Goal: Communication & Community: Answer question/provide support

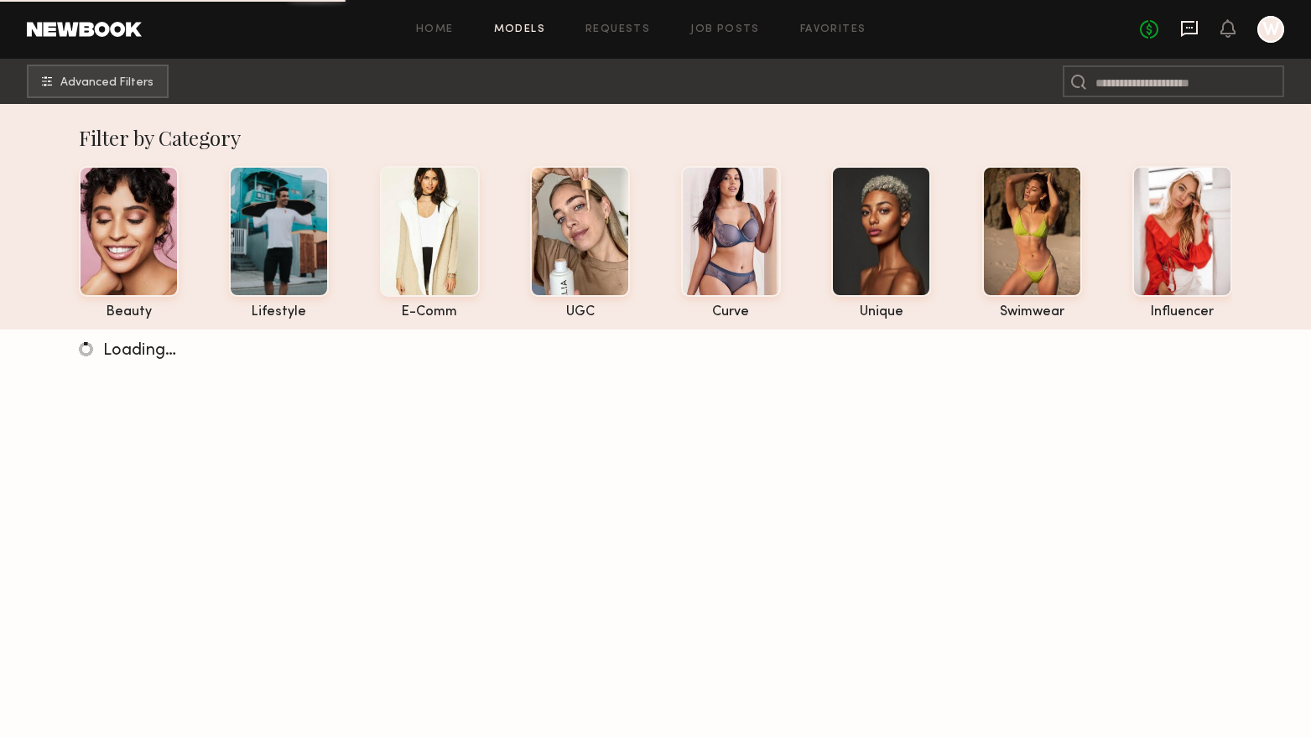
click at [1191, 28] on icon at bounding box center [1189, 28] width 7 height 2
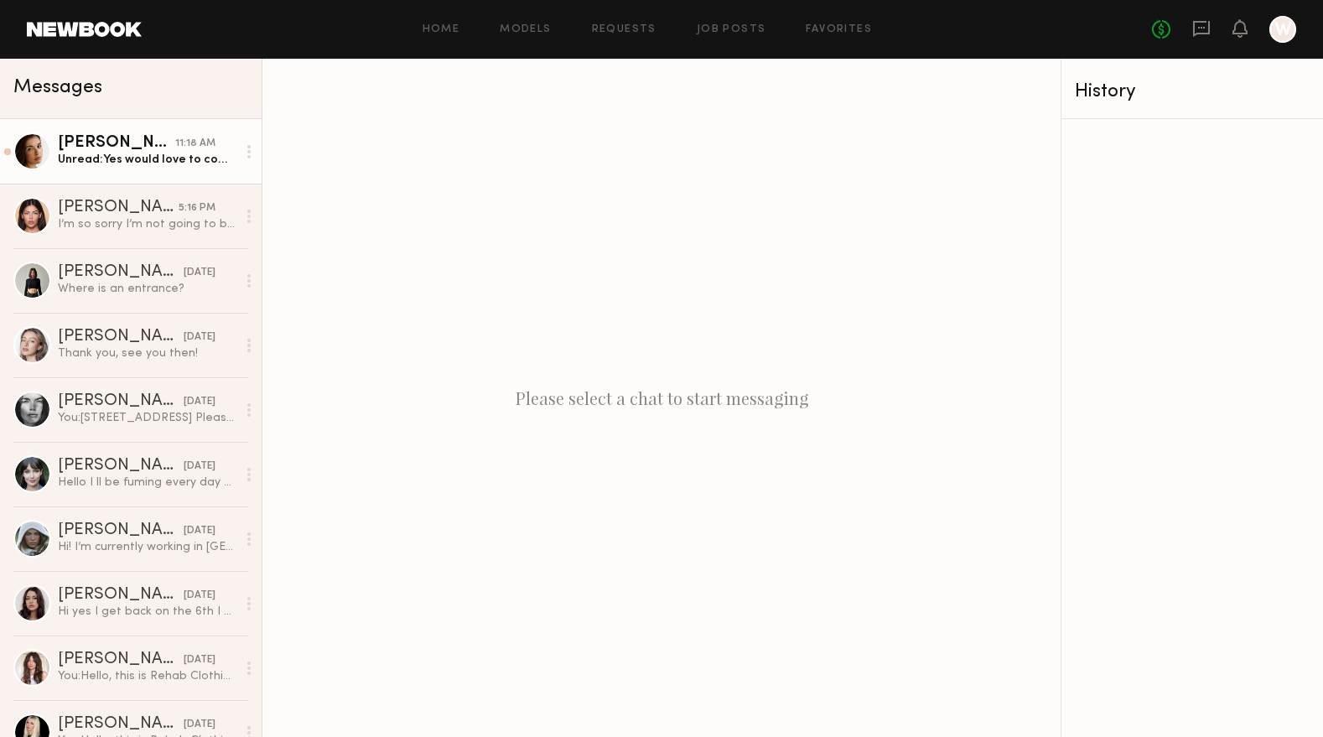
click at [152, 163] on div "Unread: Yes would love to come in after the 9th!" at bounding box center [147, 160] width 179 height 16
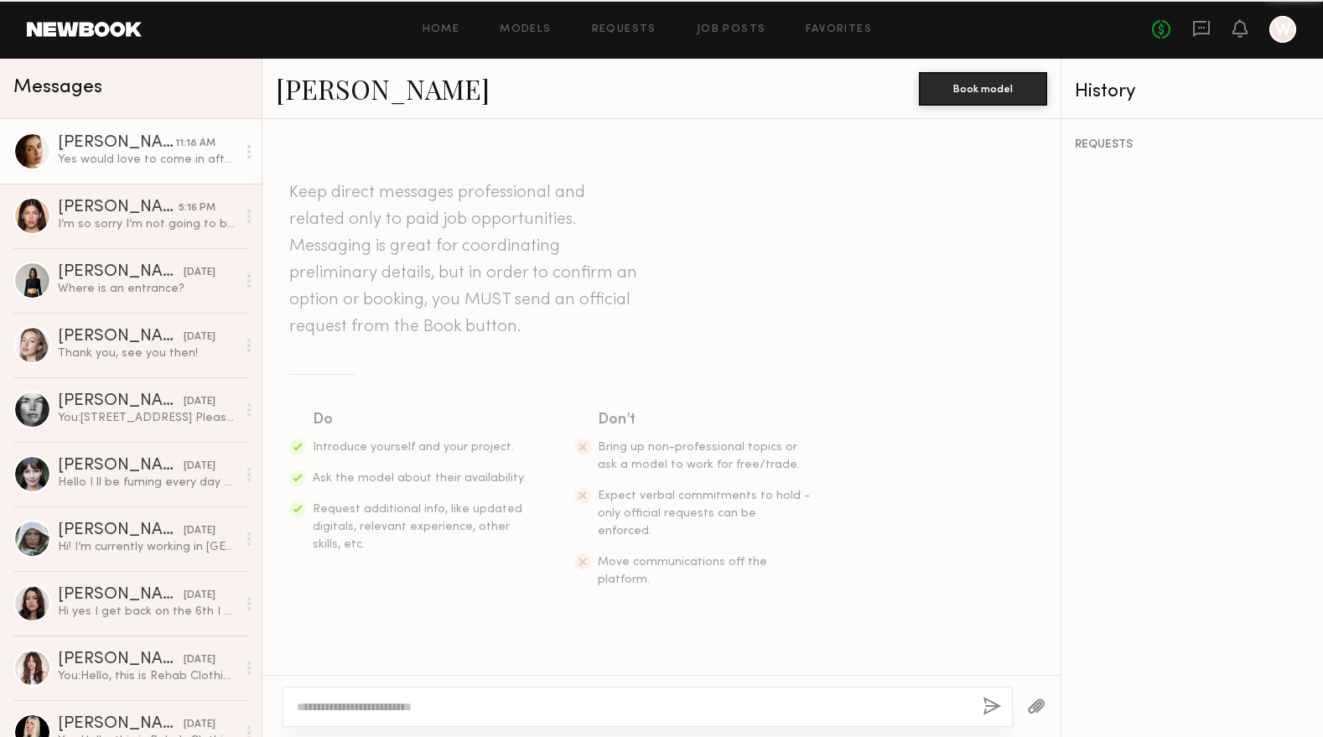
scroll to position [993, 0]
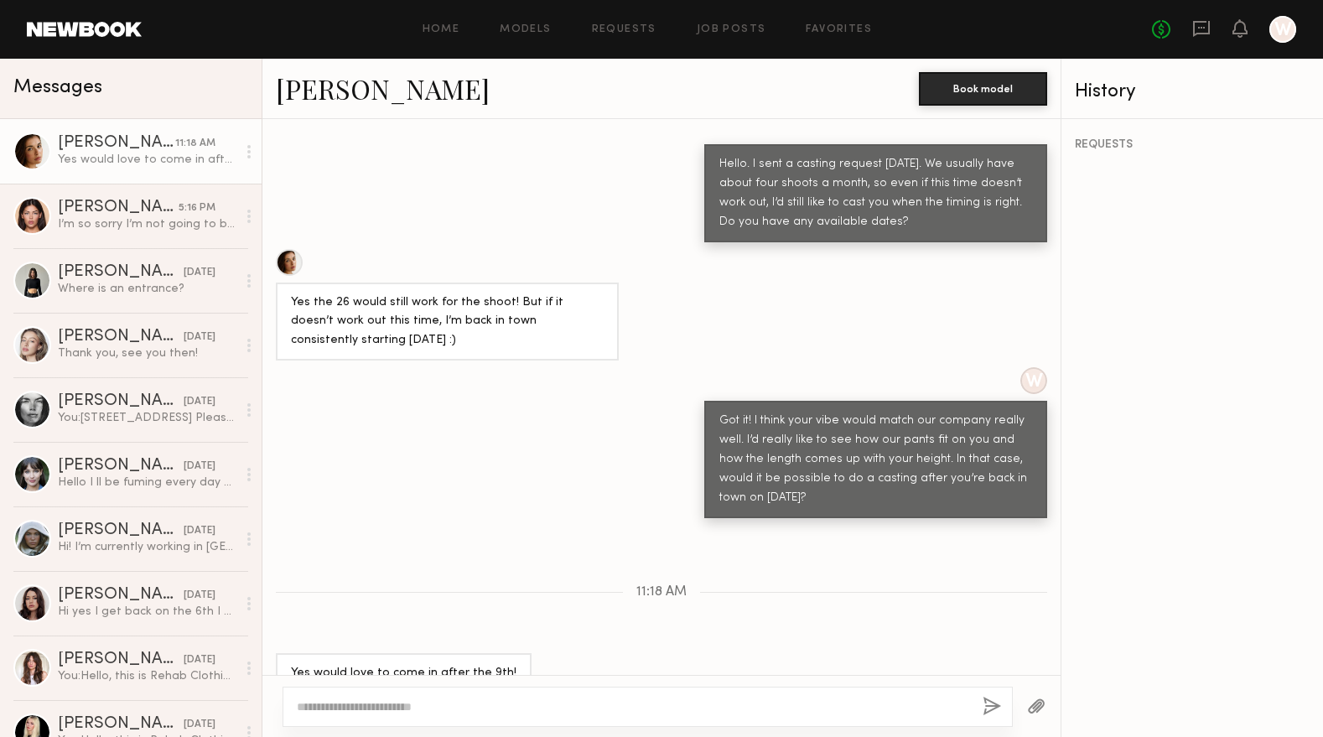
paste textarea "**********"
type textarea "**********"
click at [999, 711] on button "button" at bounding box center [992, 707] width 18 height 21
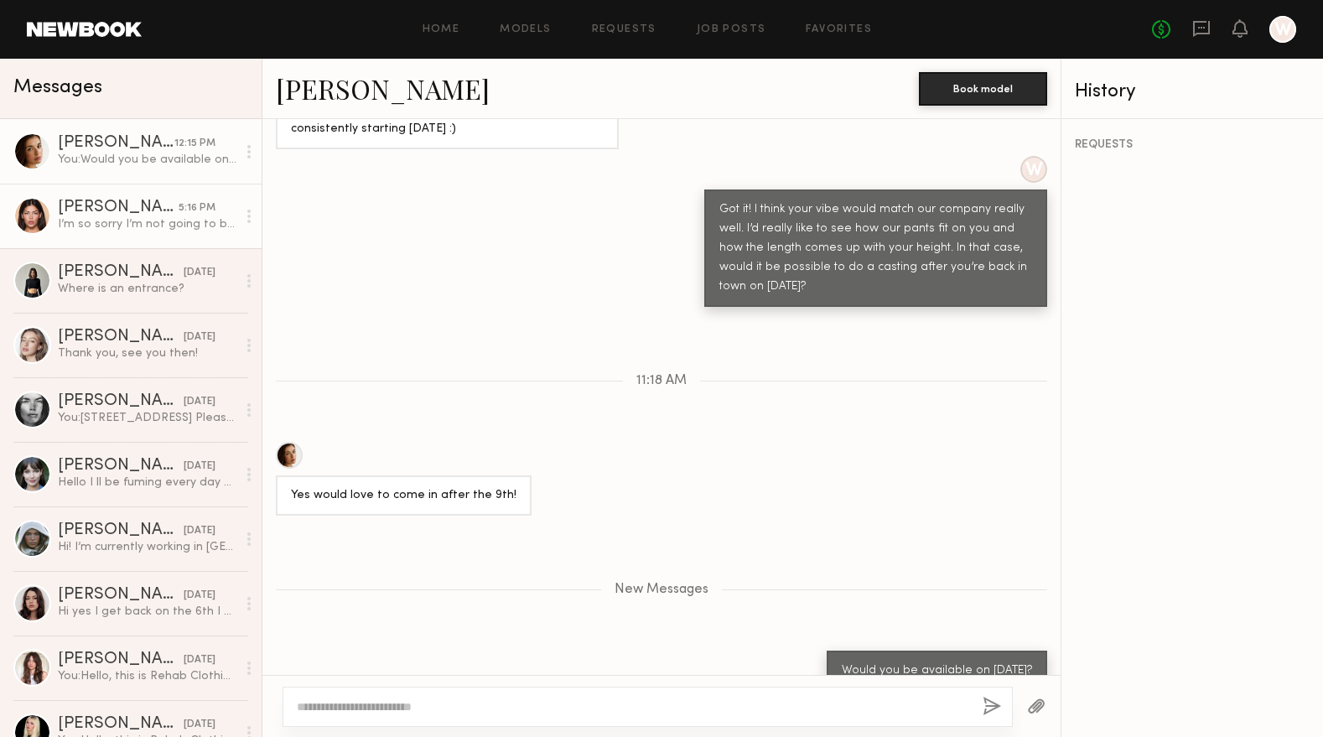
click at [128, 230] on div "I’m so sorry I’m not going to be able to make it i really apologize! After the …" at bounding box center [147, 224] width 179 height 16
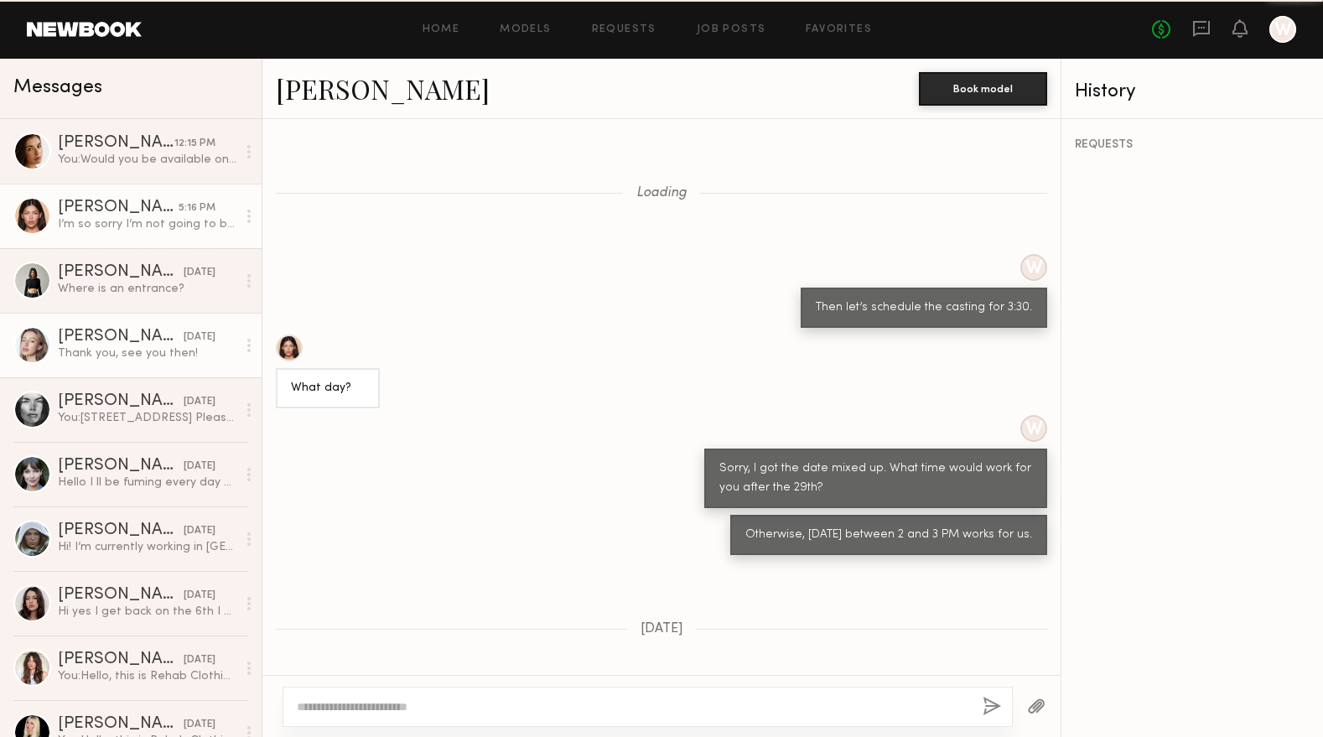
scroll to position [615, 0]
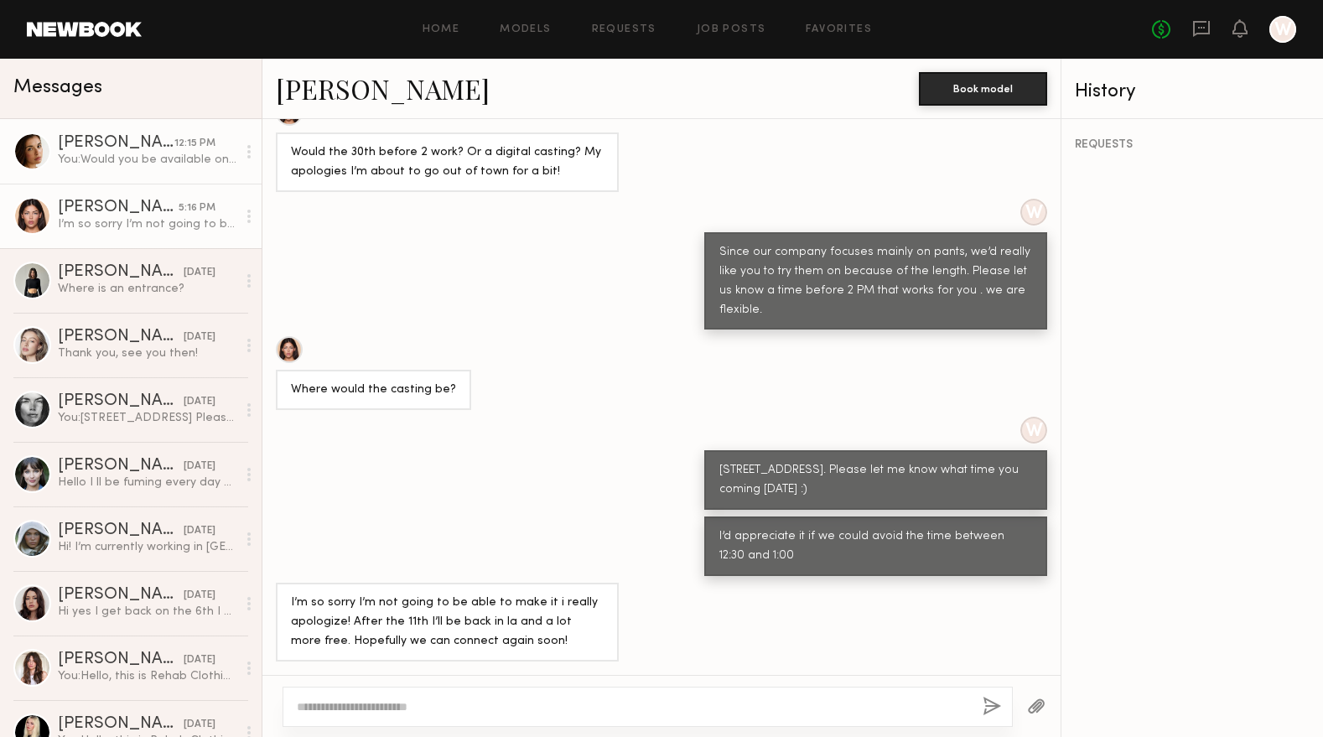
click at [122, 138] on div "Jasmine G." at bounding box center [116, 143] width 117 height 17
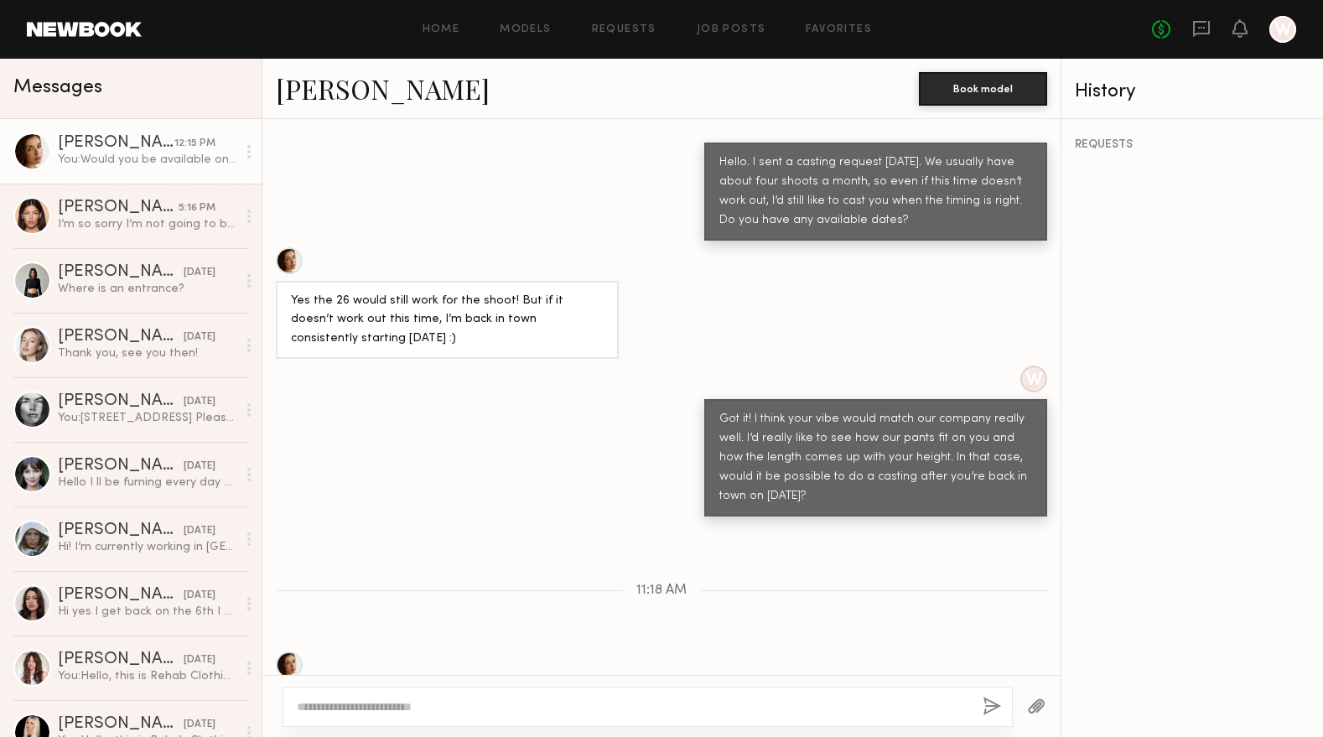
scroll to position [989, 0]
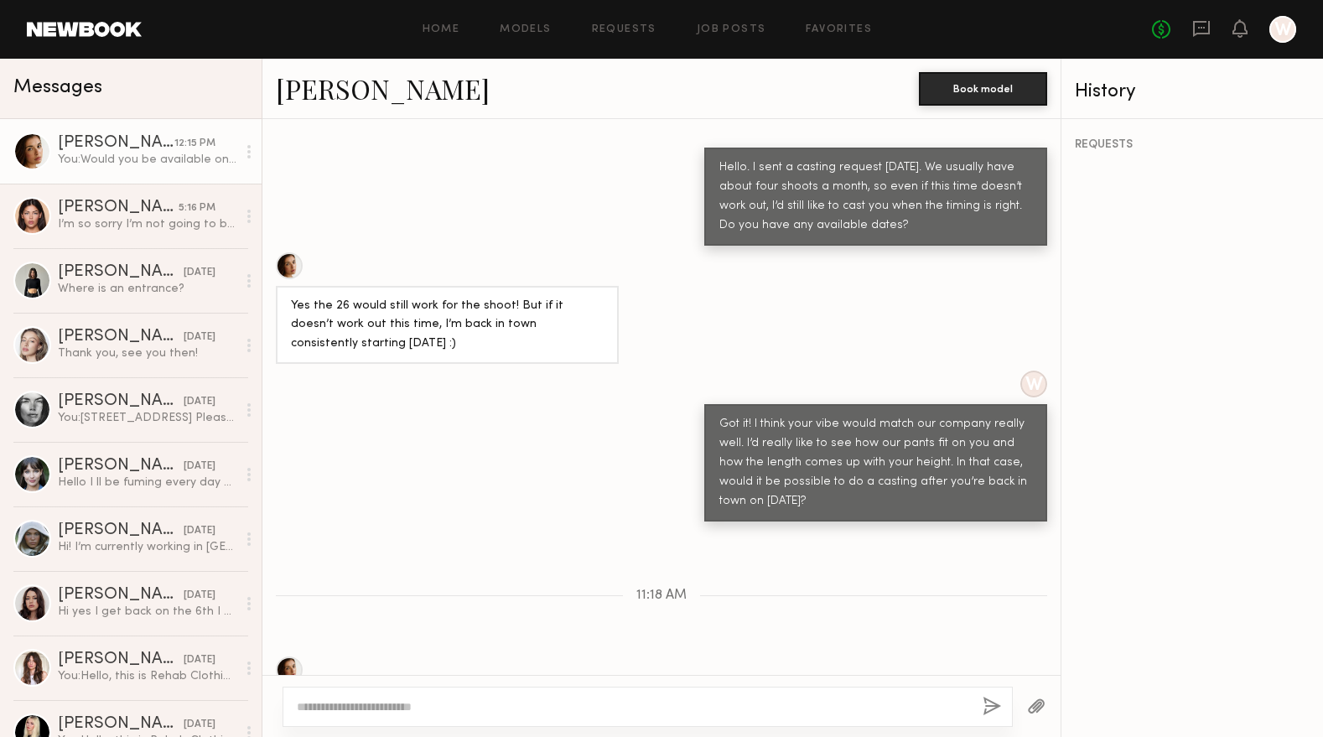
click at [363, 86] on link "Jasmine G." at bounding box center [383, 88] width 214 height 36
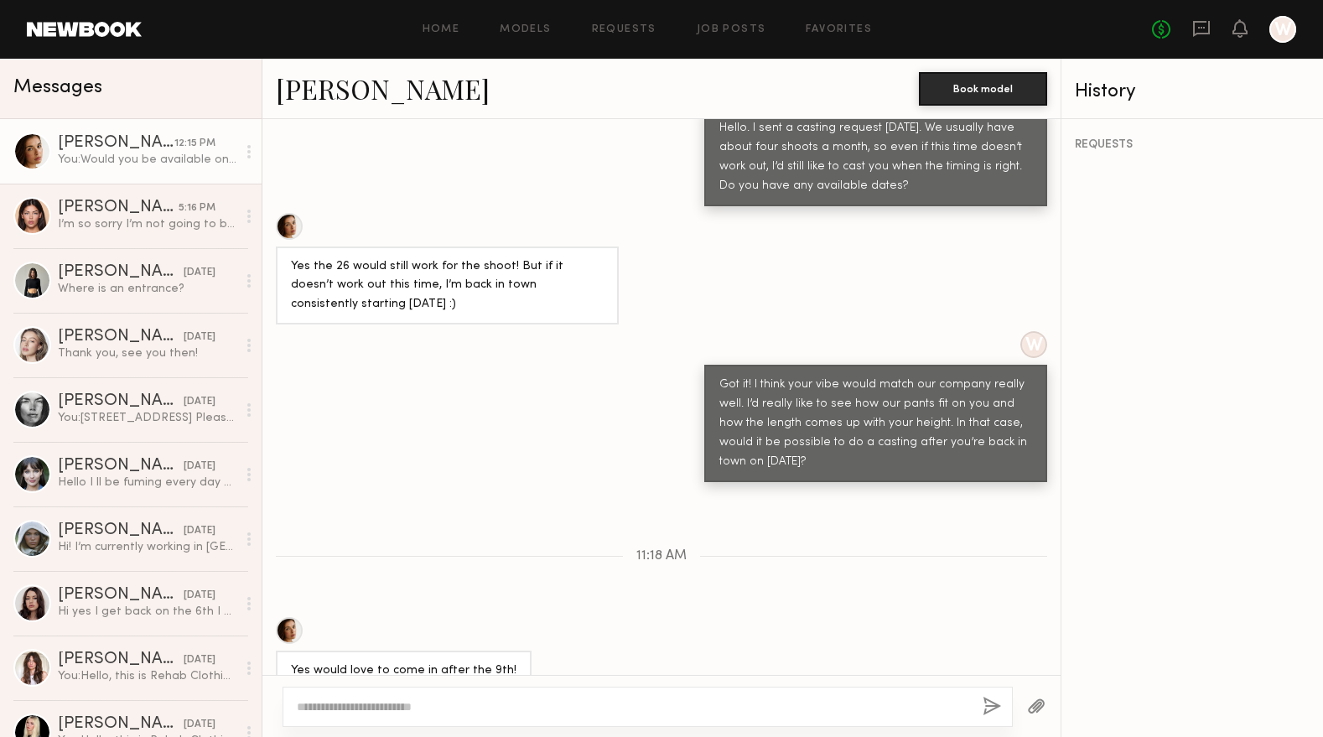
scroll to position [1073, 0]
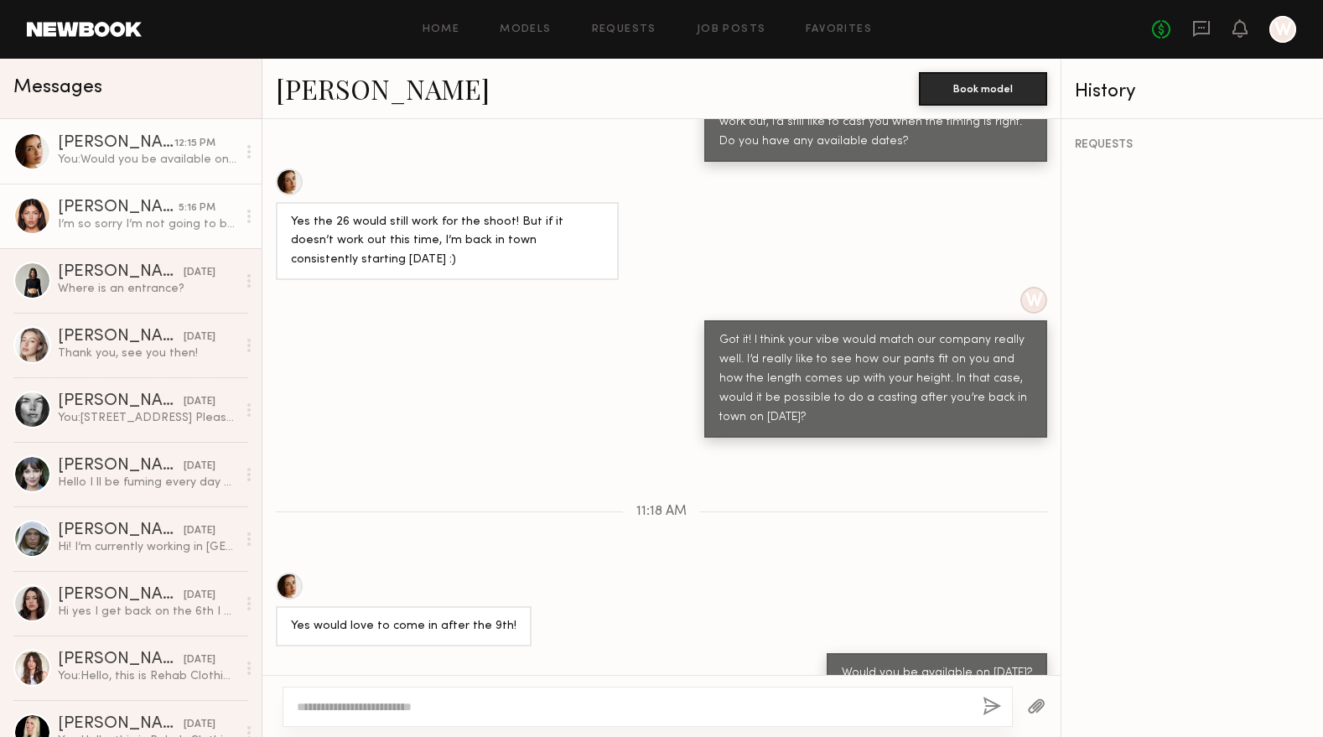
click at [99, 226] on div "I’m so sorry I’m not going to be able to make it i really apologize! After the …" at bounding box center [147, 224] width 179 height 16
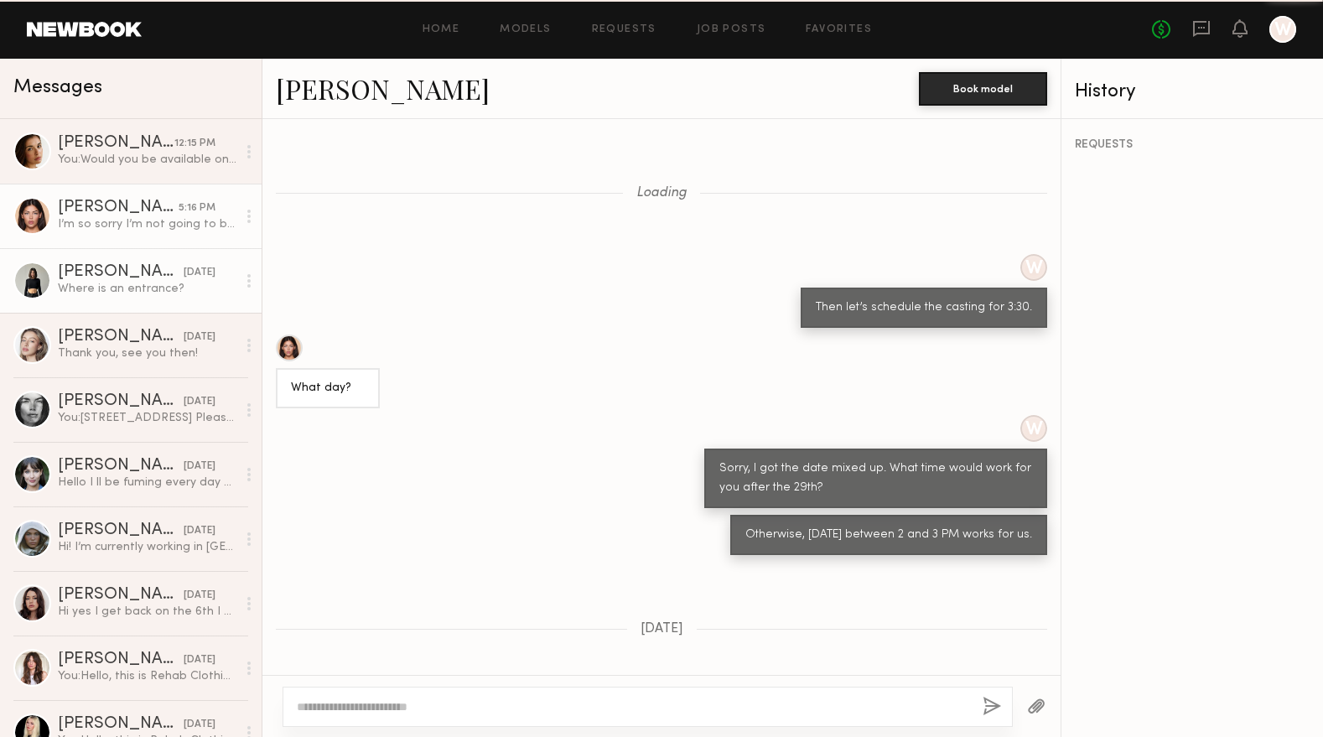
scroll to position [615, 0]
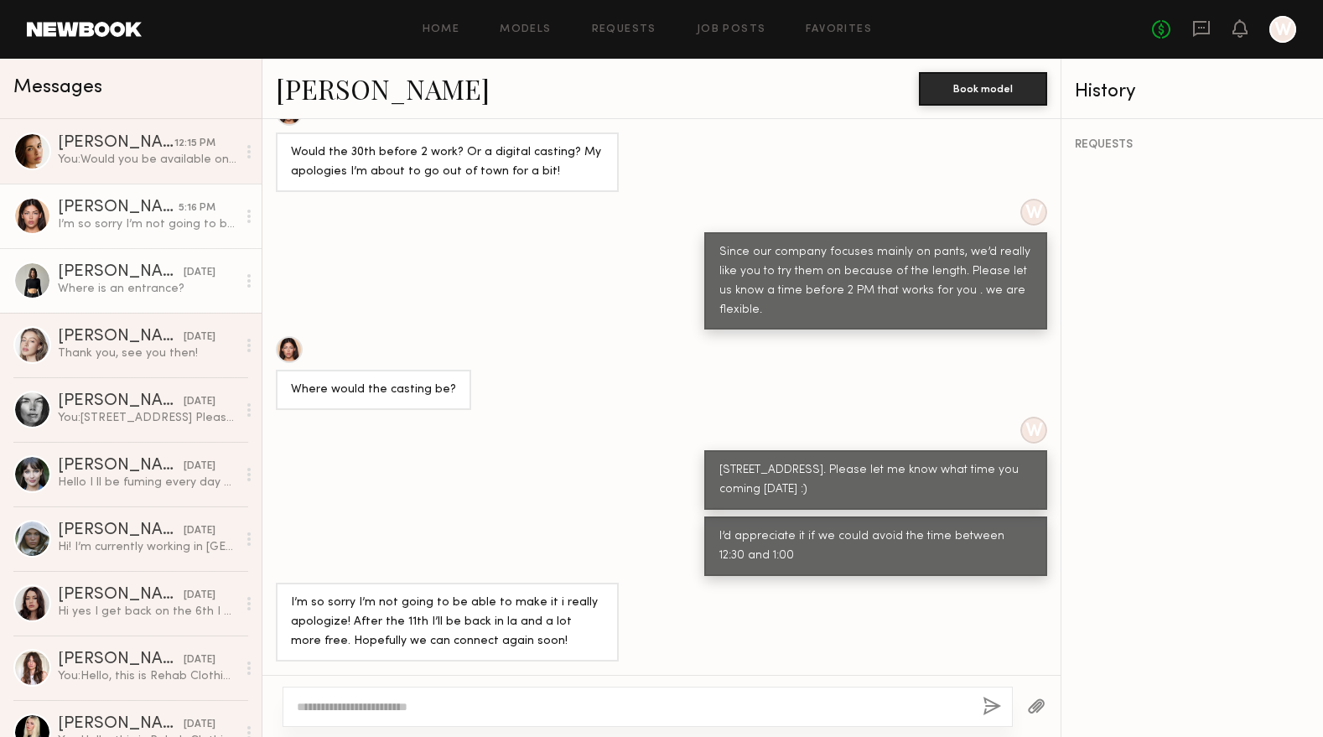
click at [126, 275] on div "Kate A." at bounding box center [121, 272] width 126 height 17
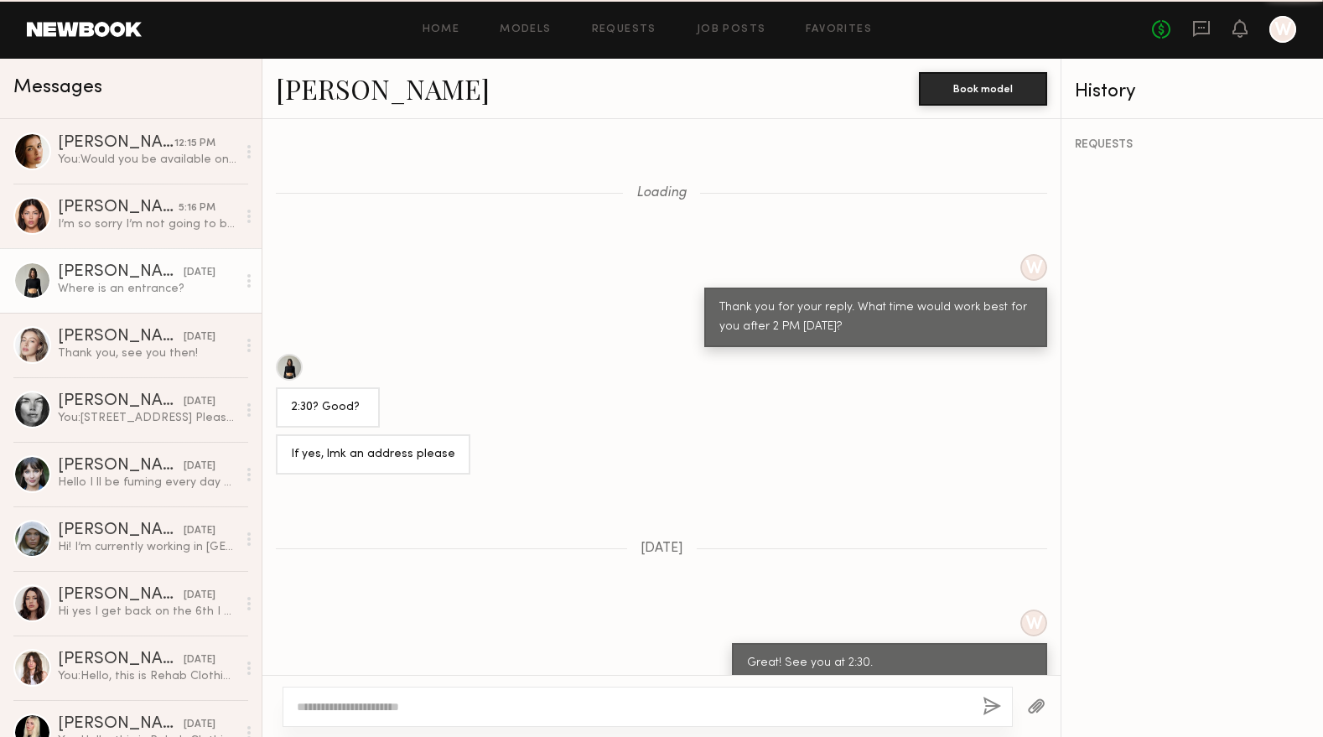
scroll to position [890, 0]
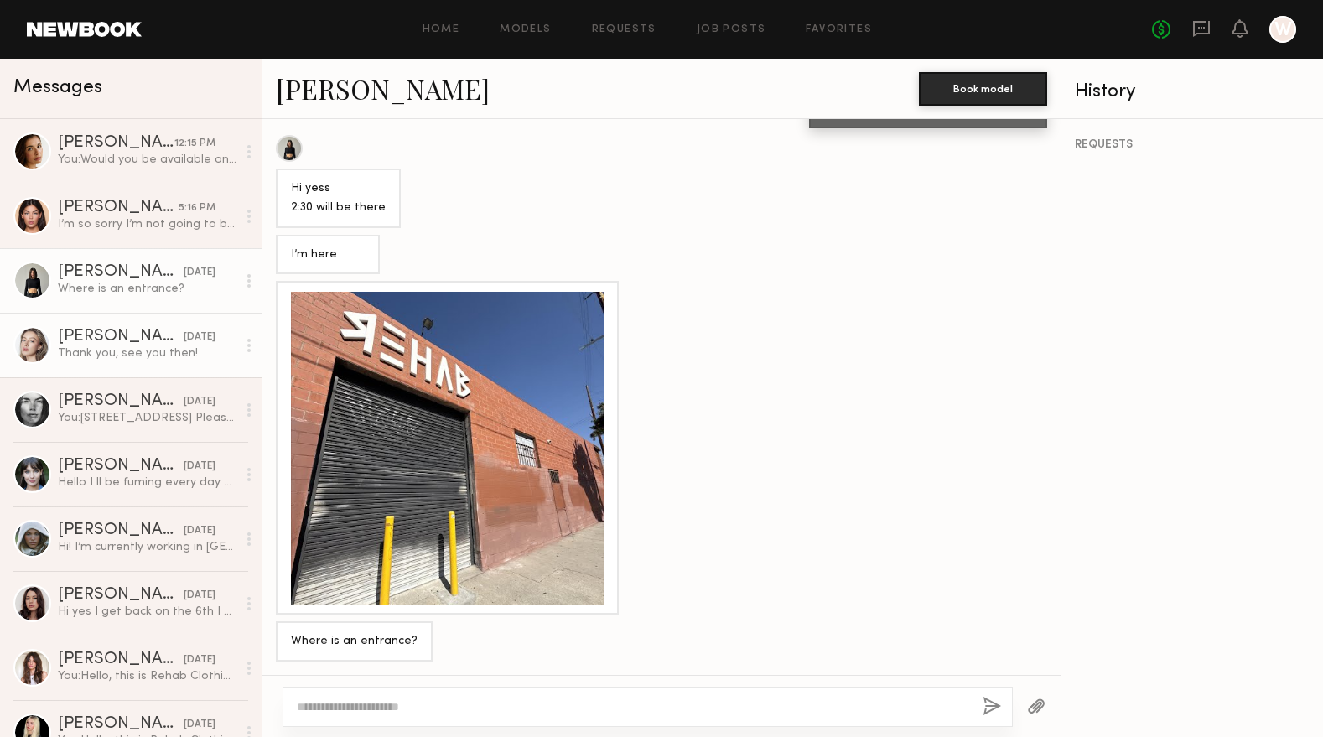
click at [142, 340] on div "Logan R." at bounding box center [121, 337] width 126 height 17
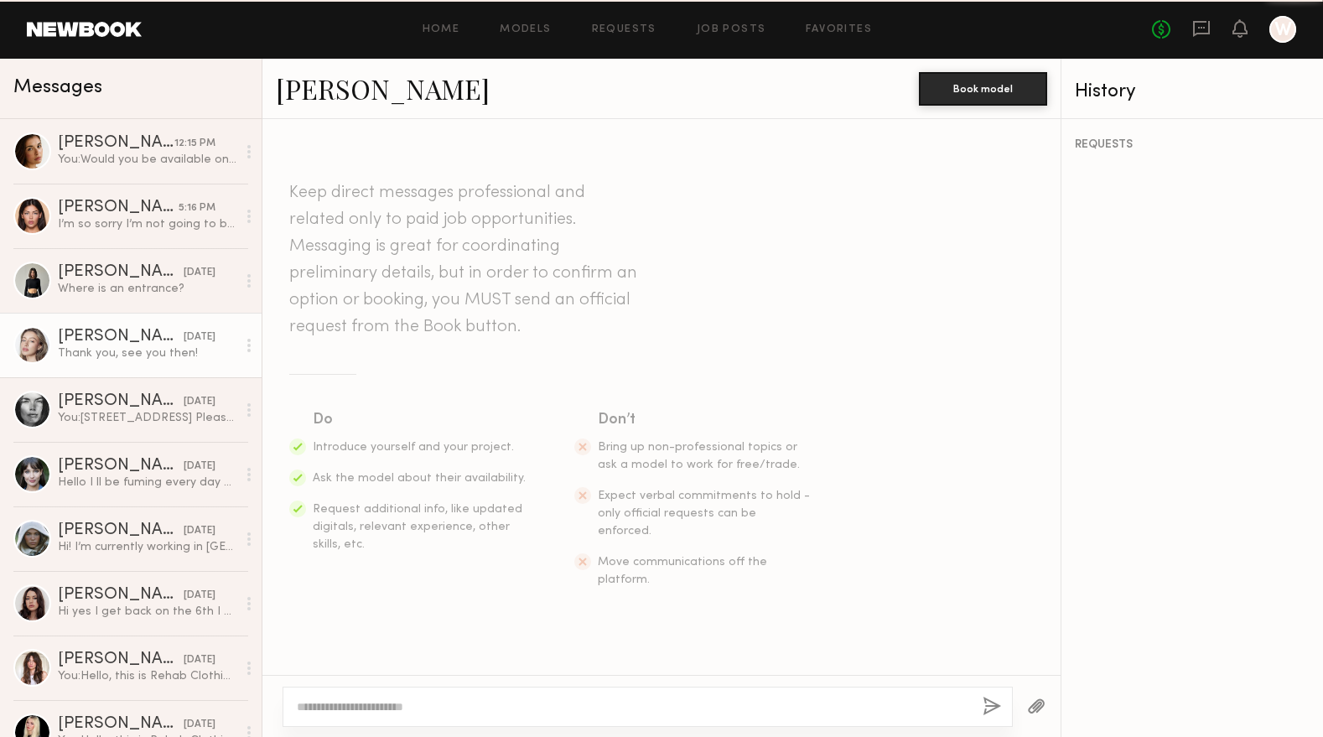
scroll to position [1035, 0]
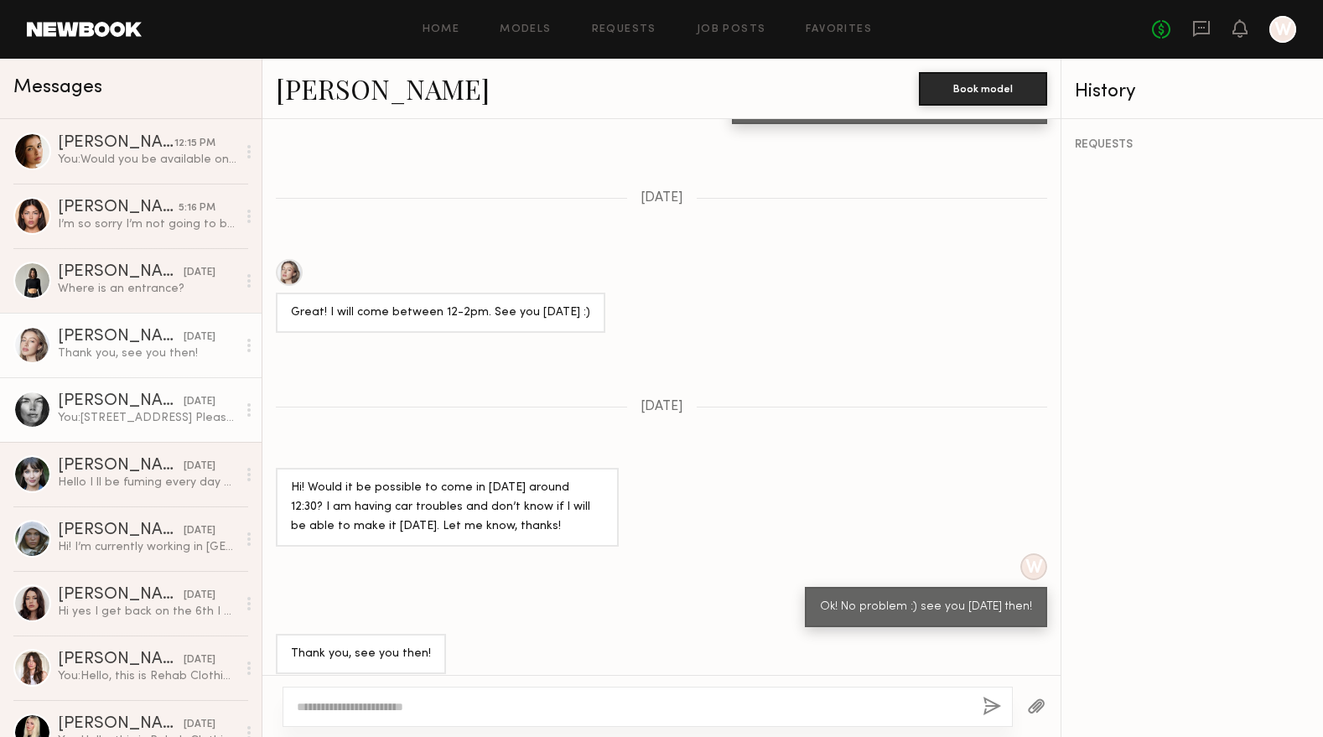
click at [132, 404] on div "Aarika W." at bounding box center [121, 401] width 126 height 17
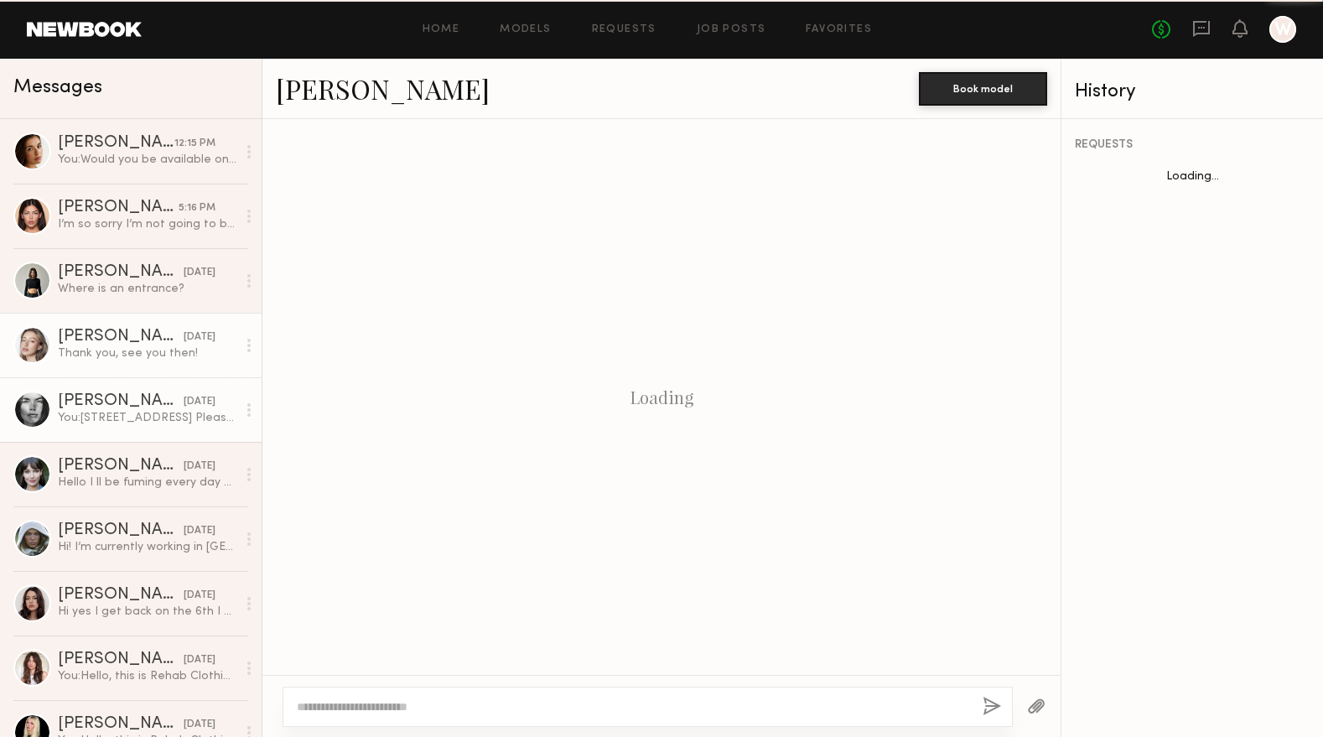
scroll to position [793, 0]
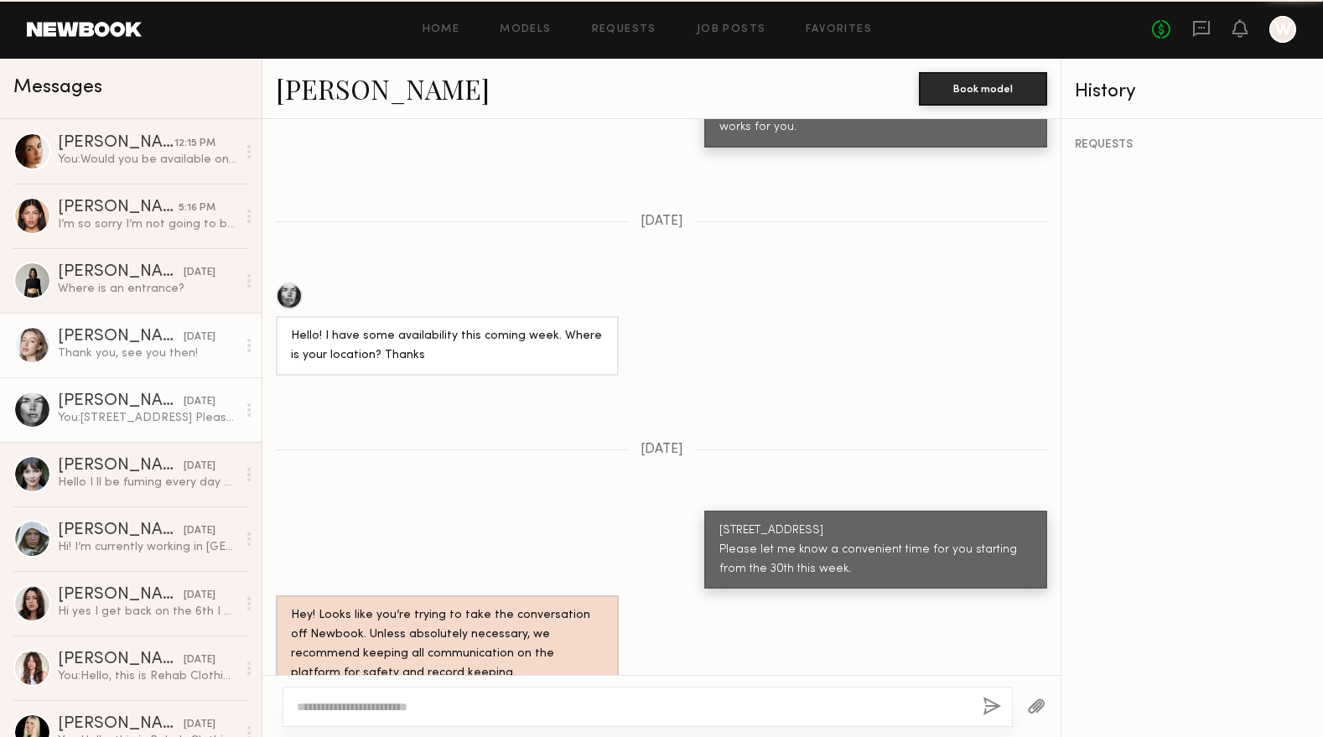
click at [136, 339] on div "Logan R." at bounding box center [121, 337] width 126 height 17
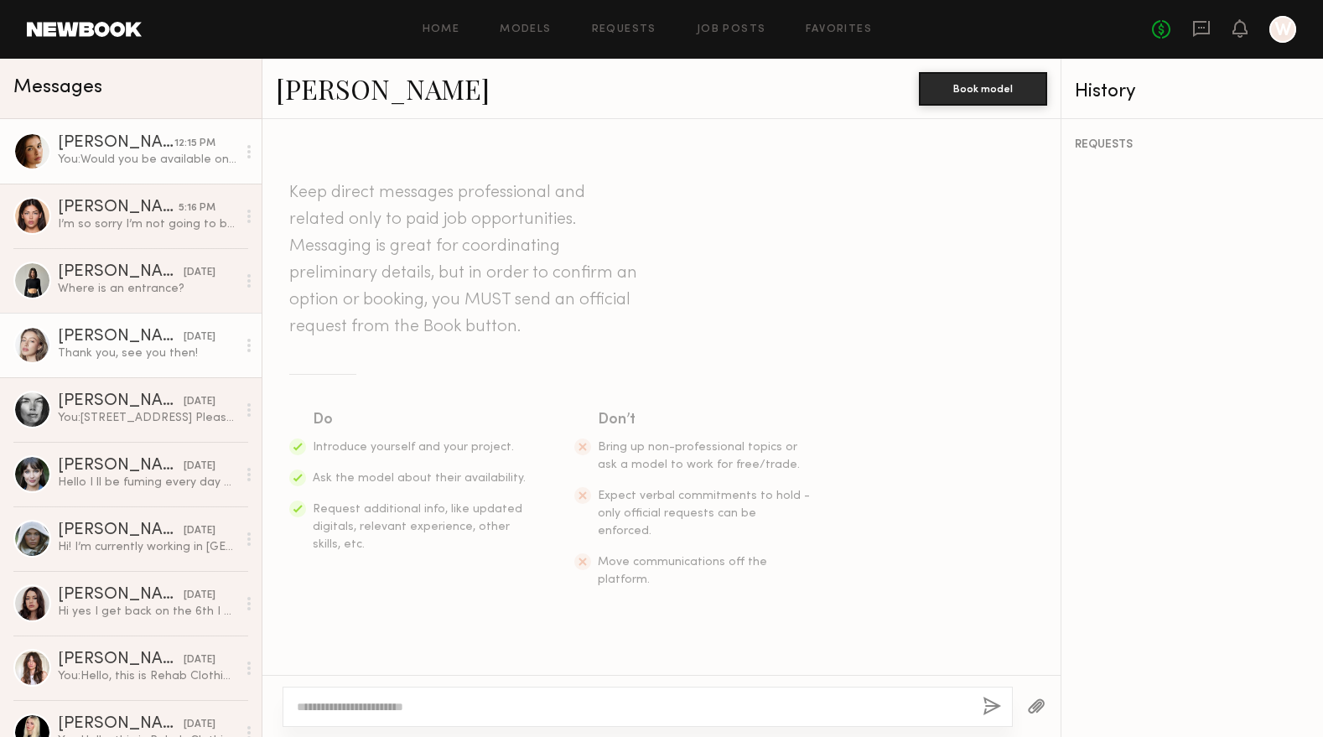
scroll to position [1035, 0]
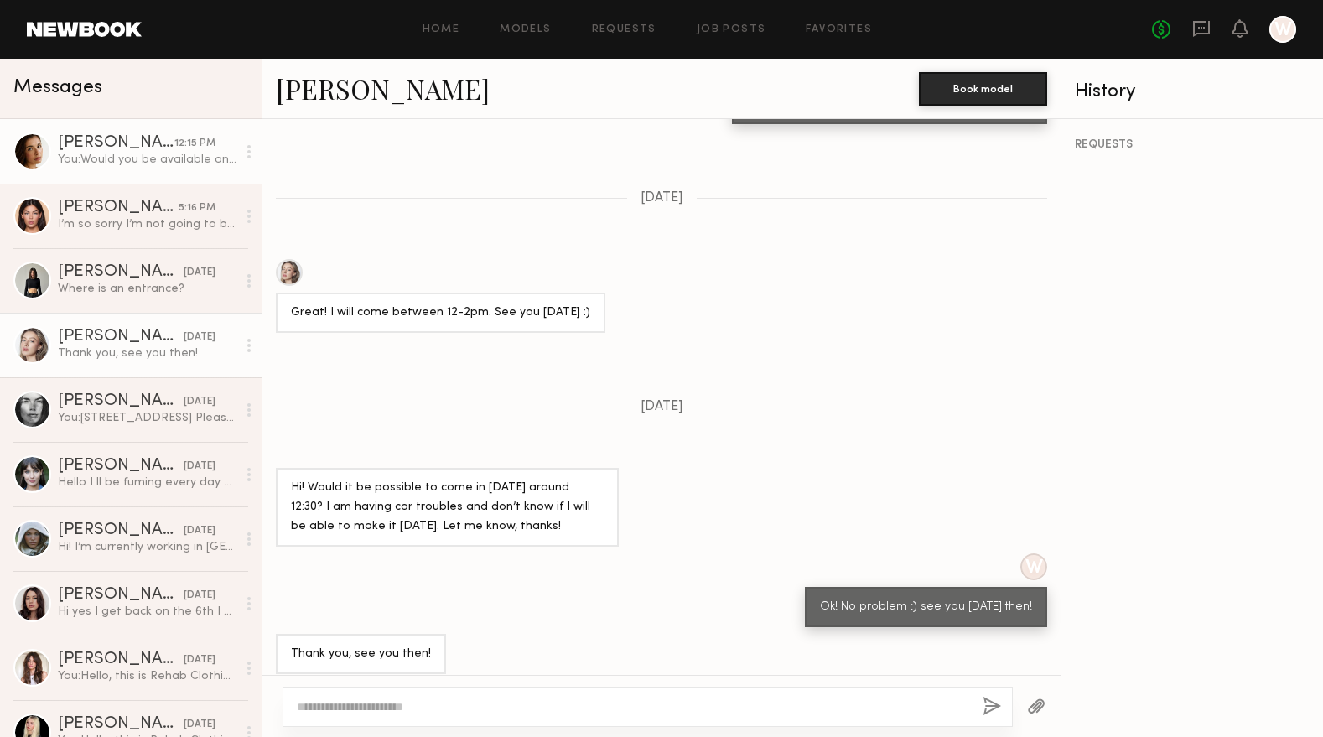
click at [94, 146] on div "Jasmine G." at bounding box center [116, 143] width 117 height 17
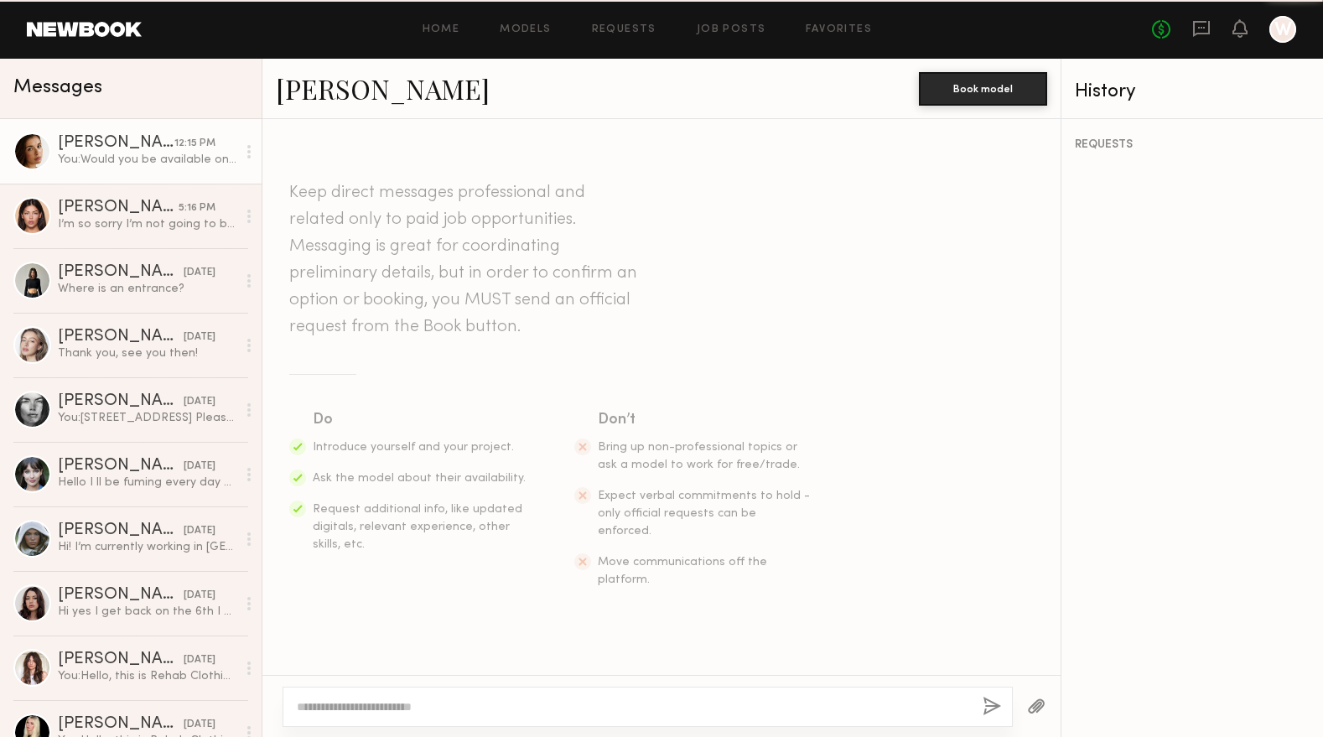
scroll to position [1073, 0]
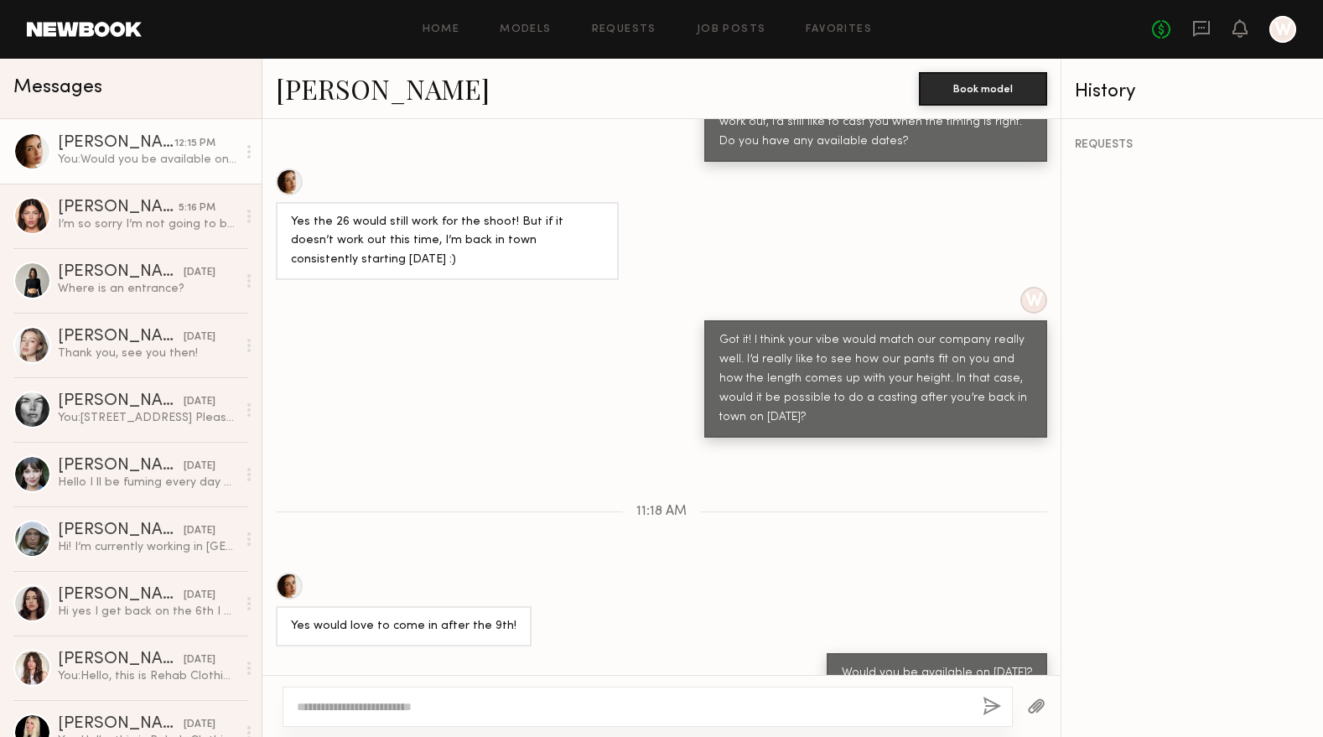
click at [395, 87] on link "Jasmine G." at bounding box center [383, 88] width 214 height 36
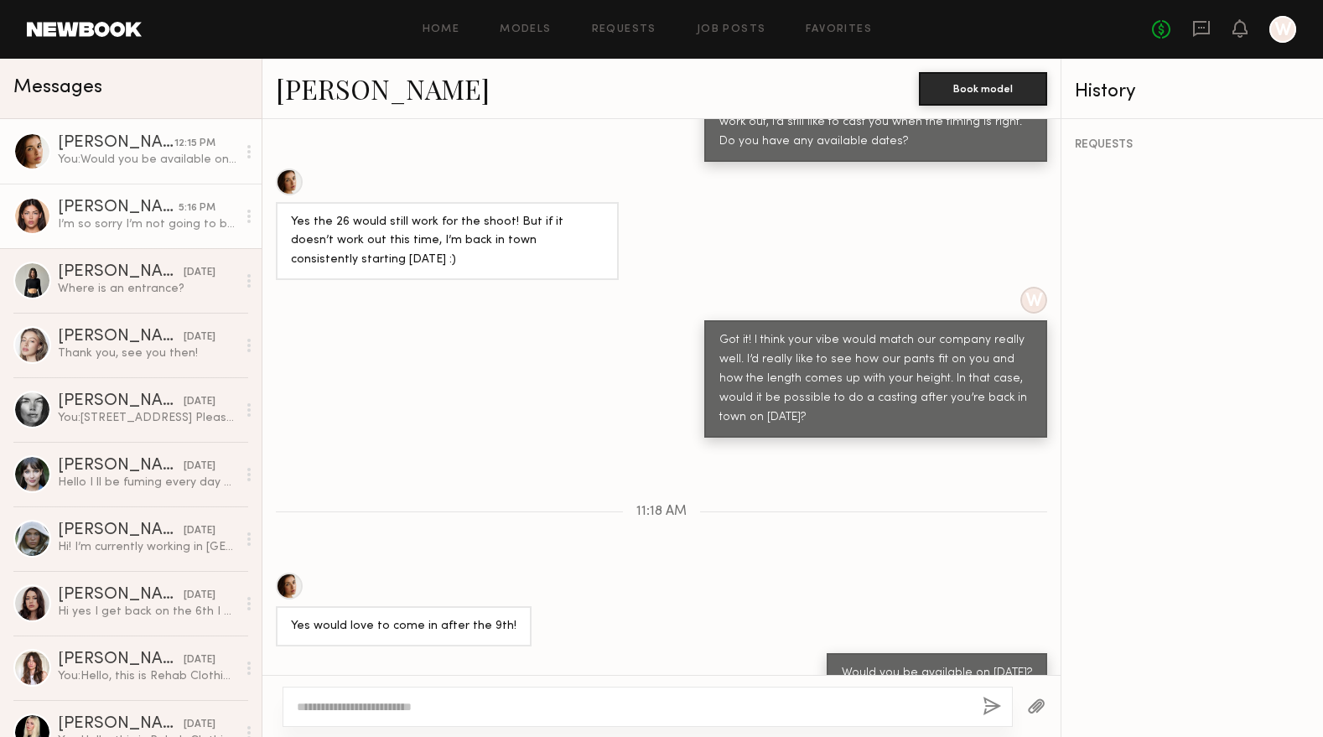
click at [127, 218] on div "I’m so sorry I’m not going to be able to make it i really apologize! After the …" at bounding box center [147, 224] width 179 height 16
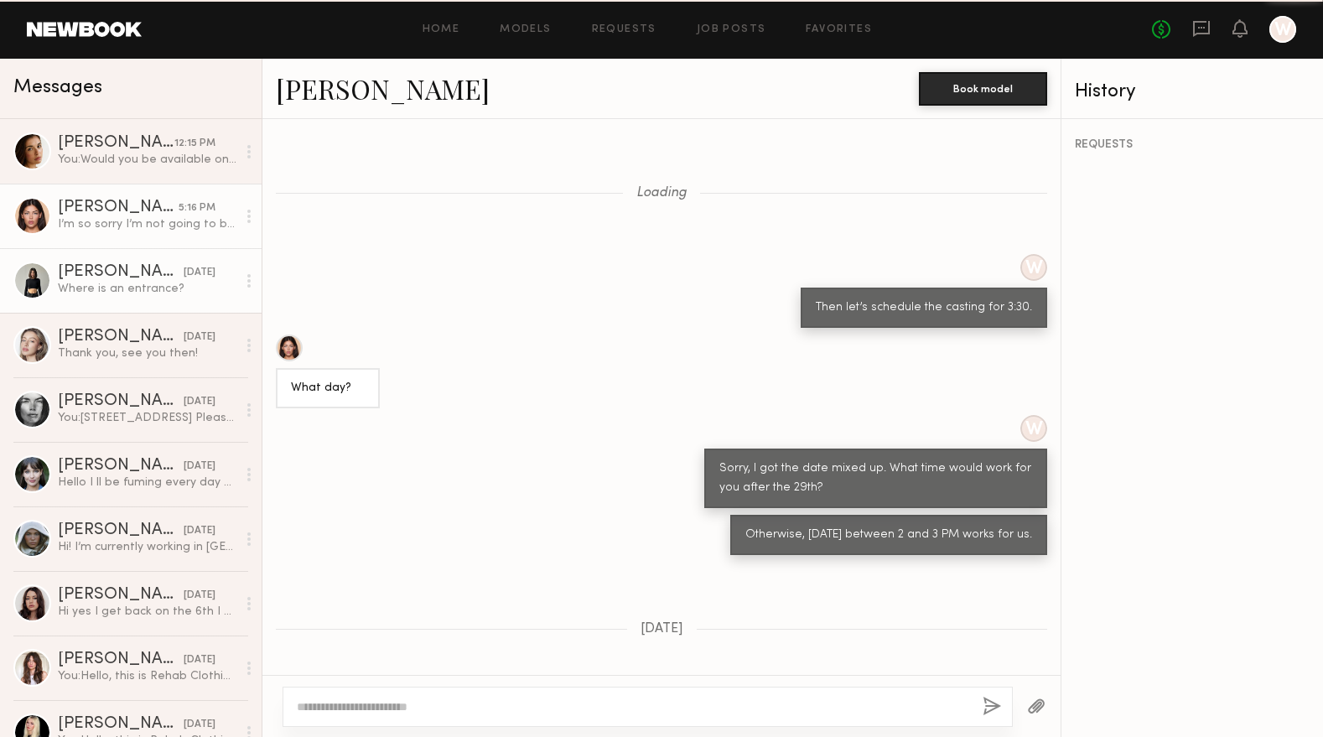
scroll to position [615, 0]
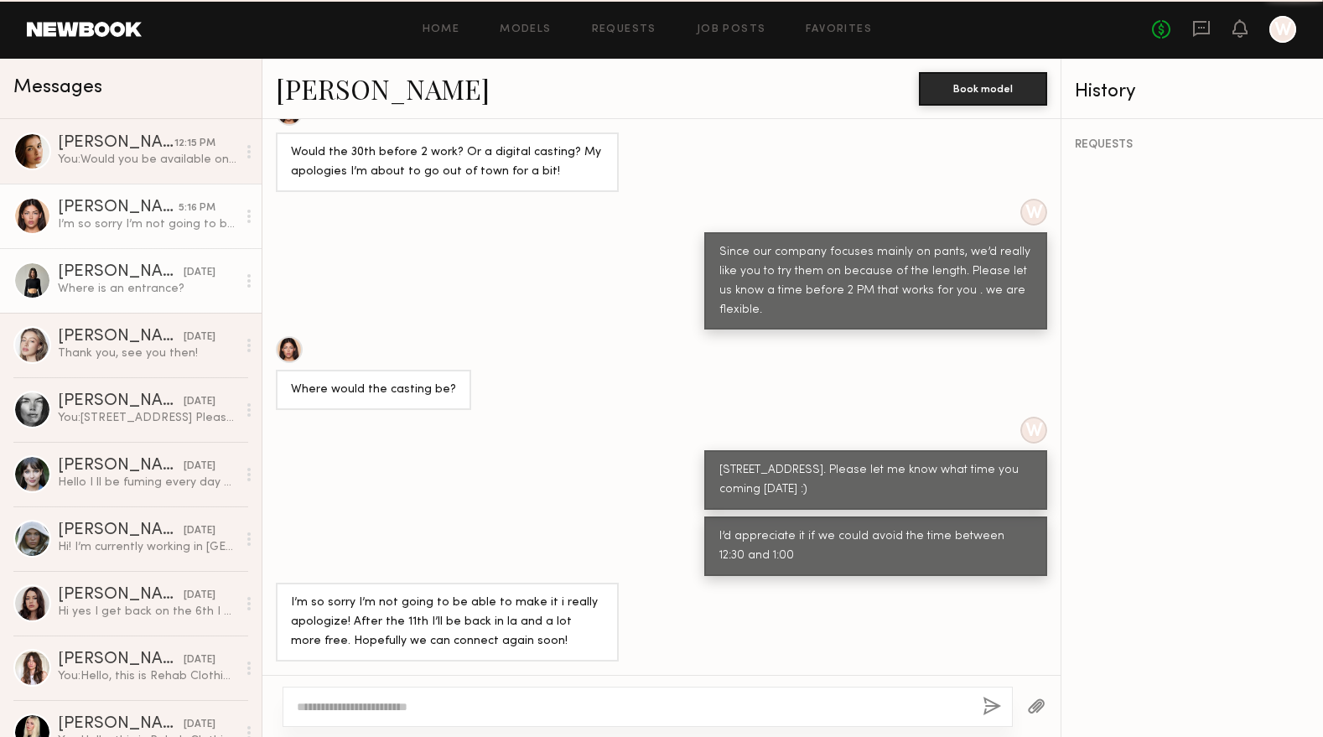
click at [118, 271] on div "Kate A." at bounding box center [121, 272] width 126 height 17
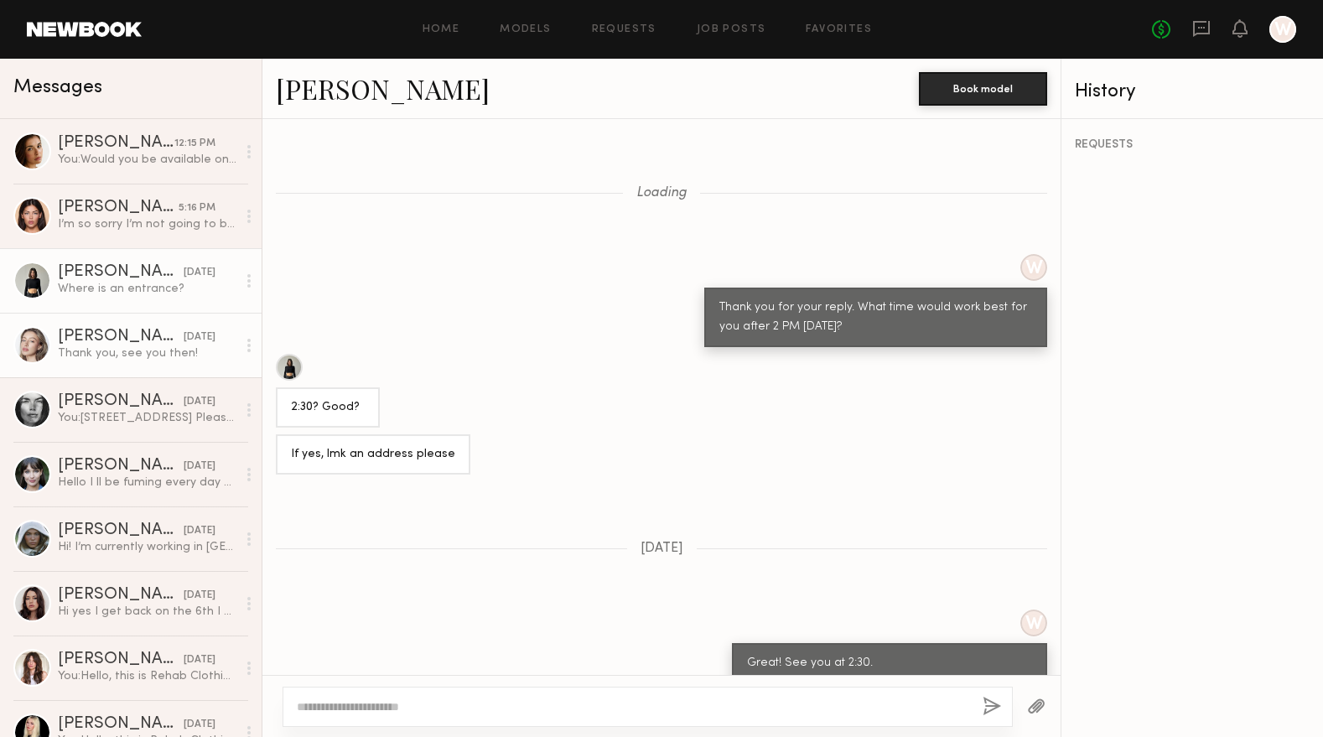
scroll to position [890, 0]
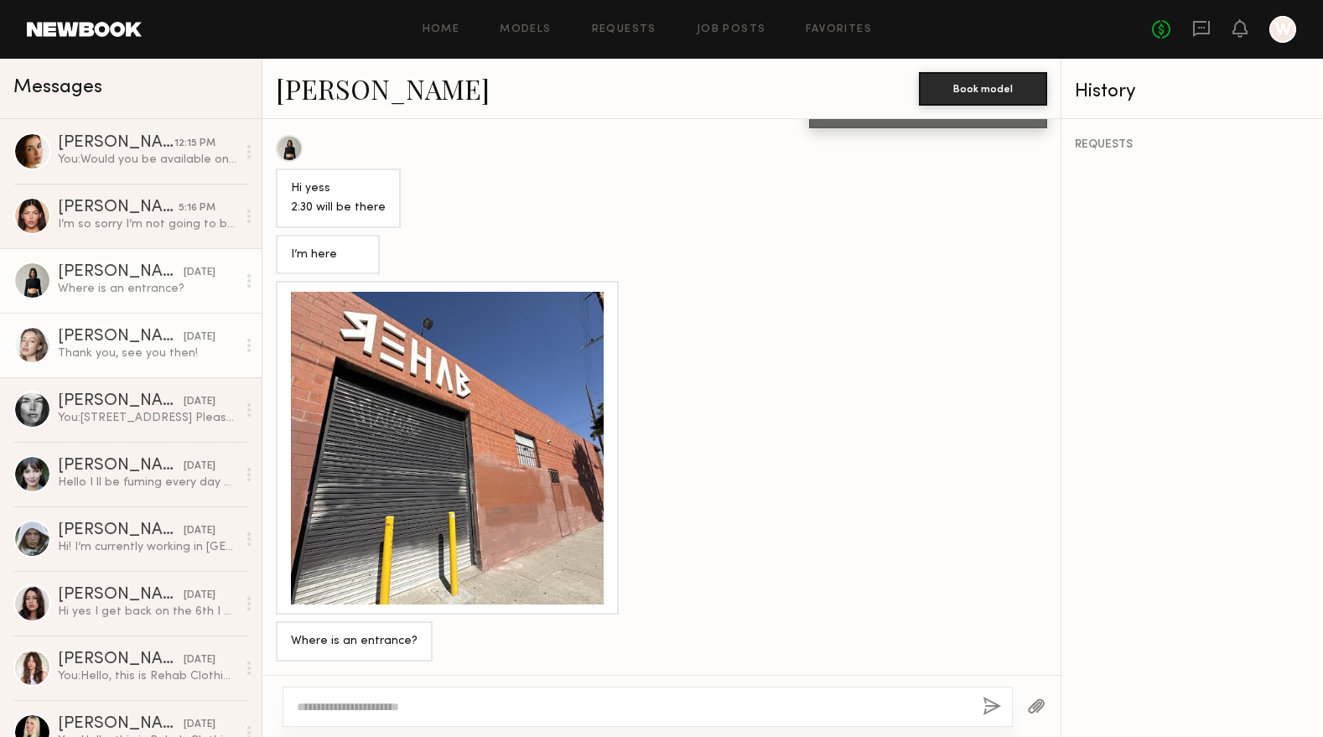
click at [117, 340] on div "Logan R." at bounding box center [121, 337] width 126 height 17
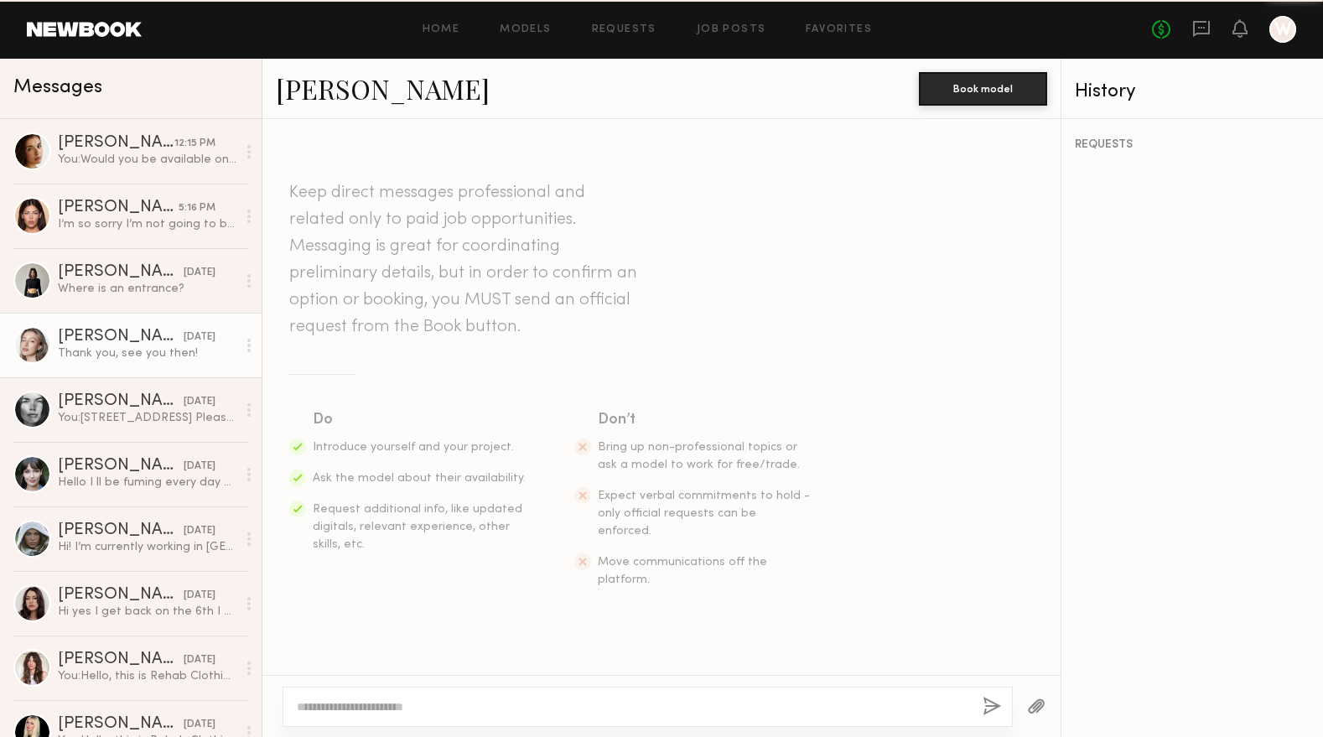
scroll to position [1035, 0]
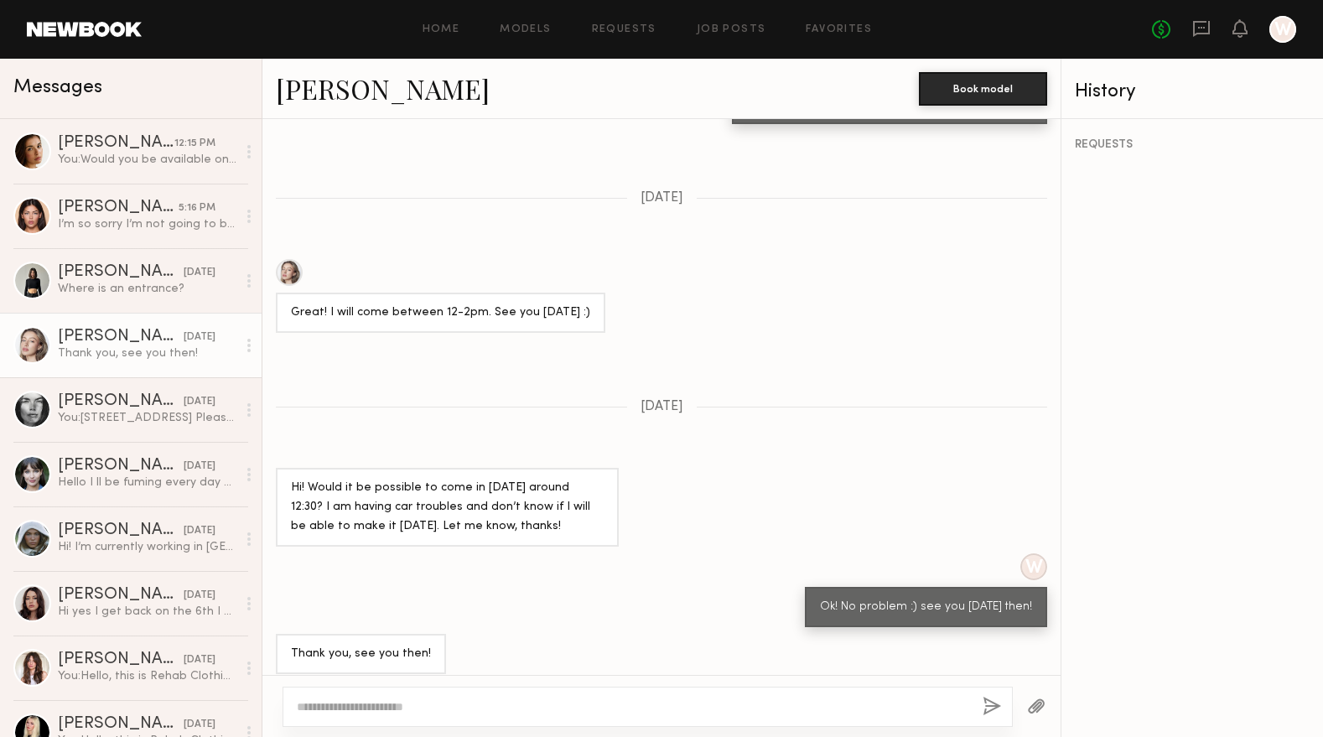
click at [338, 96] on link "Logan R." at bounding box center [383, 88] width 214 height 36
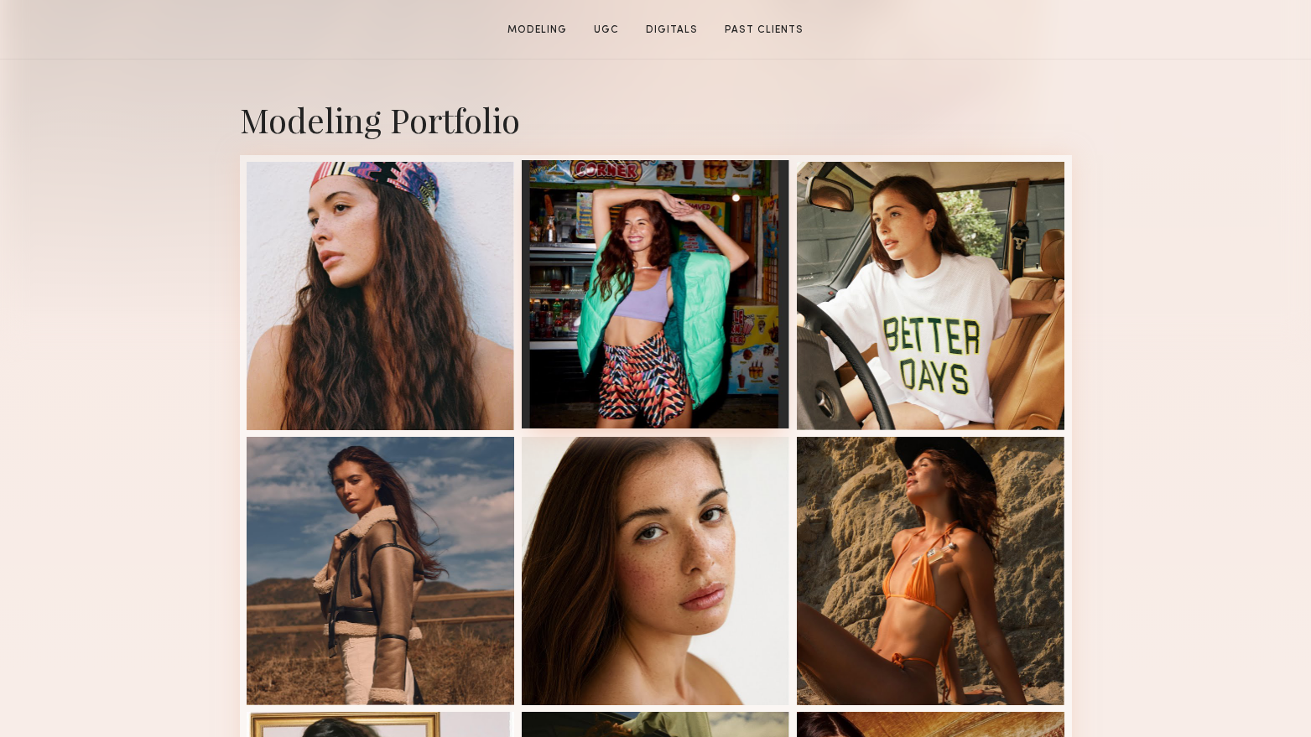
scroll to position [335, 0]
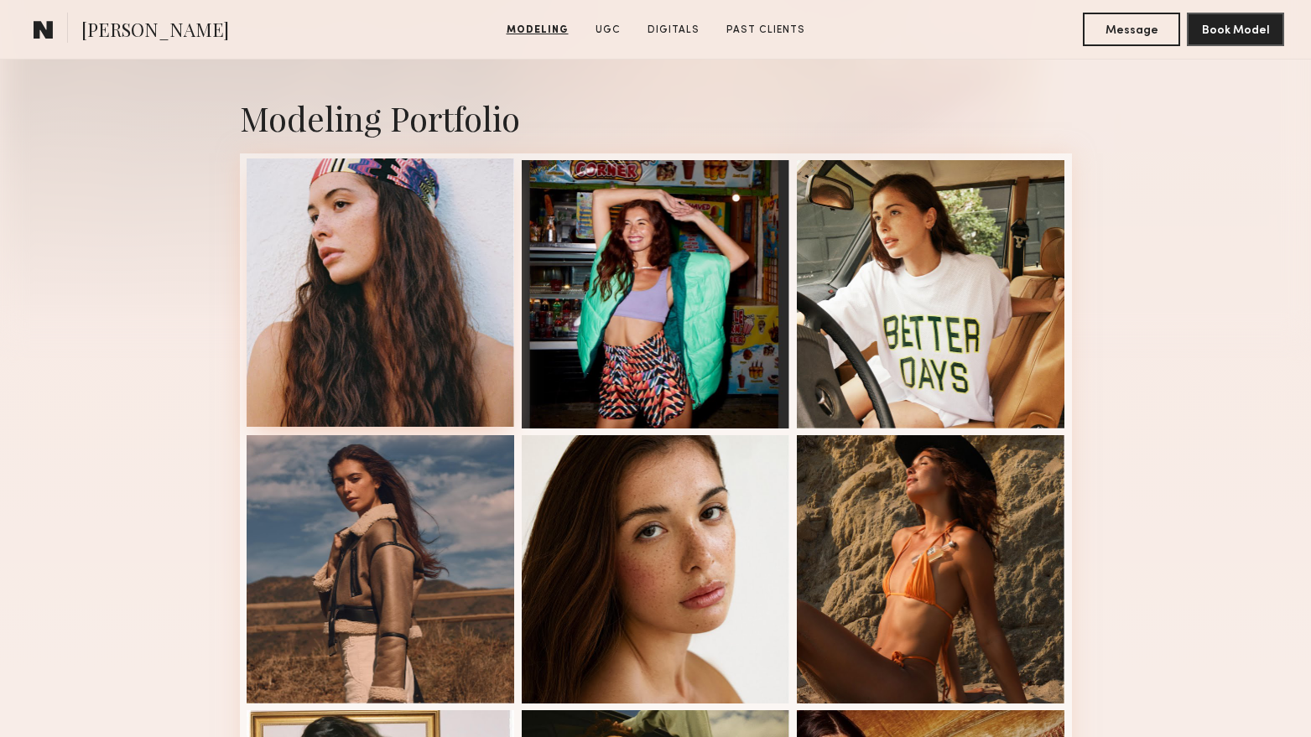
click at [427, 296] on div at bounding box center [381, 292] width 268 height 268
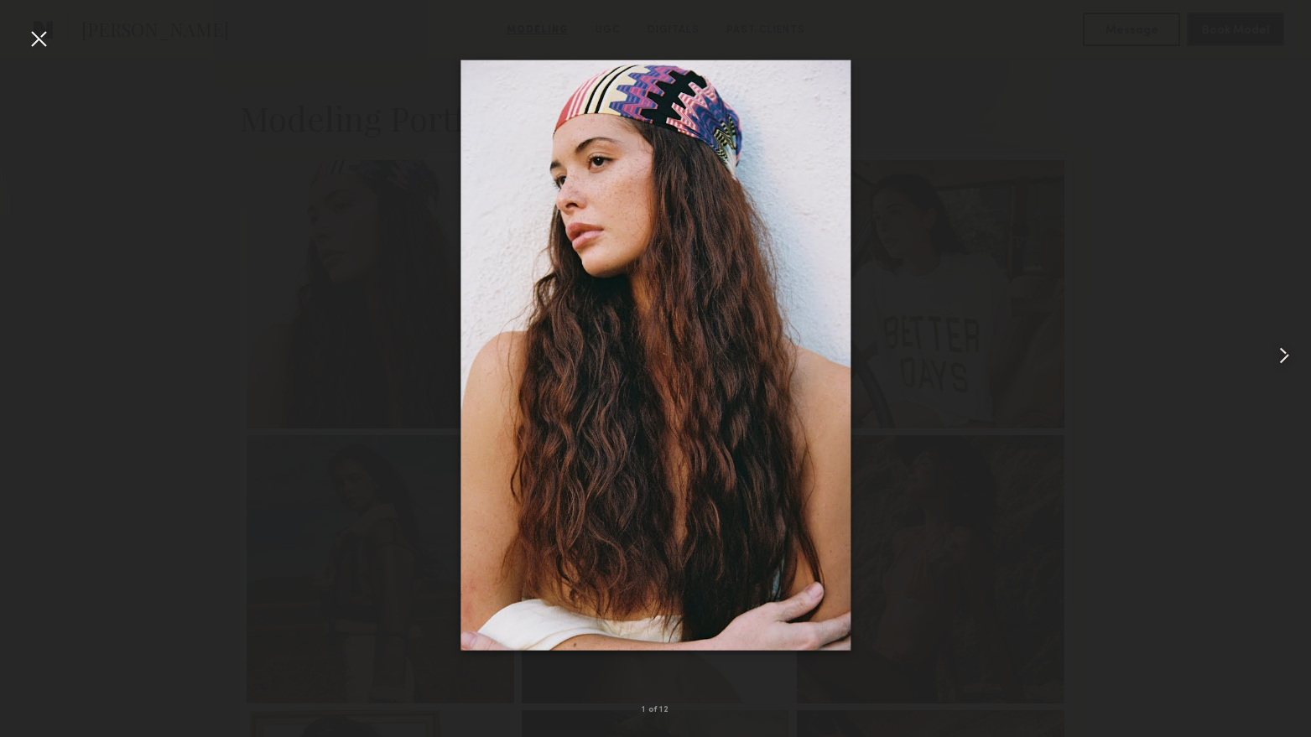
click at [1283, 343] on common-icon at bounding box center [1283, 355] width 27 height 27
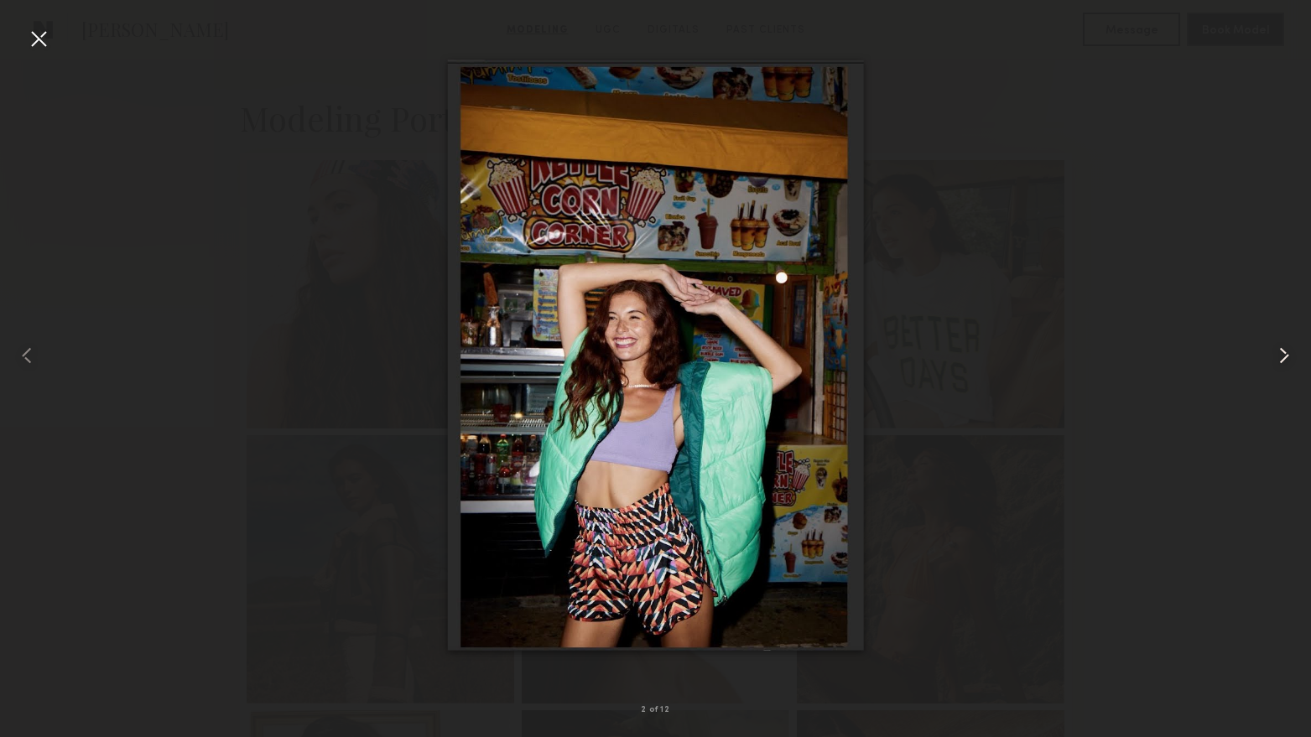
click at [1283, 343] on common-icon at bounding box center [1283, 355] width 27 height 27
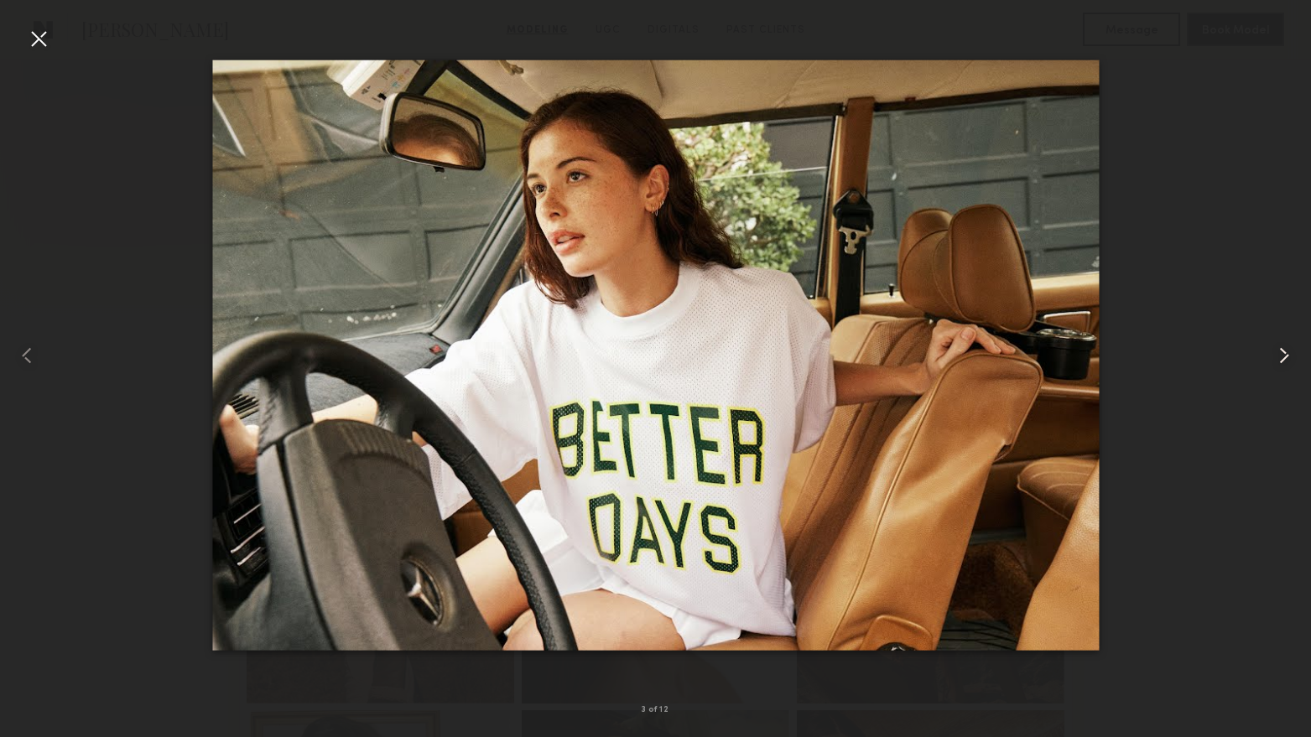
click at [1283, 343] on common-icon at bounding box center [1283, 355] width 27 height 27
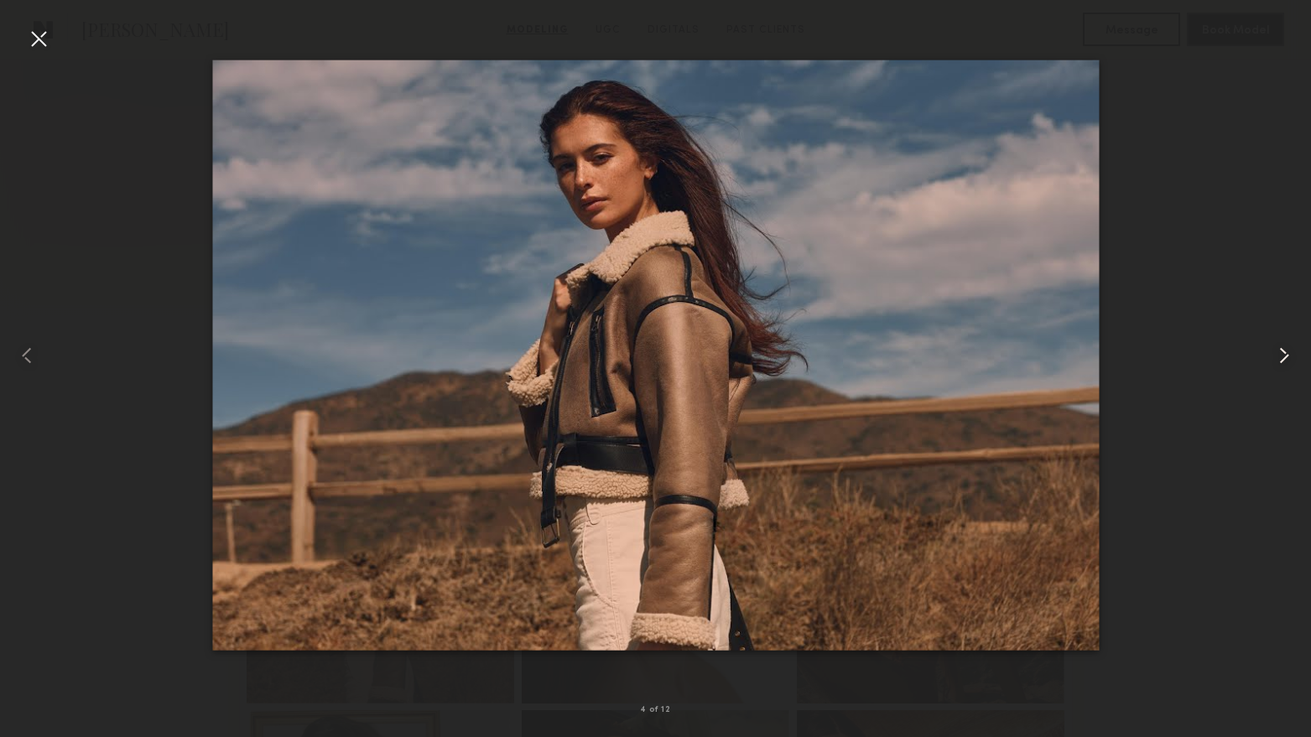
click at [1283, 343] on common-icon at bounding box center [1283, 355] width 27 height 27
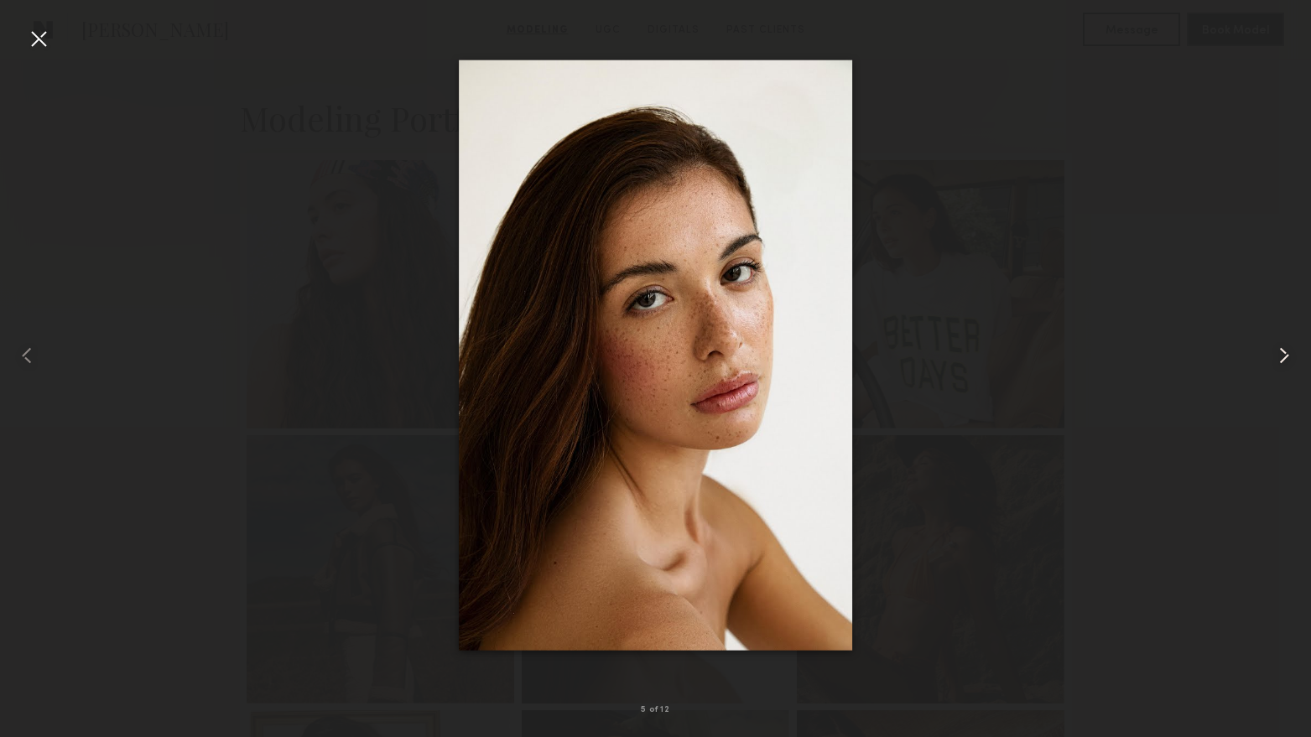
click at [1283, 343] on common-icon at bounding box center [1283, 355] width 27 height 27
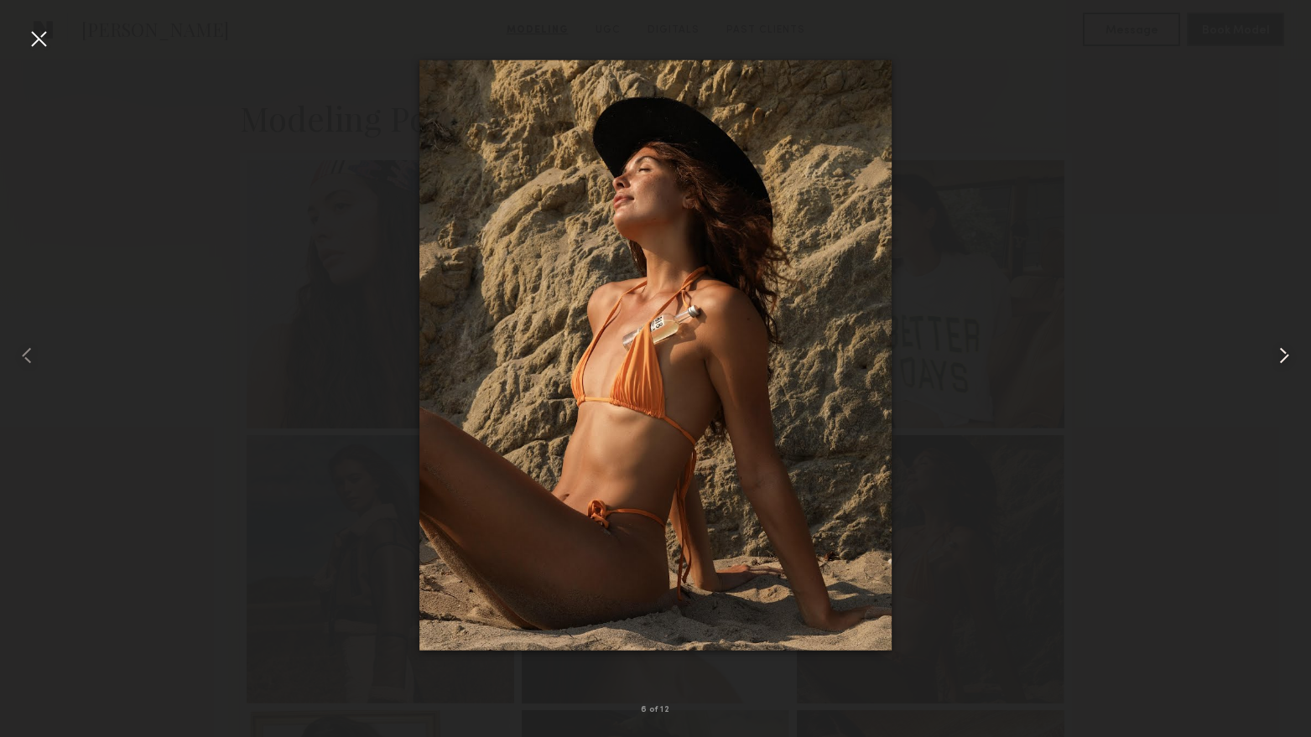
click at [1283, 343] on common-icon at bounding box center [1283, 355] width 27 height 27
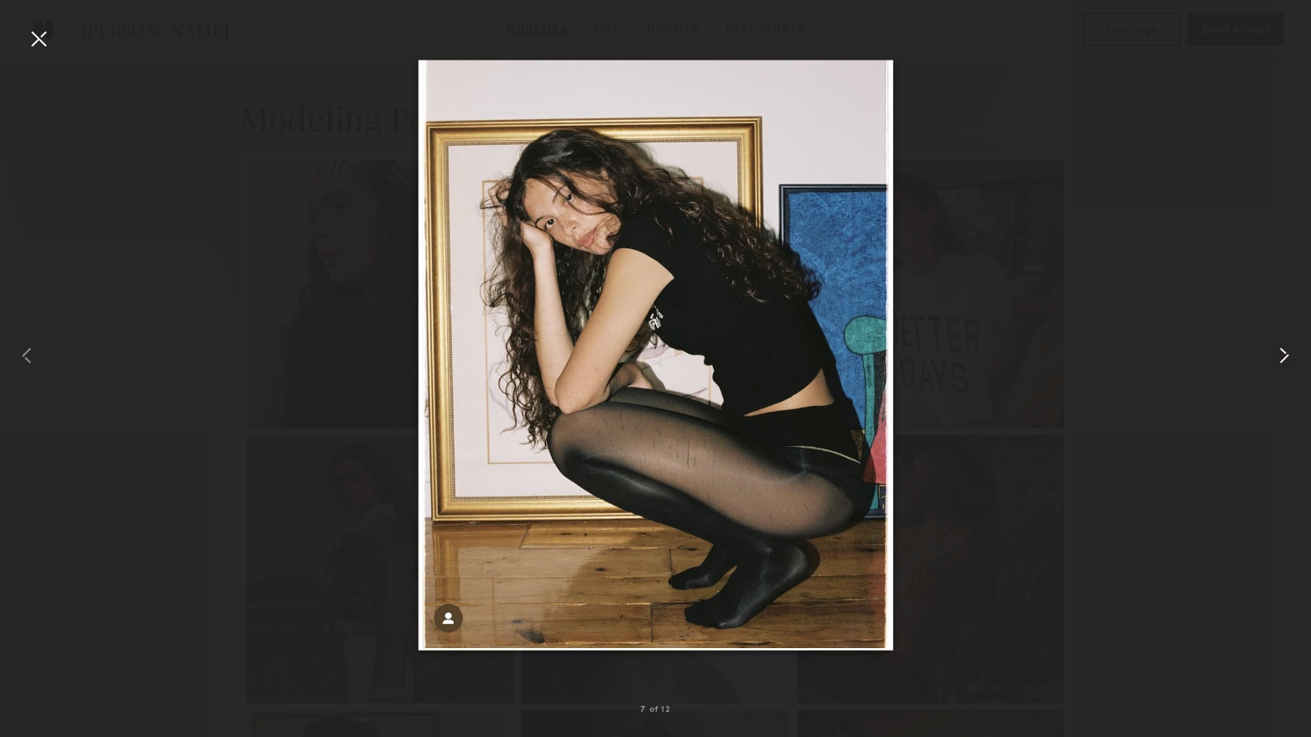
click at [1283, 343] on common-icon at bounding box center [1283, 355] width 27 height 27
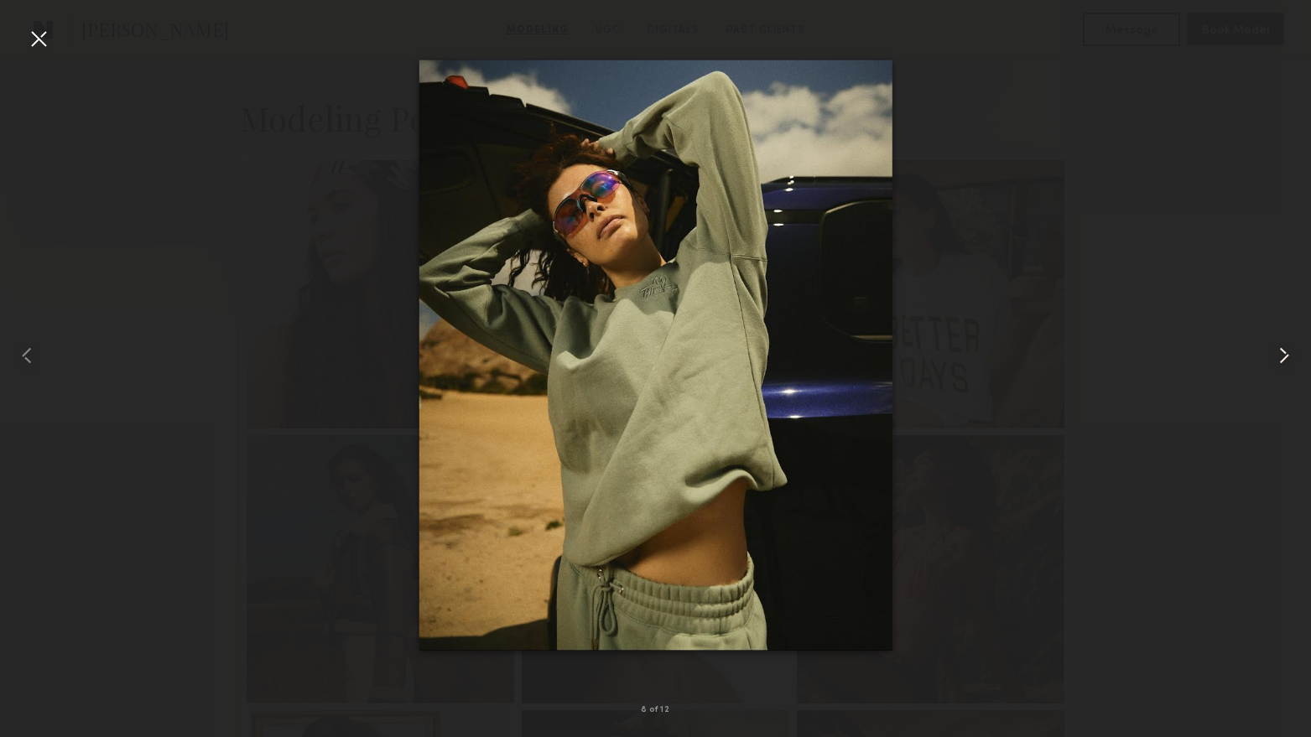
click at [1283, 343] on common-icon at bounding box center [1283, 355] width 27 height 27
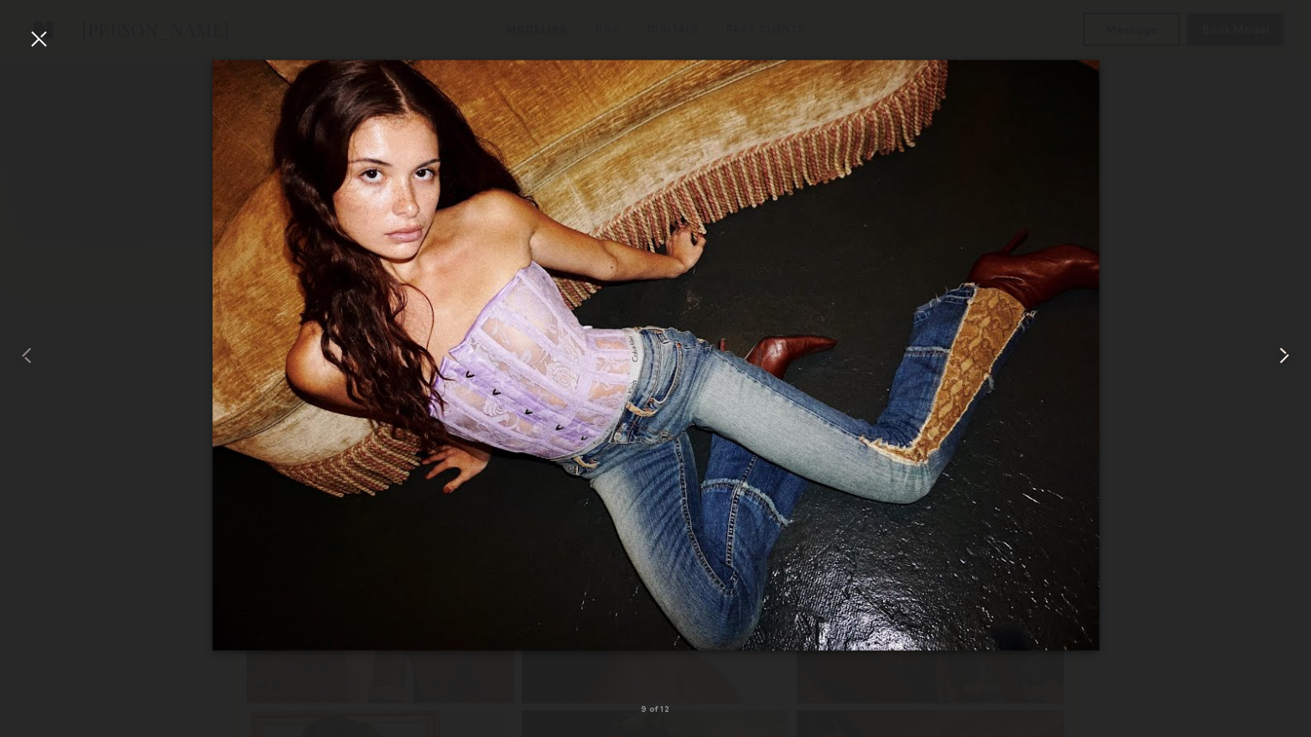
click at [1283, 343] on common-icon at bounding box center [1283, 355] width 27 height 27
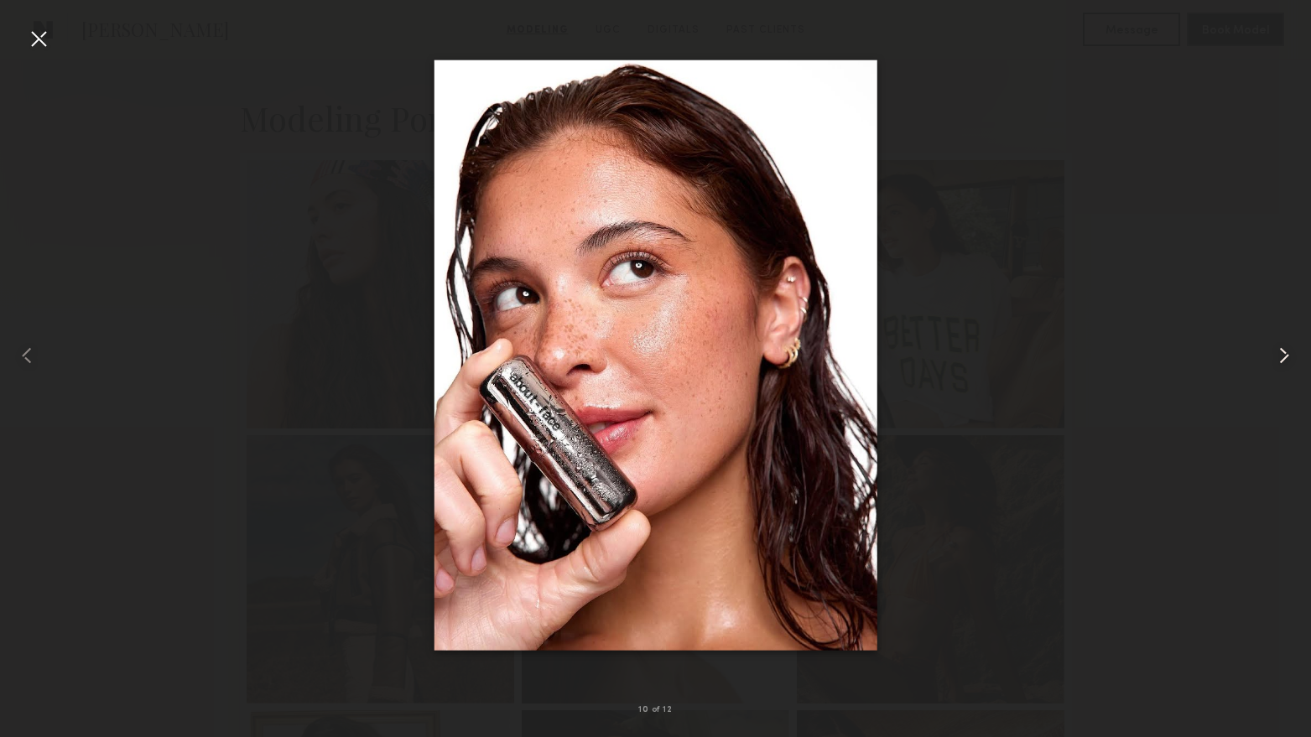
click at [1283, 343] on common-icon at bounding box center [1283, 355] width 27 height 27
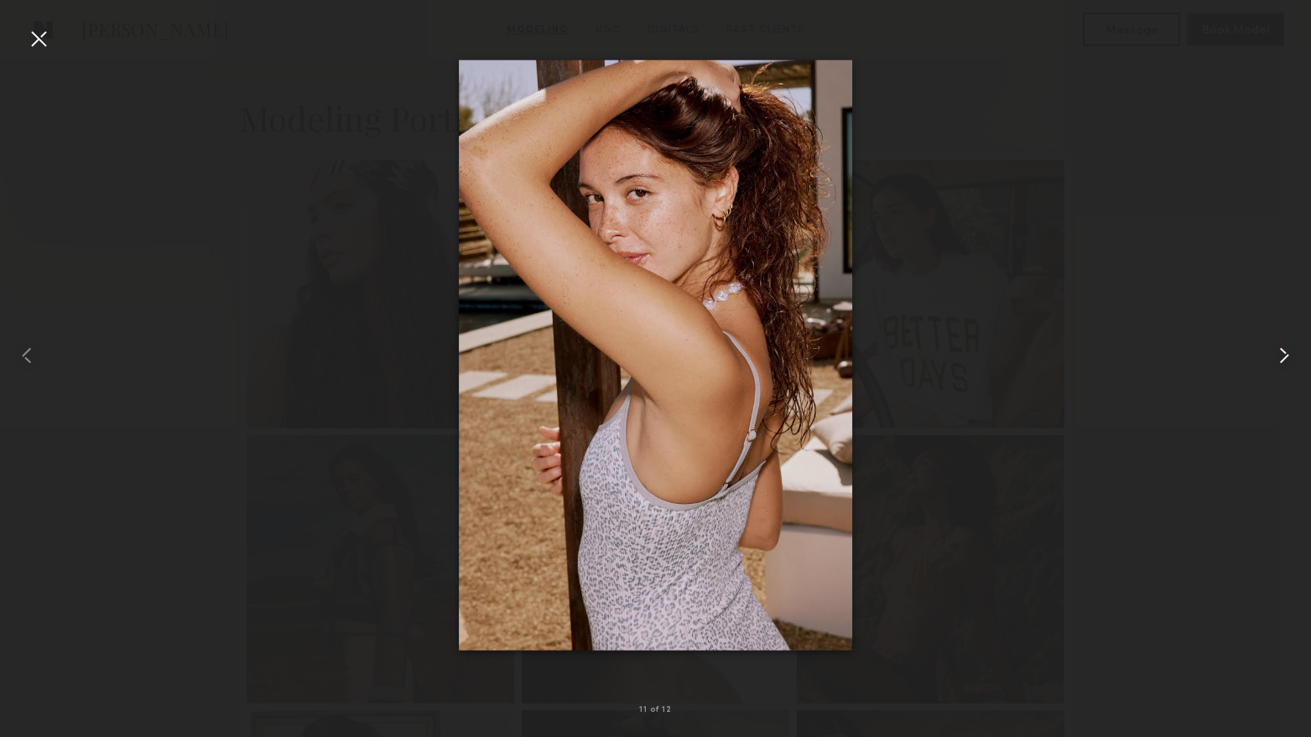
click at [1283, 343] on common-icon at bounding box center [1283, 355] width 27 height 27
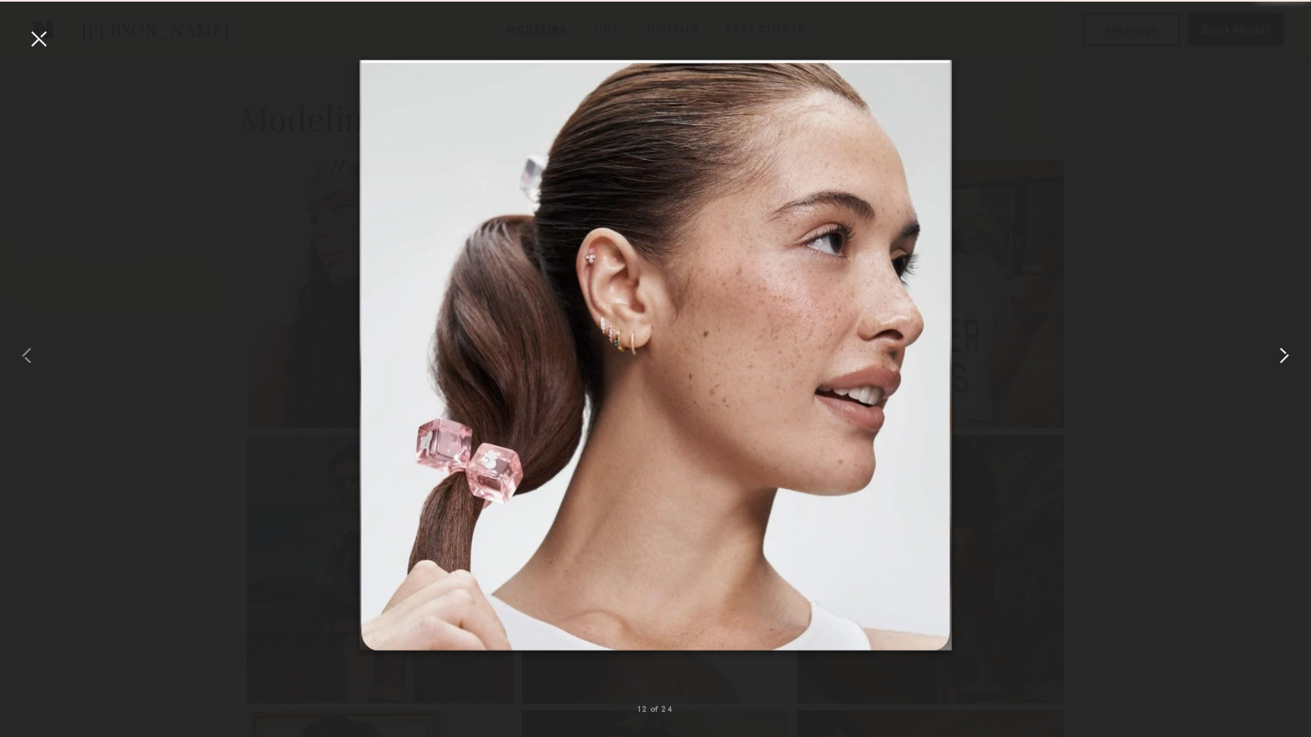
click at [1283, 343] on common-icon at bounding box center [1283, 355] width 27 height 27
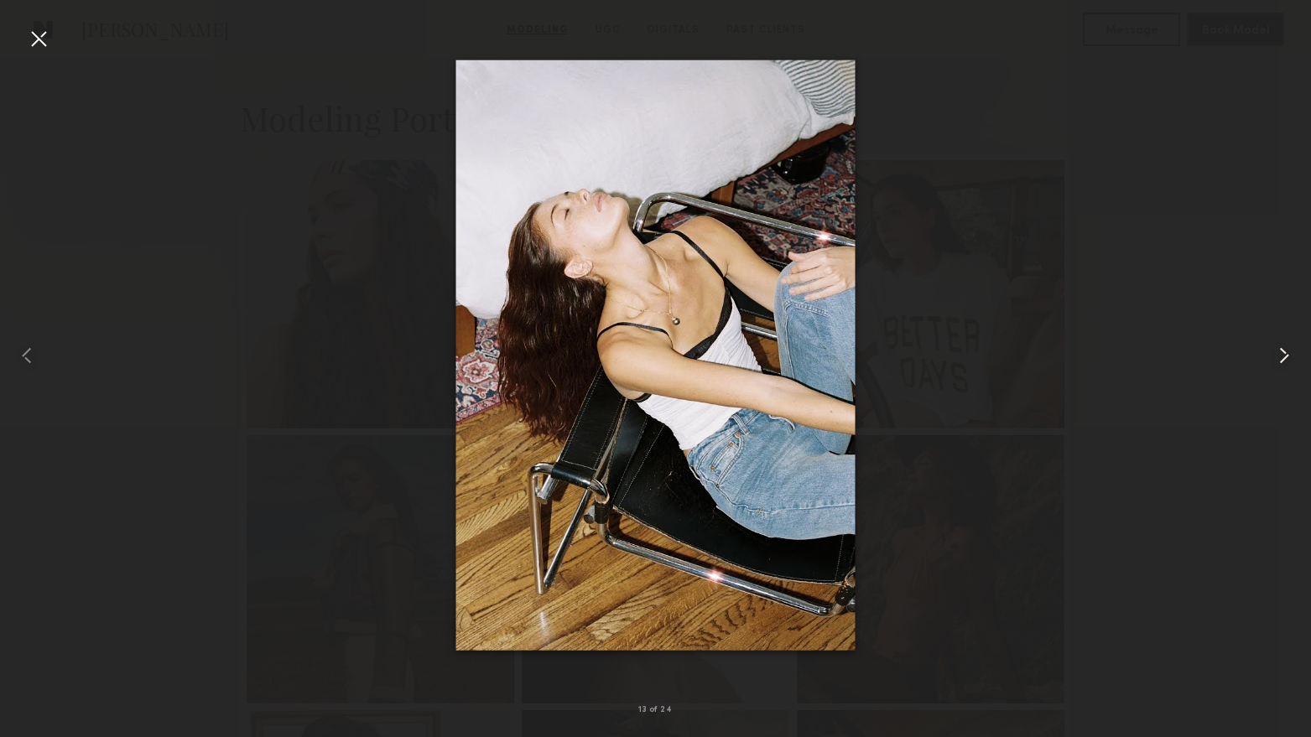
click at [1283, 343] on common-icon at bounding box center [1283, 355] width 27 height 27
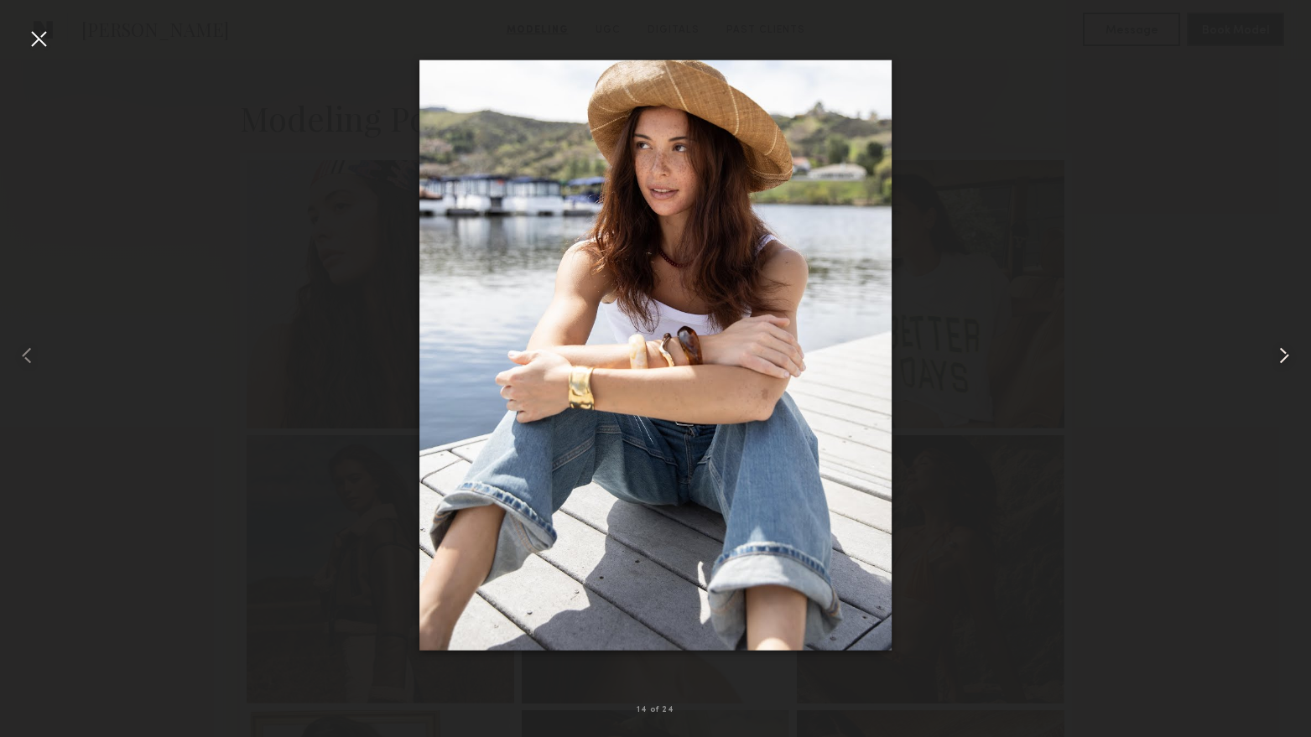
click at [1283, 343] on common-icon at bounding box center [1283, 355] width 27 height 27
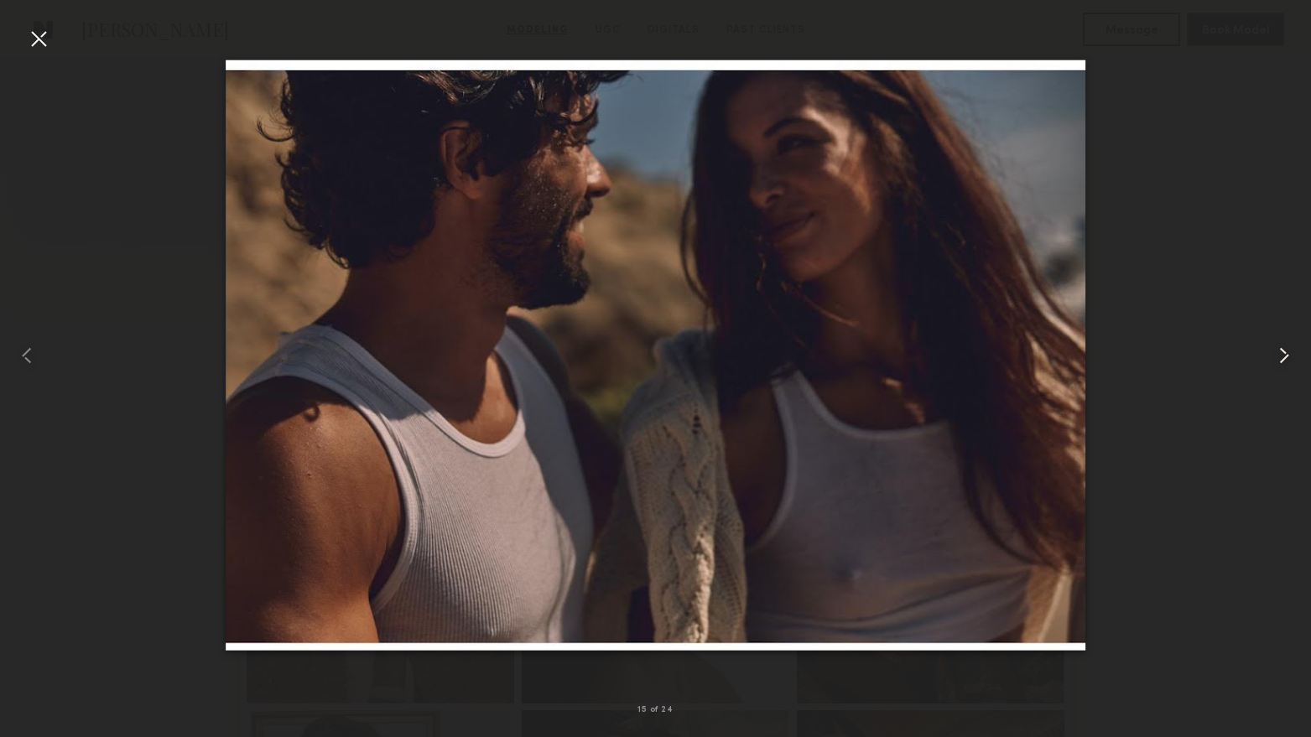
click at [1283, 343] on common-icon at bounding box center [1283, 355] width 27 height 27
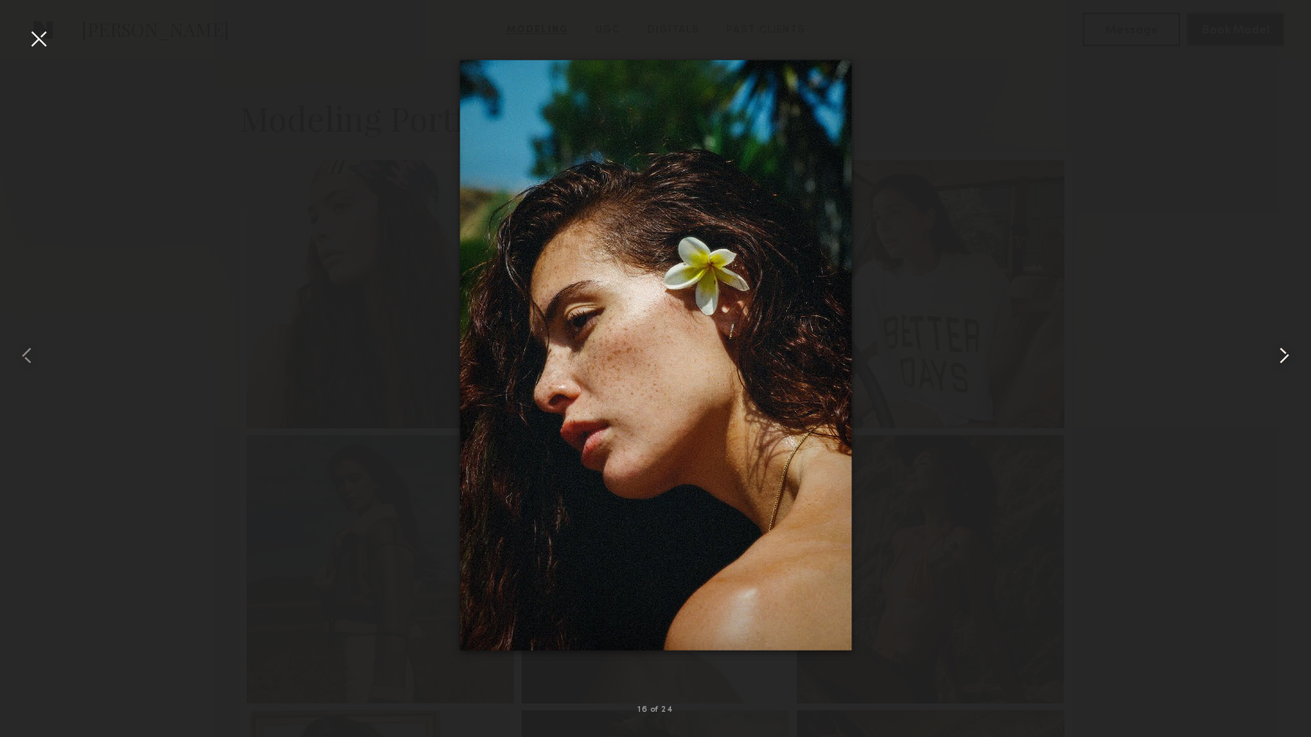
click at [1283, 343] on common-icon at bounding box center [1283, 355] width 27 height 27
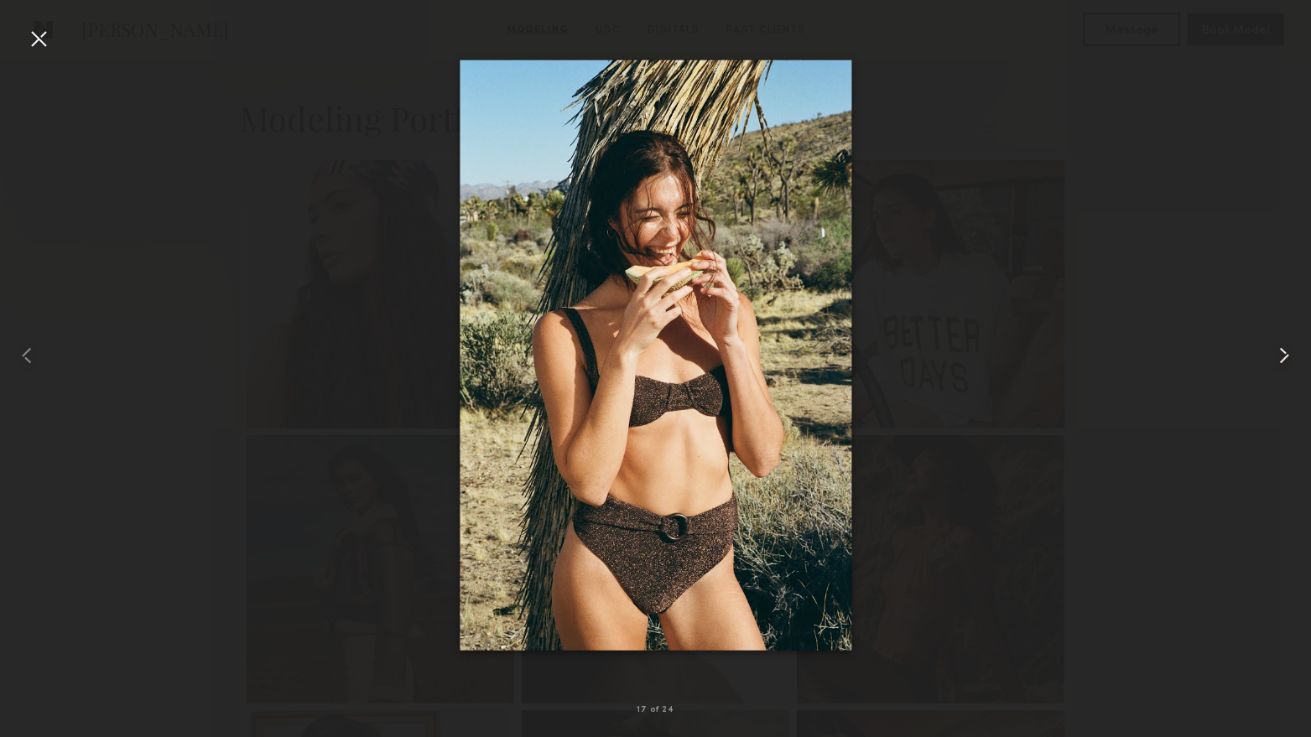
click at [1283, 343] on common-icon at bounding box center [1283, 355] width 27 height 27
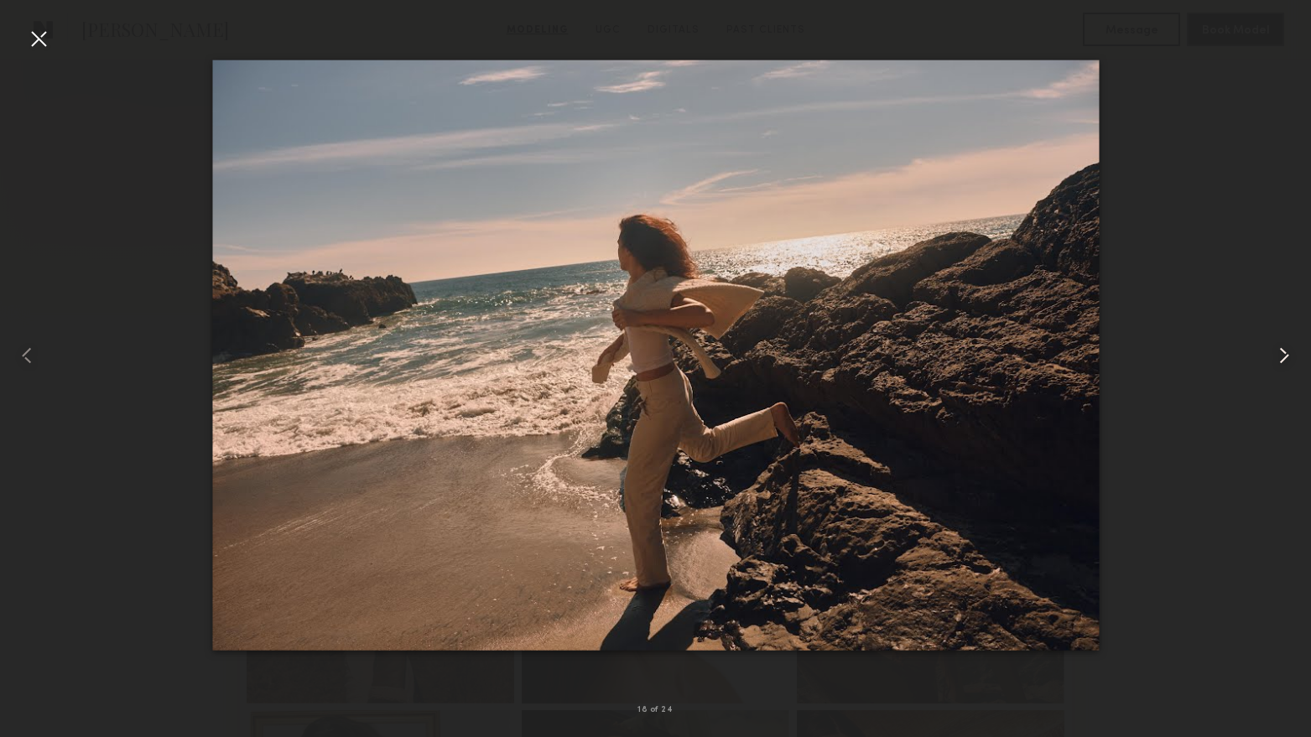
click at [1283, 343] on common-icon at bounding box center [1283, 355] width 27 height 27
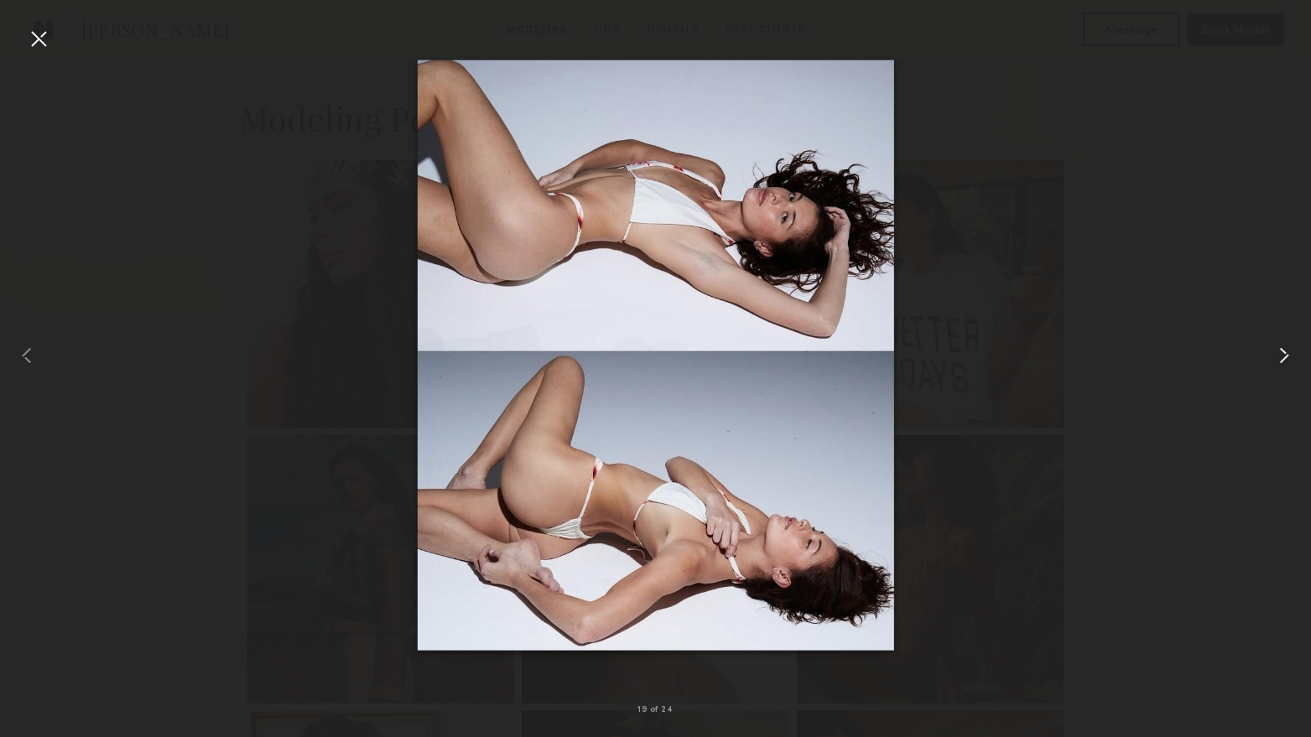
click at [1283, 343] on common-icon at bounding box center [1283, 355] width 27 height 27
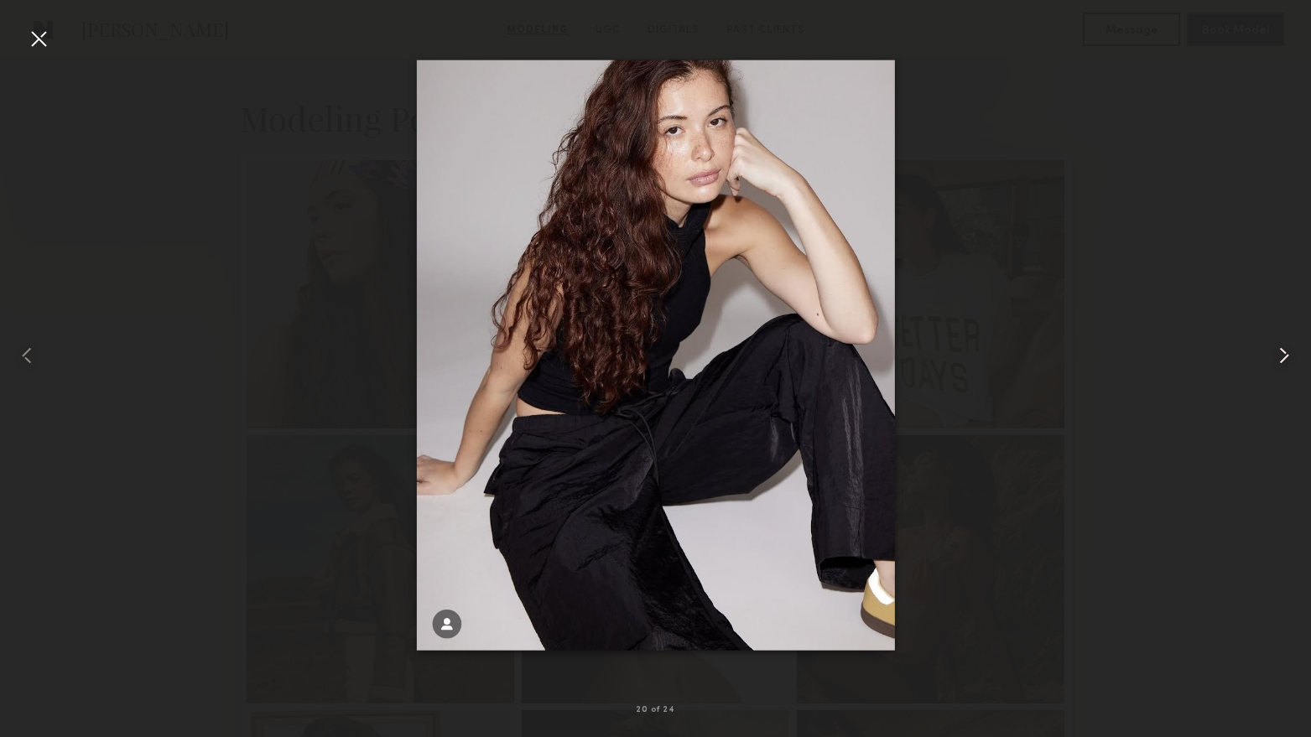
click at [1283, 343] on common-icon at bounding box center [1283, 355] width 27 height 27
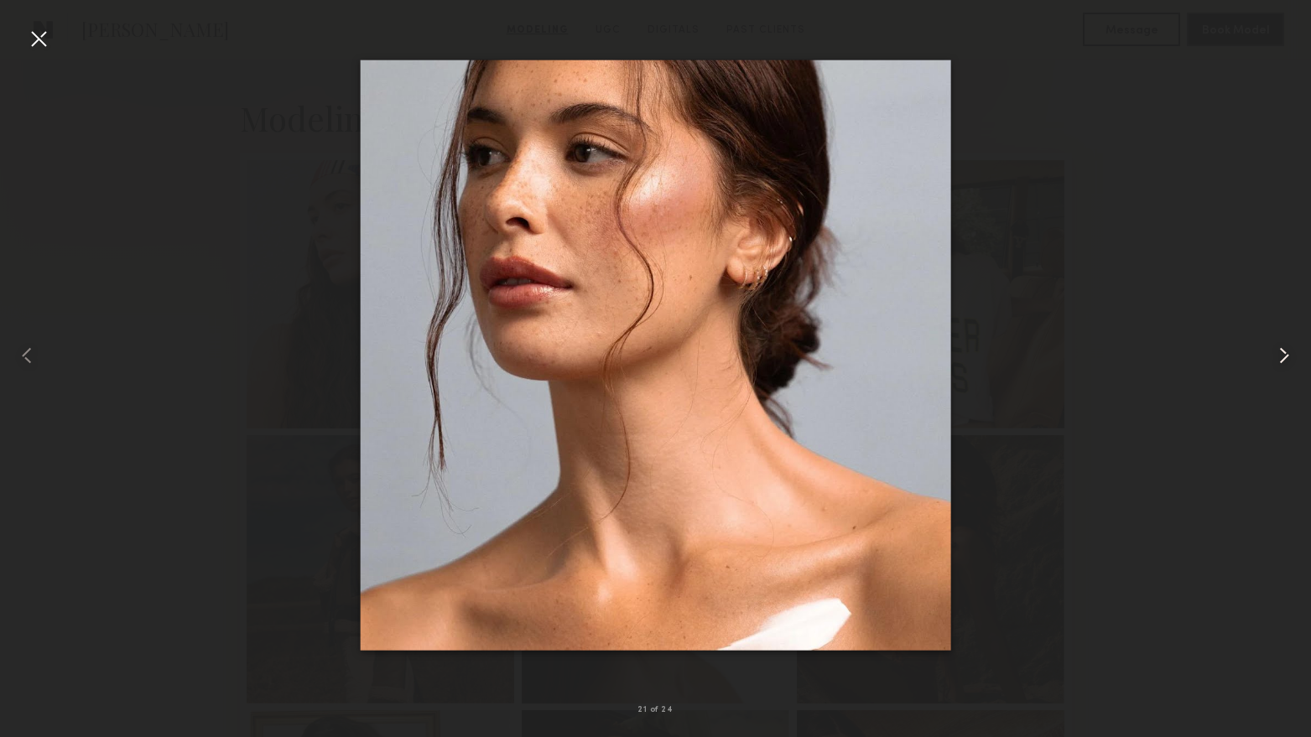
click at [1283, 343] on common-icon at bounding box center [1283, 355] width 27 height 27
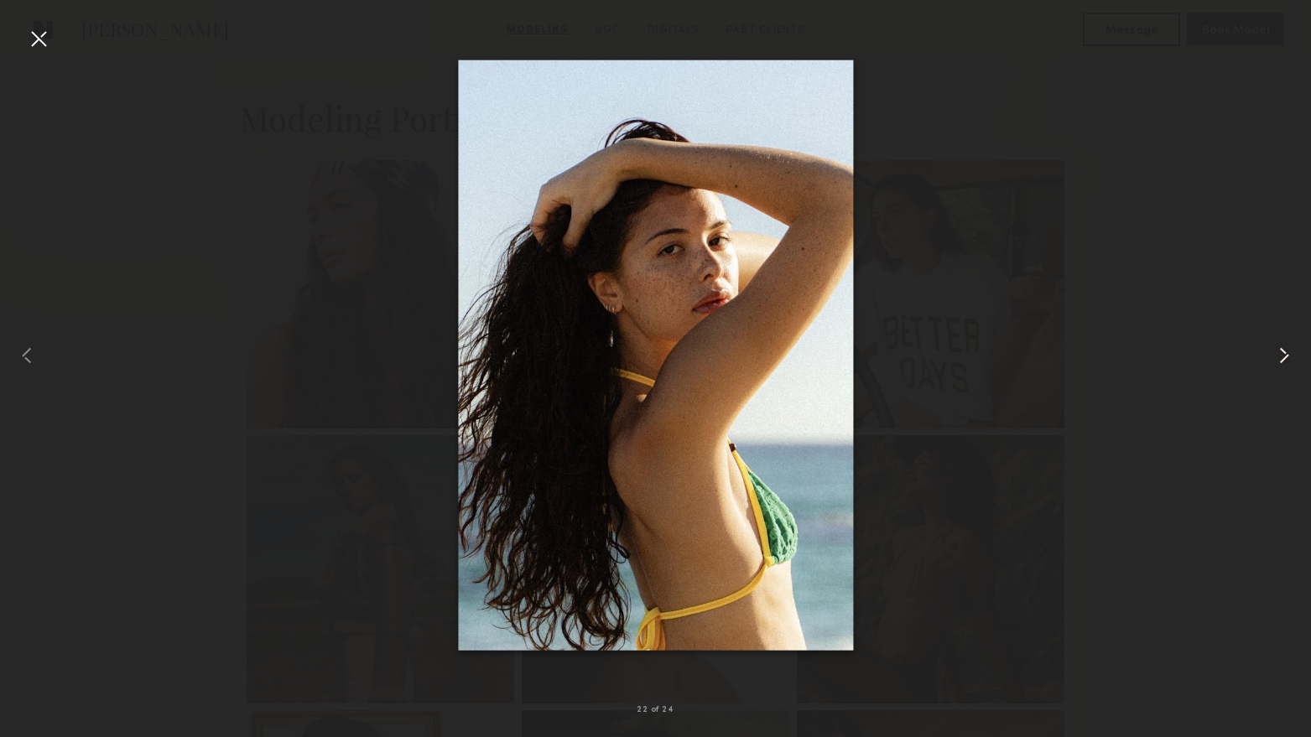
click at [1283, 343] on common-icon at bounding box center [1283, 355] width 27 height 27
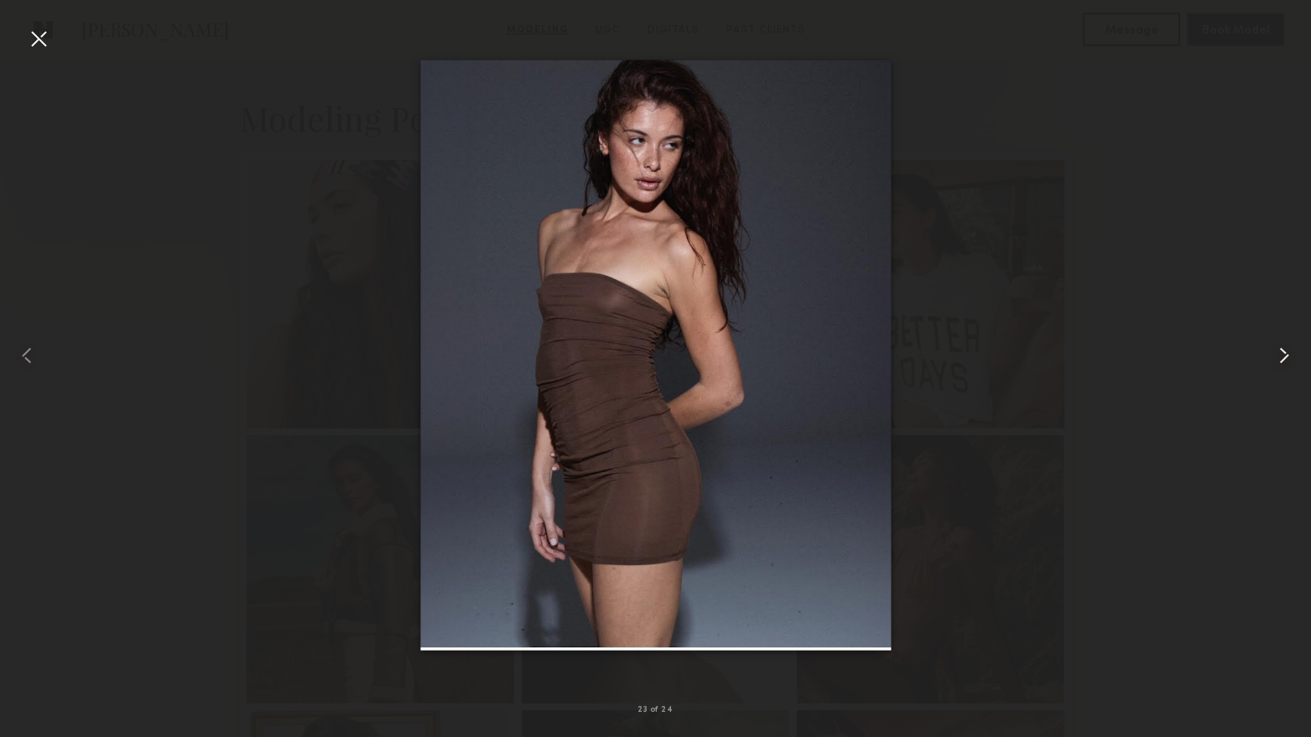
click at [1283, 343] on common-icon at bounding box center [1283, 355] width 27 height 27
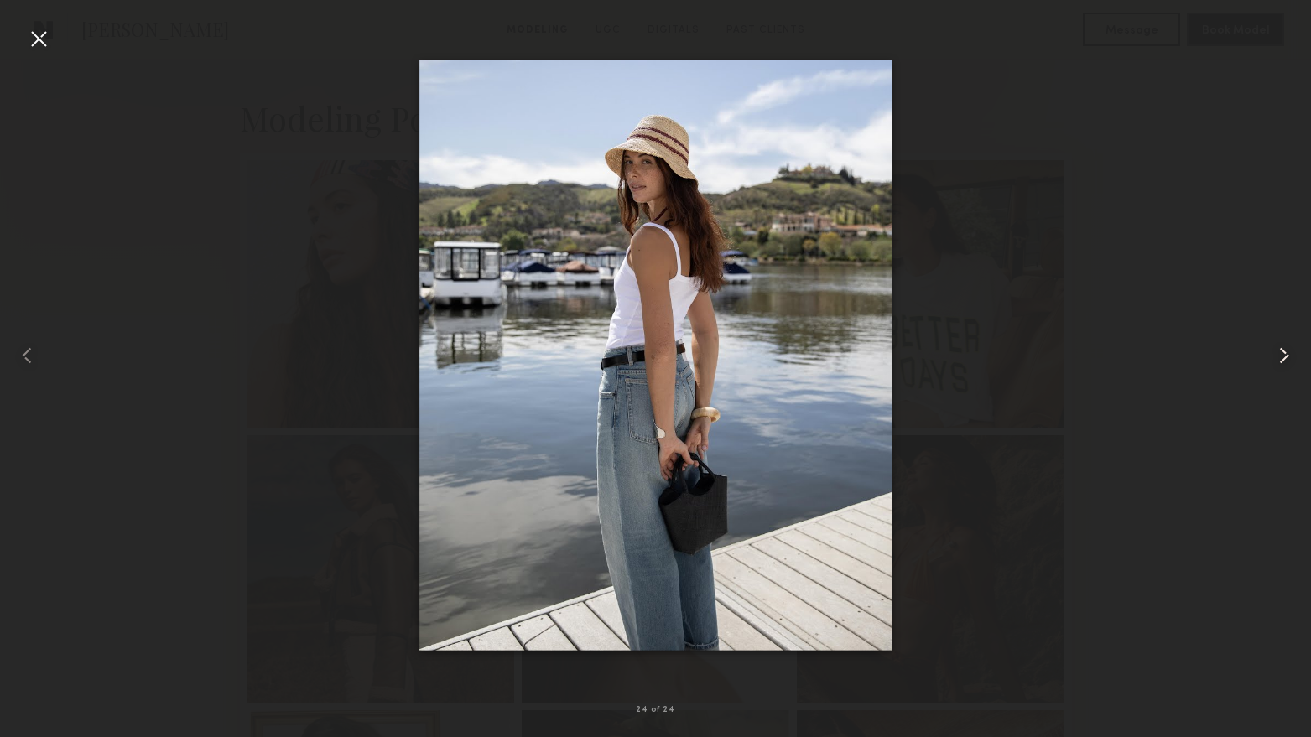
click at [1283, 343] on common-icon at bounding box center [1283, 355] width 27 height 27
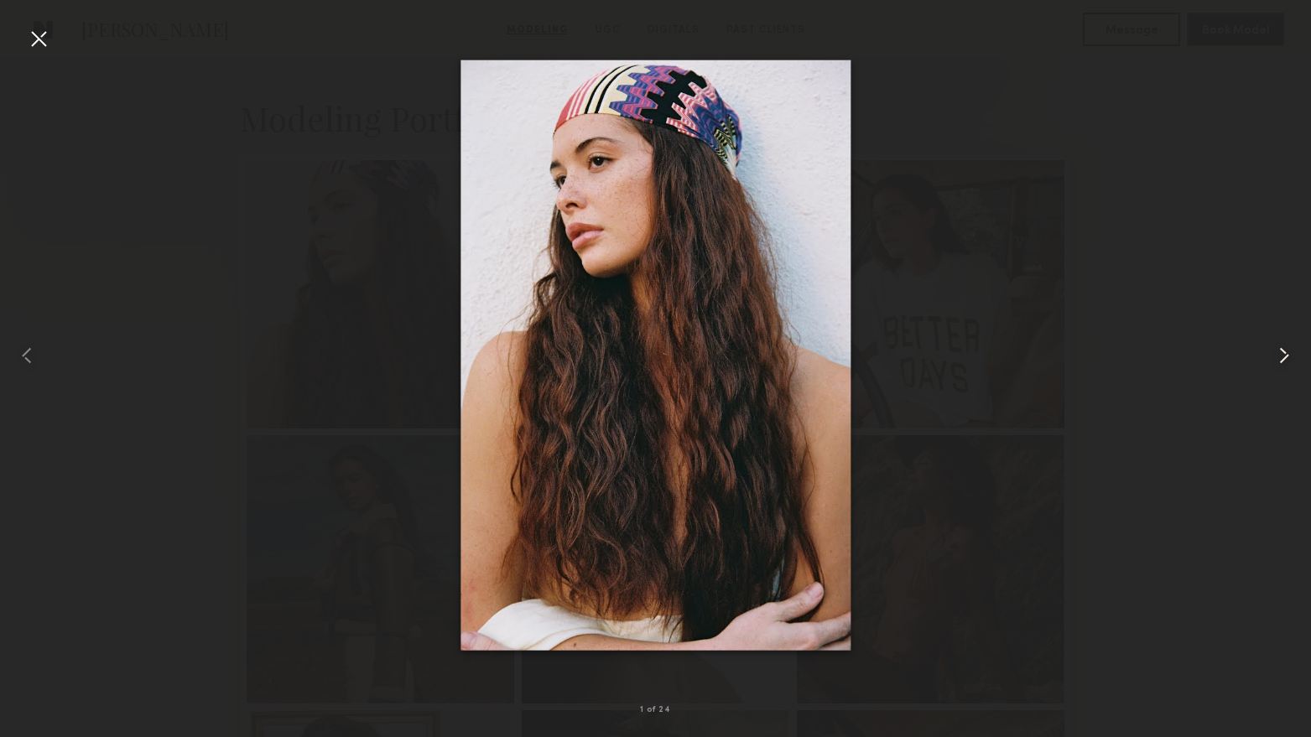
click at [1283, 343] on common-icon at bounding box center [1283, 355] width 27 height 27
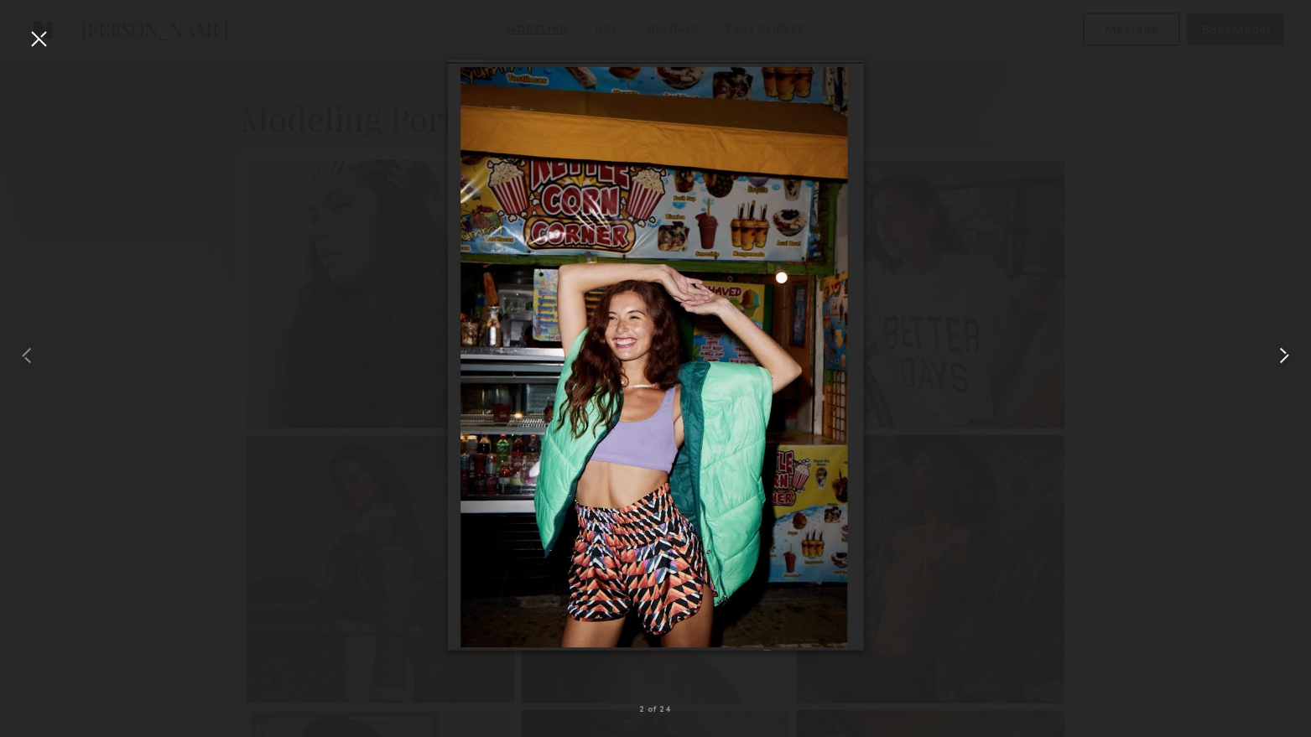
click at [1283, 343] on common-icon at bounding box center [1283, 355] width 27 height 27
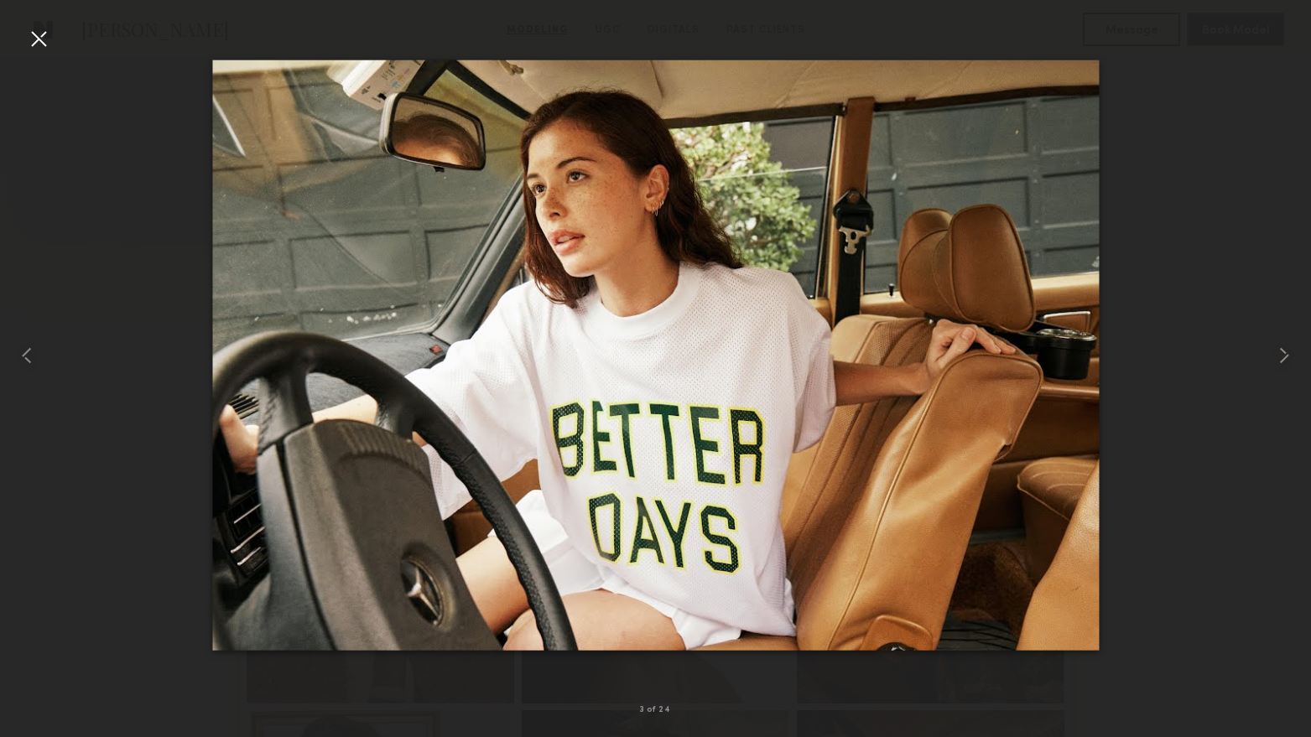
click at [42, 42] on div at bounding box center [38, 38] width 27 height 27
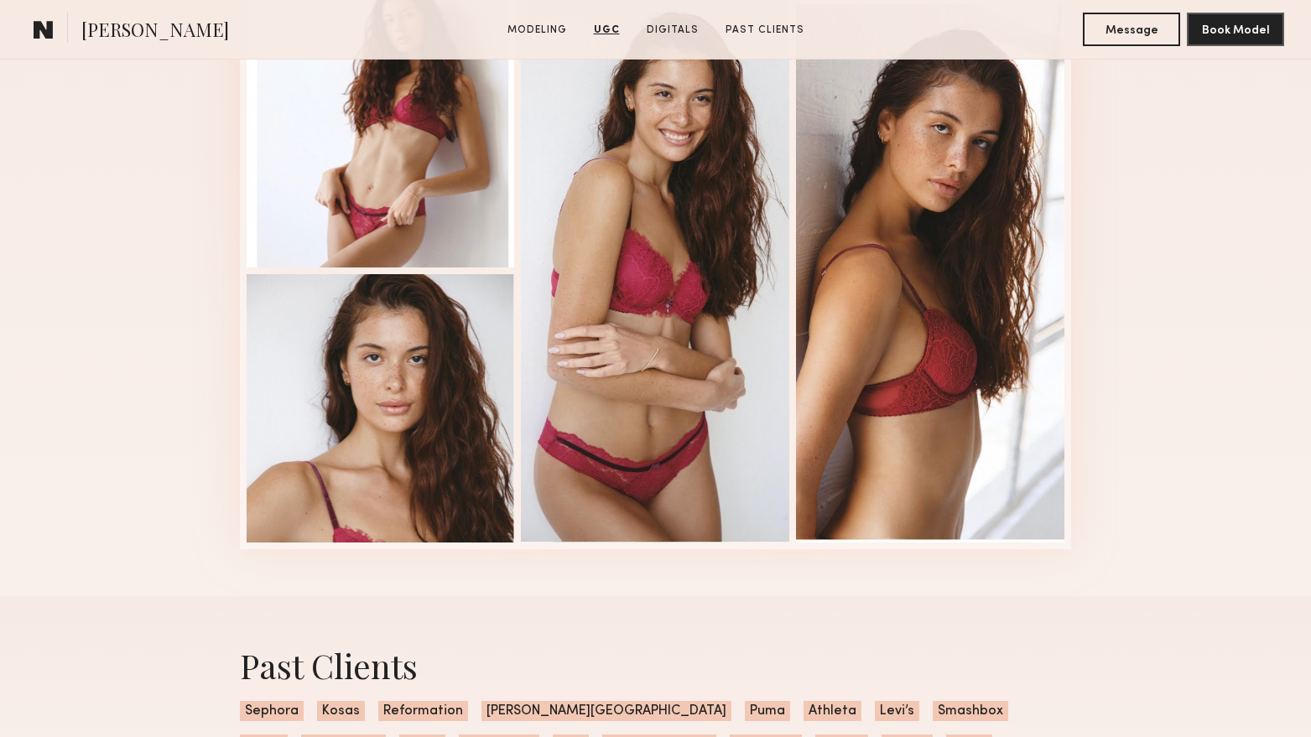
scroll to position [3835, 0]
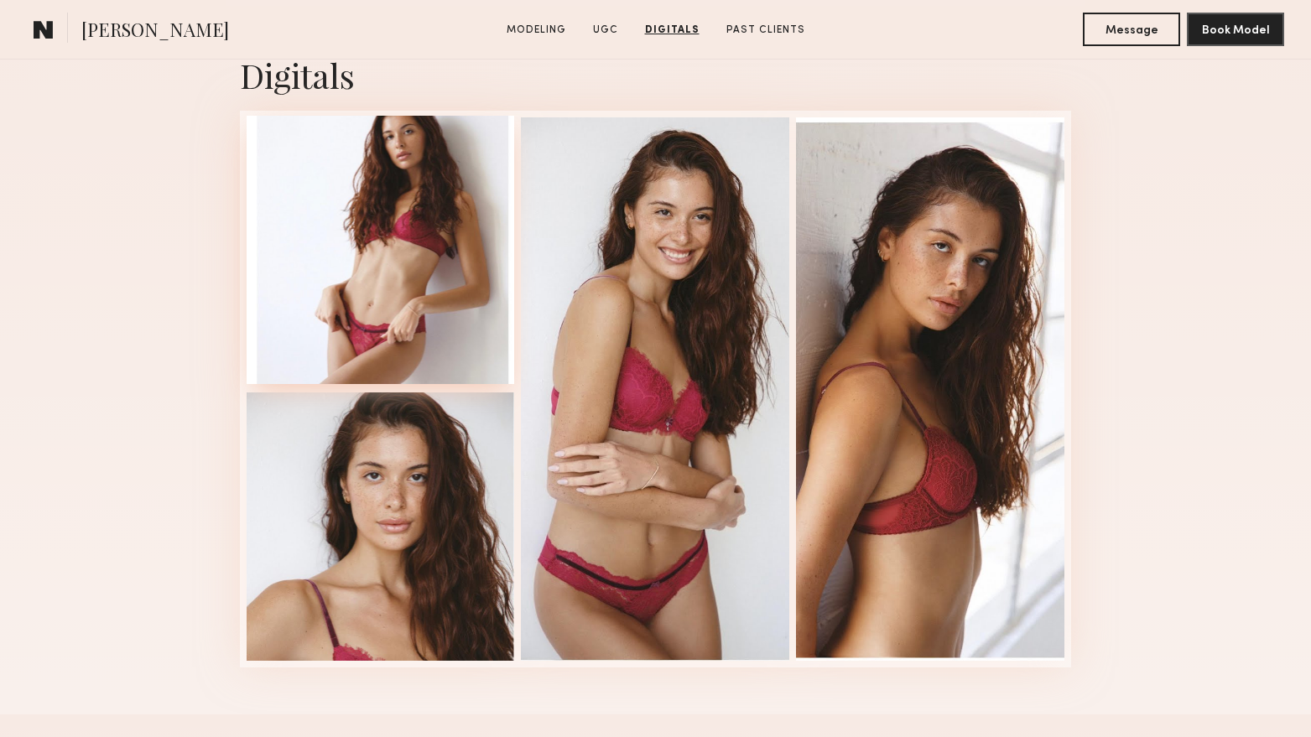
click at [413, 314] on div at bounding box center [381, 250] width 268 height 268
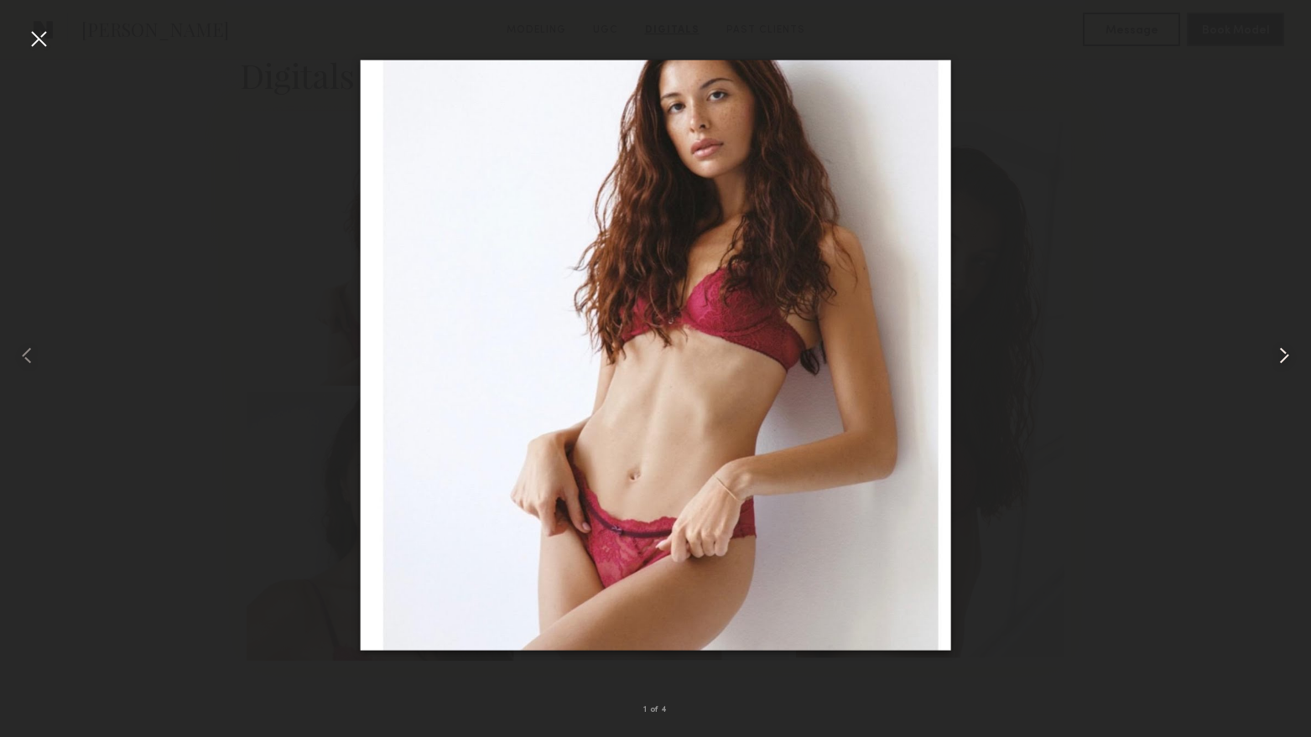
click at [1285, 350] on common-icon at bounding box center [1283, 355] width 27 height 27
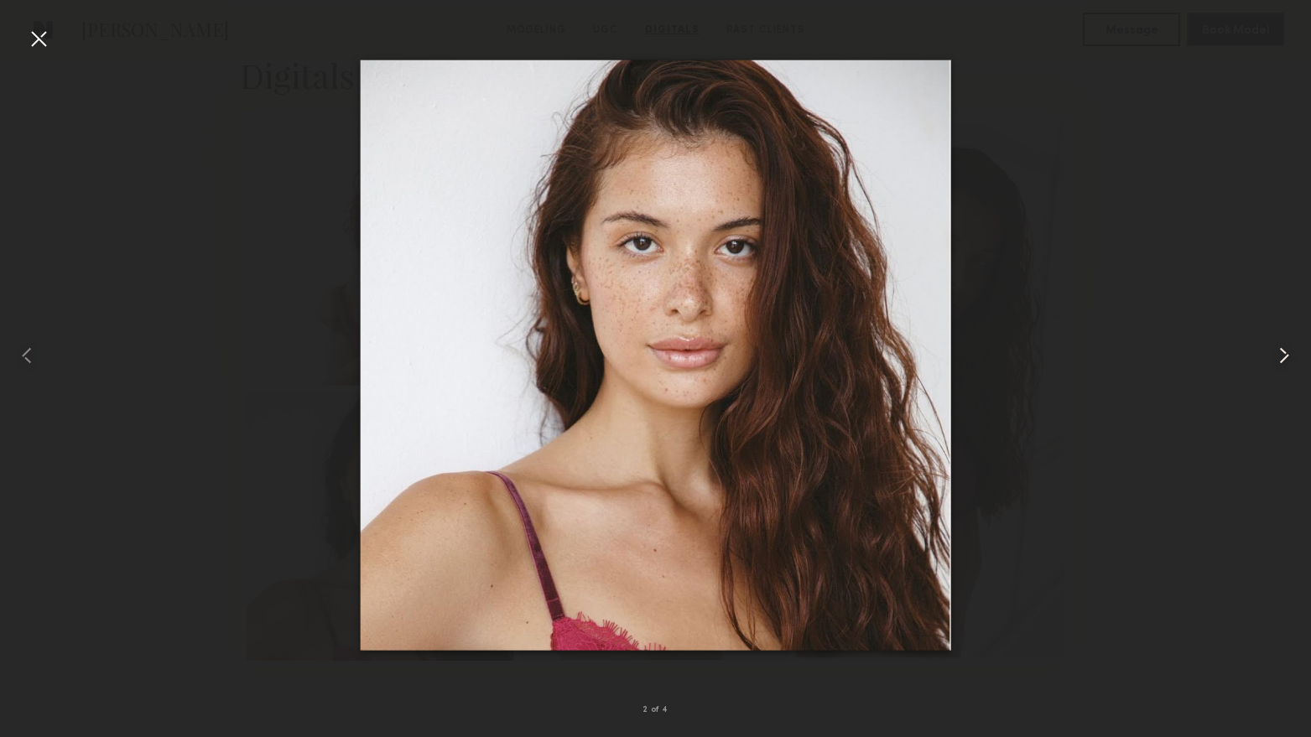
click at [1285, 350] on common-icon at bounding box center [1283, 355] width 27 height 27
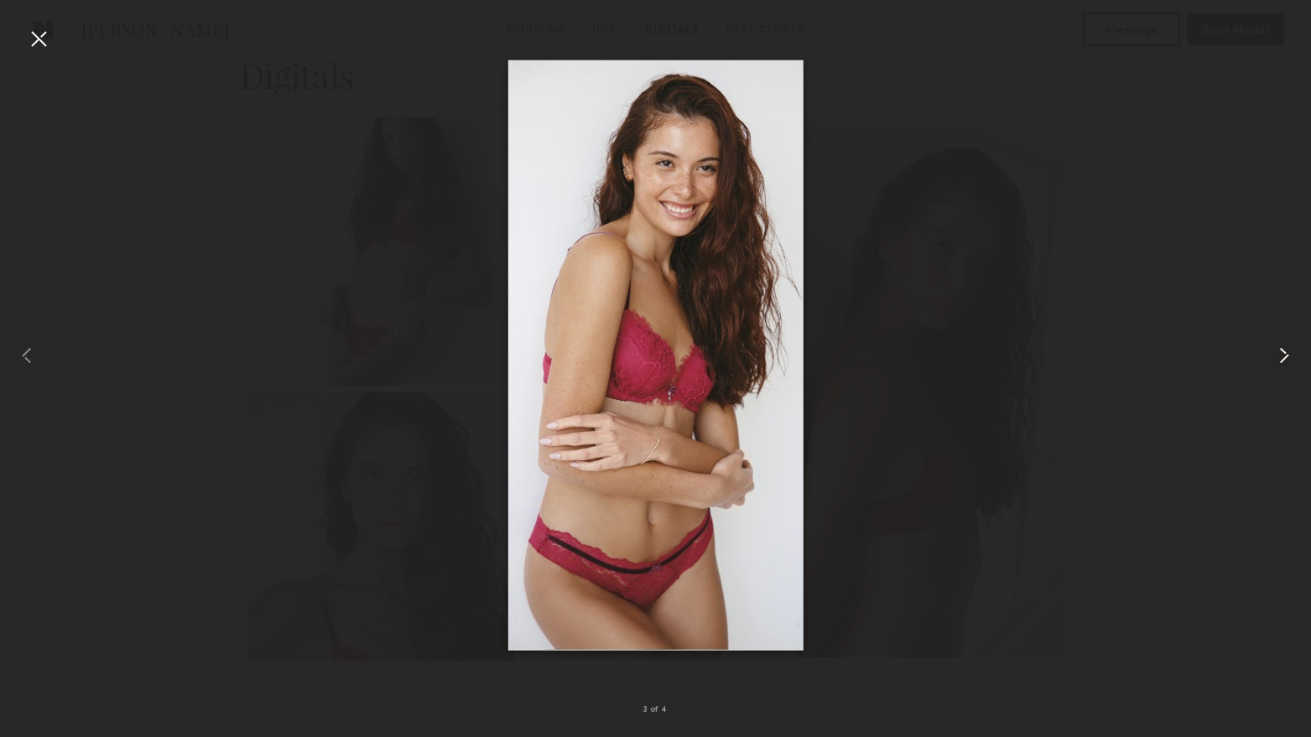
click at [1285, 350] on common-icon at bounding box center [1283, 355] width 27 height 27
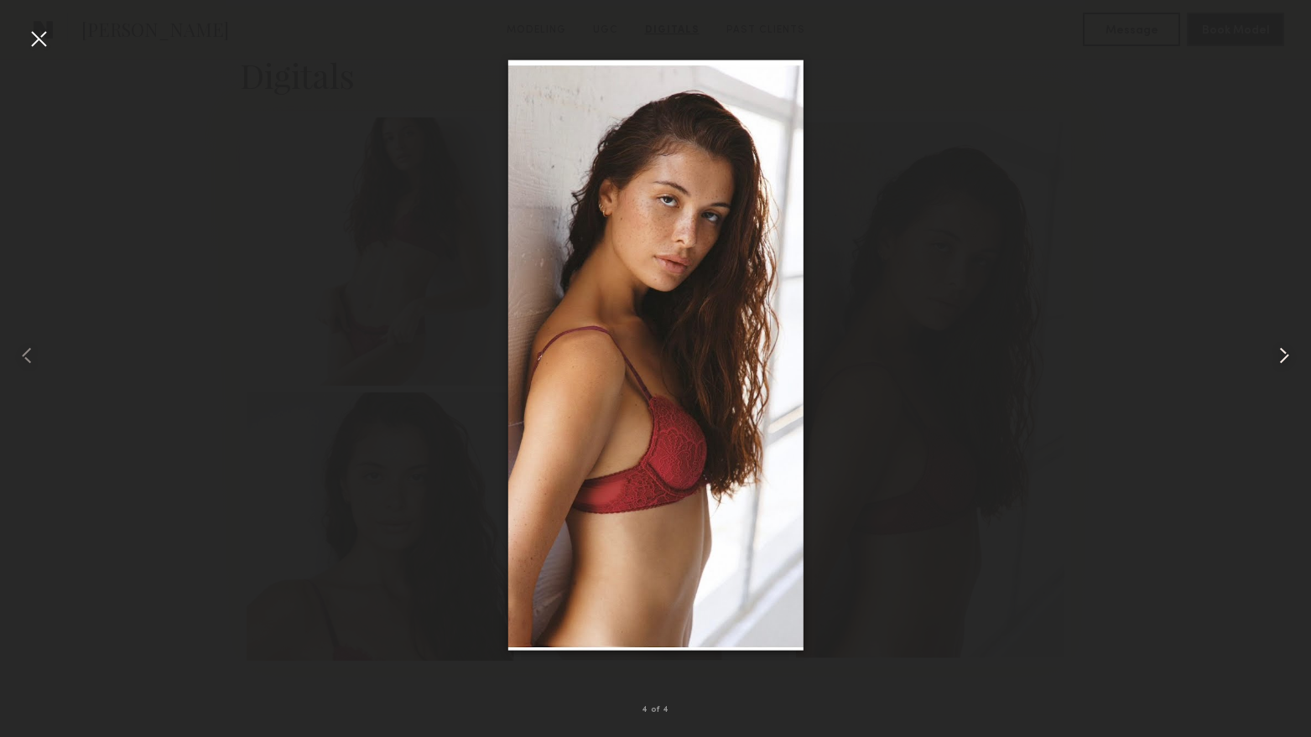
click at [1285, 350] on common-icon at bounding box center [1283, 355] width 27 height 27
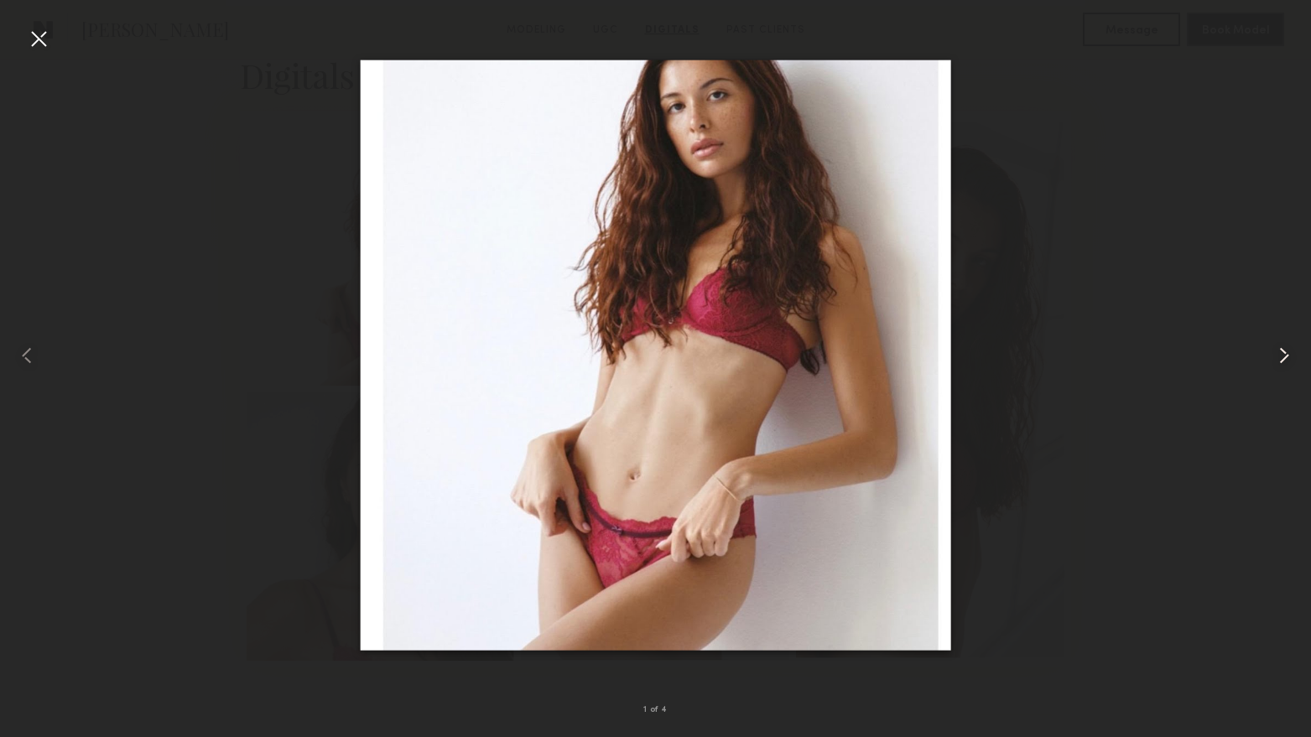
click at [1285, 350] on common-icon at bounding box center [1283, 355] width 27 height 27
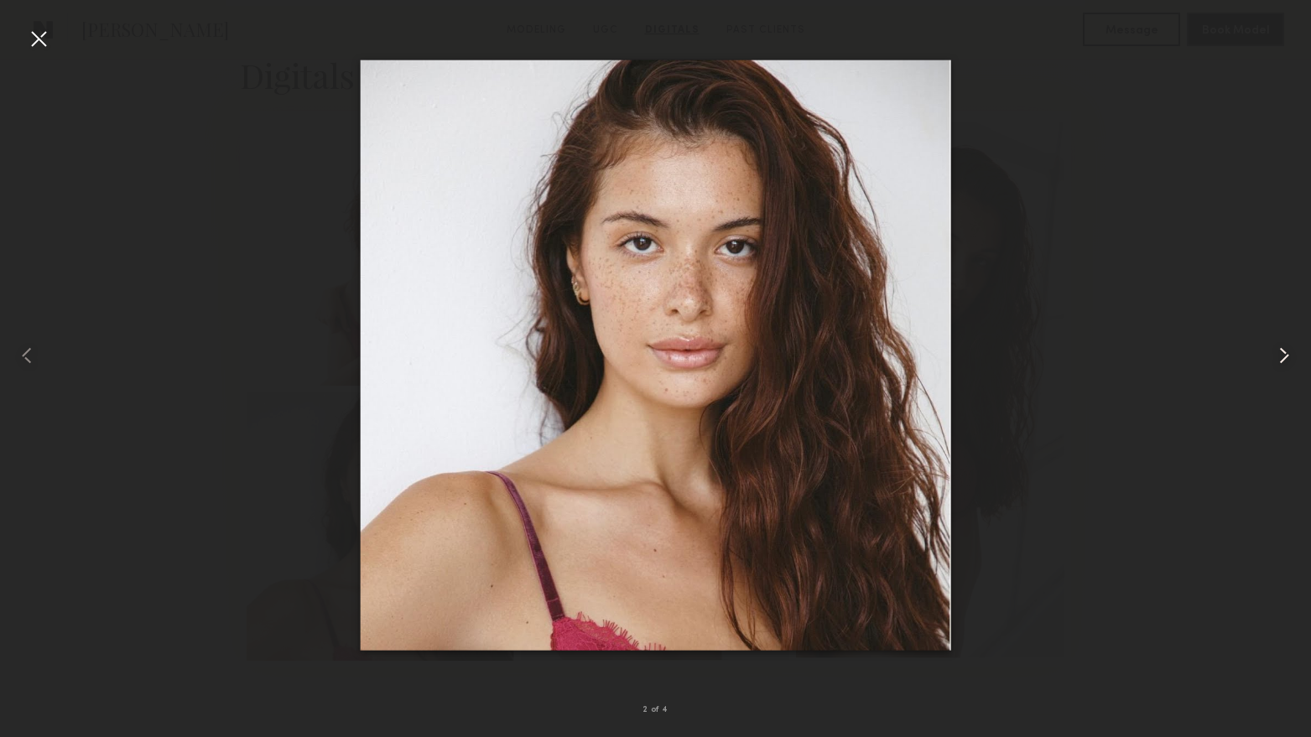
click at [1285, 350] on common-icon at bounding box center [1283, 355] width 27 height 27
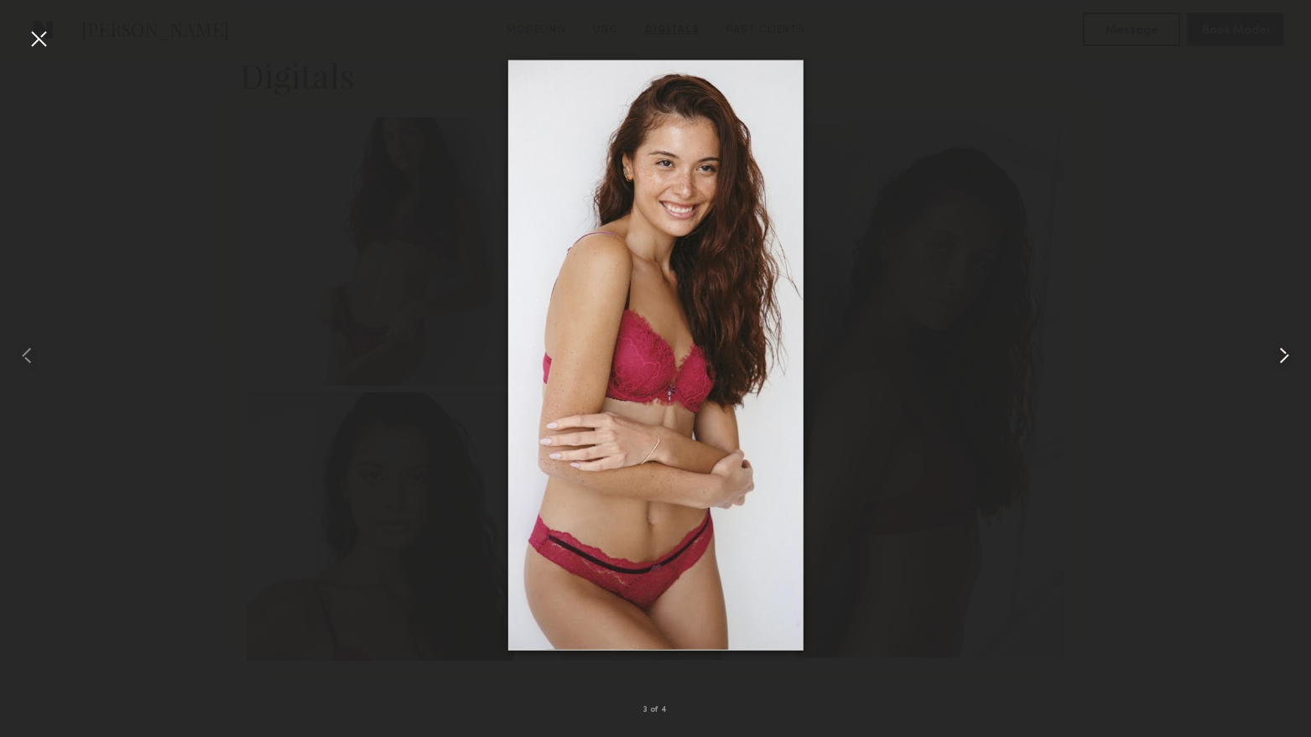
click at [1285, 350] on common-icon at bounding box center [1283, 355] width 27 height 27
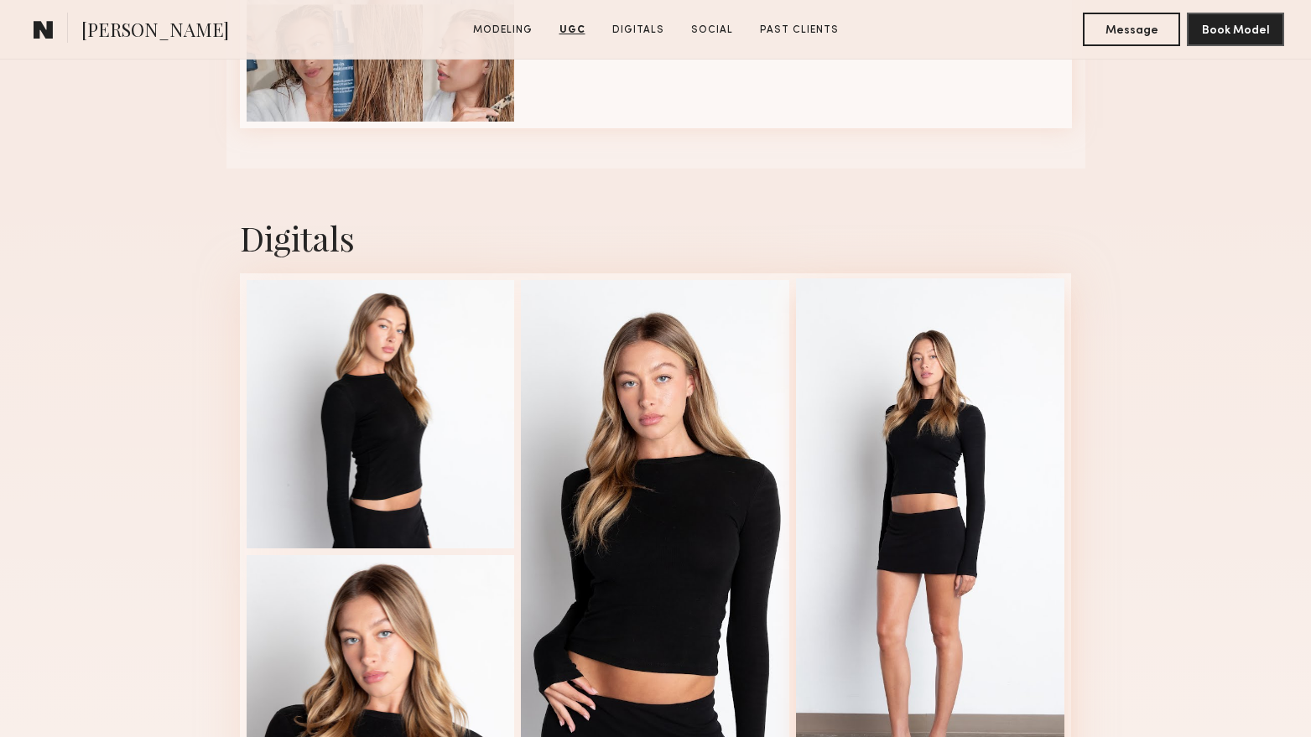
scroll to position [4108, 0]
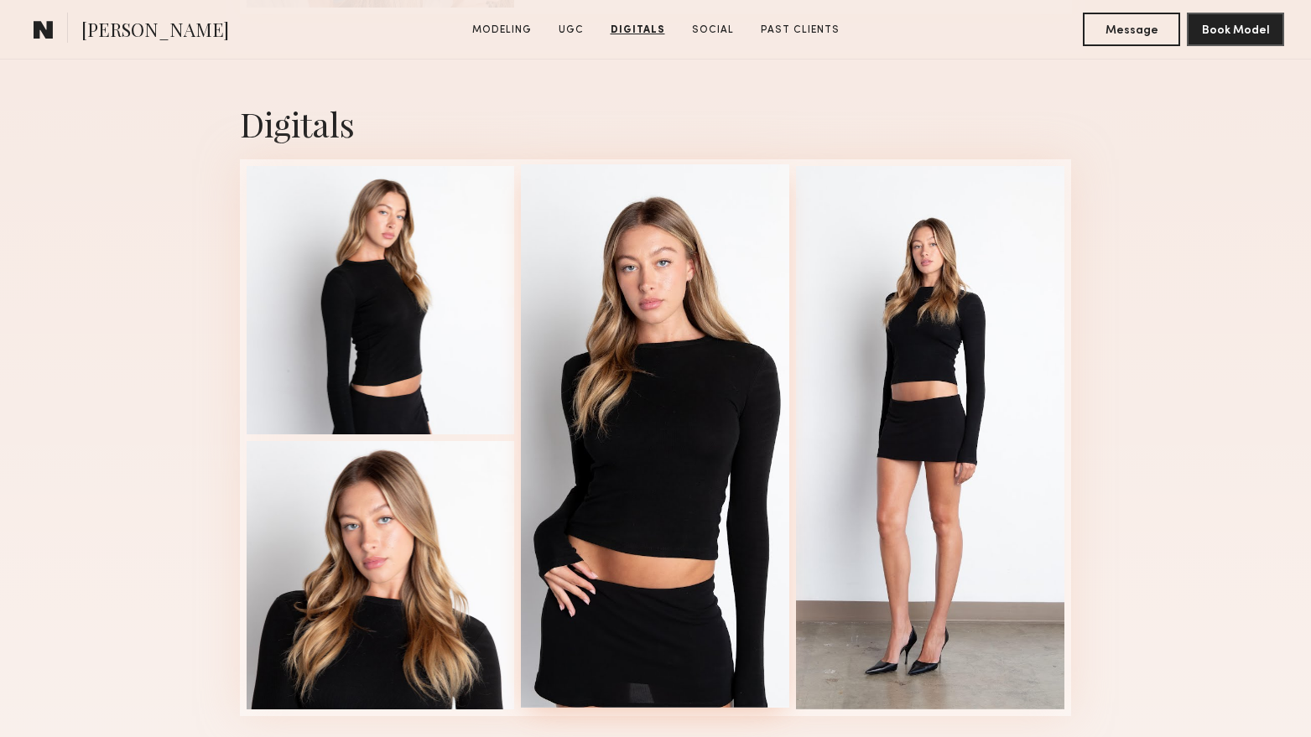
click at [694, 469] on div at bounding box center [655, 435] width 268 height 543
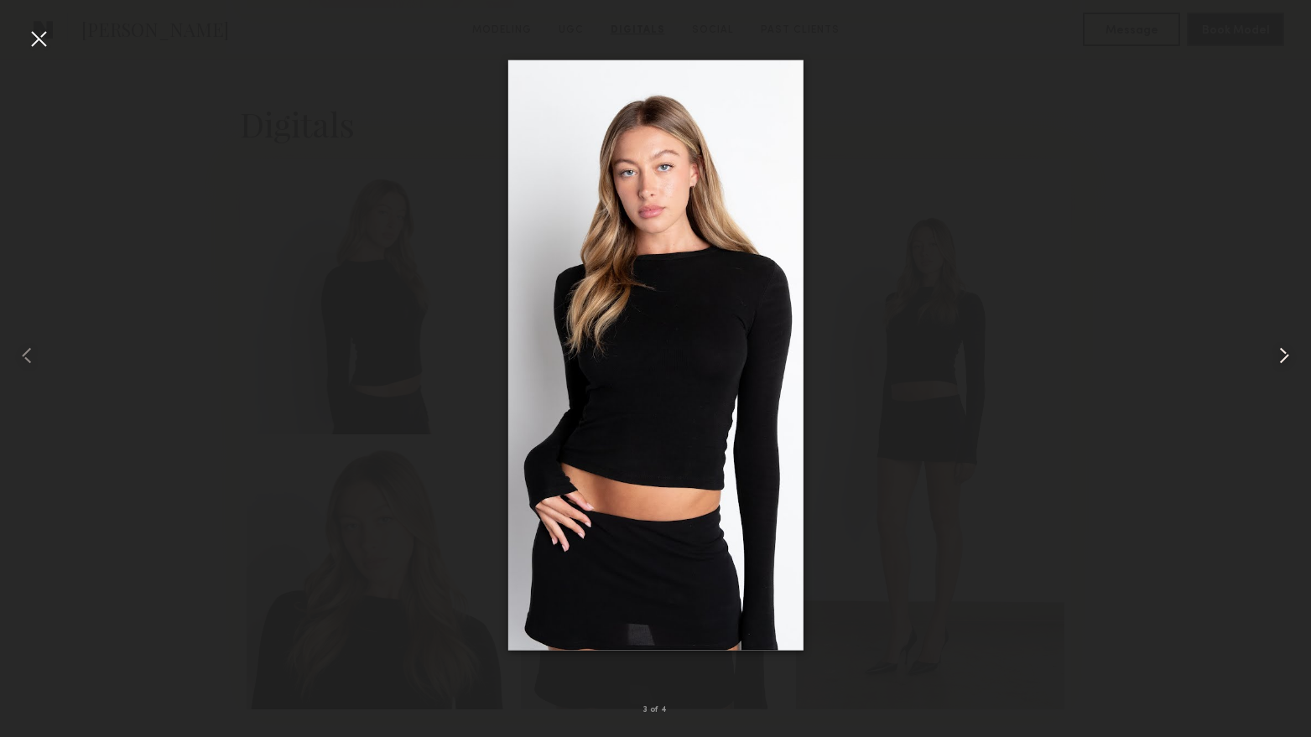
click at [1290, 354] on common-icon at bounding box center [1283, 355] width 27 height 27
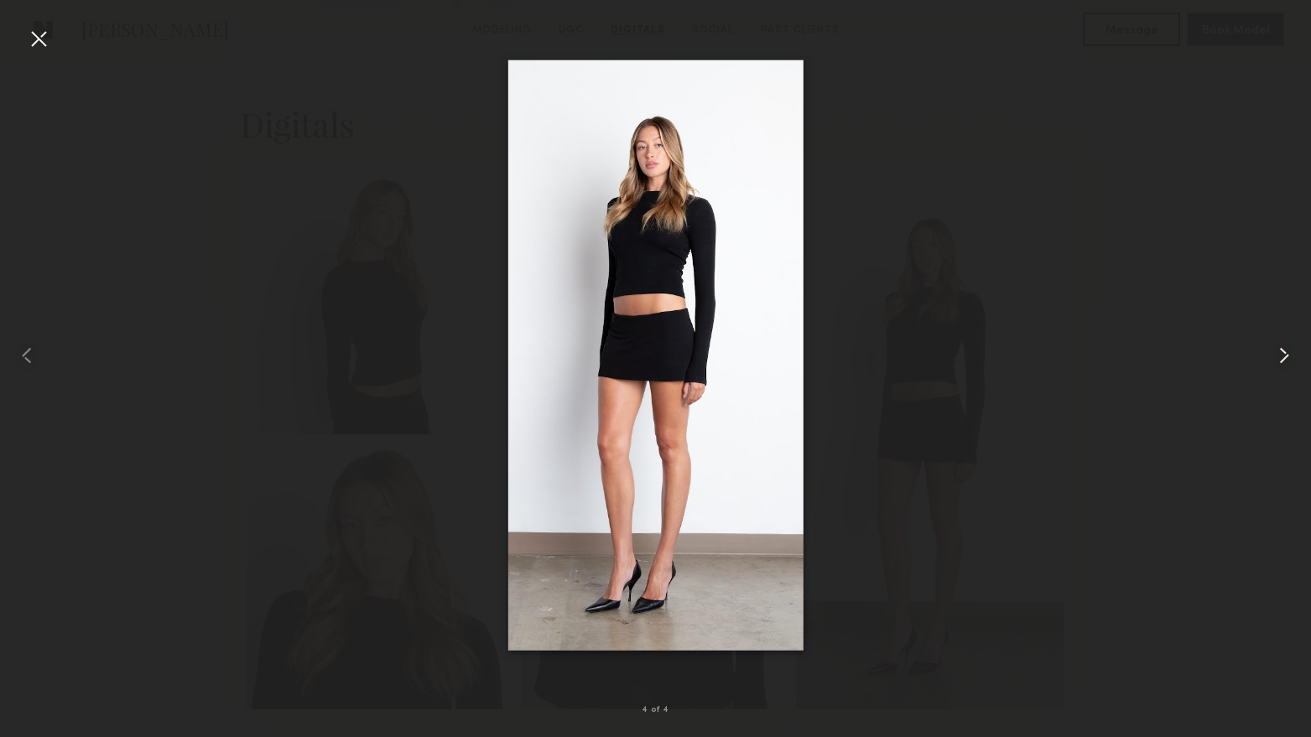
click at [1290, 354] on common-icon at bounding box center [1283, 355] width 27 height 27
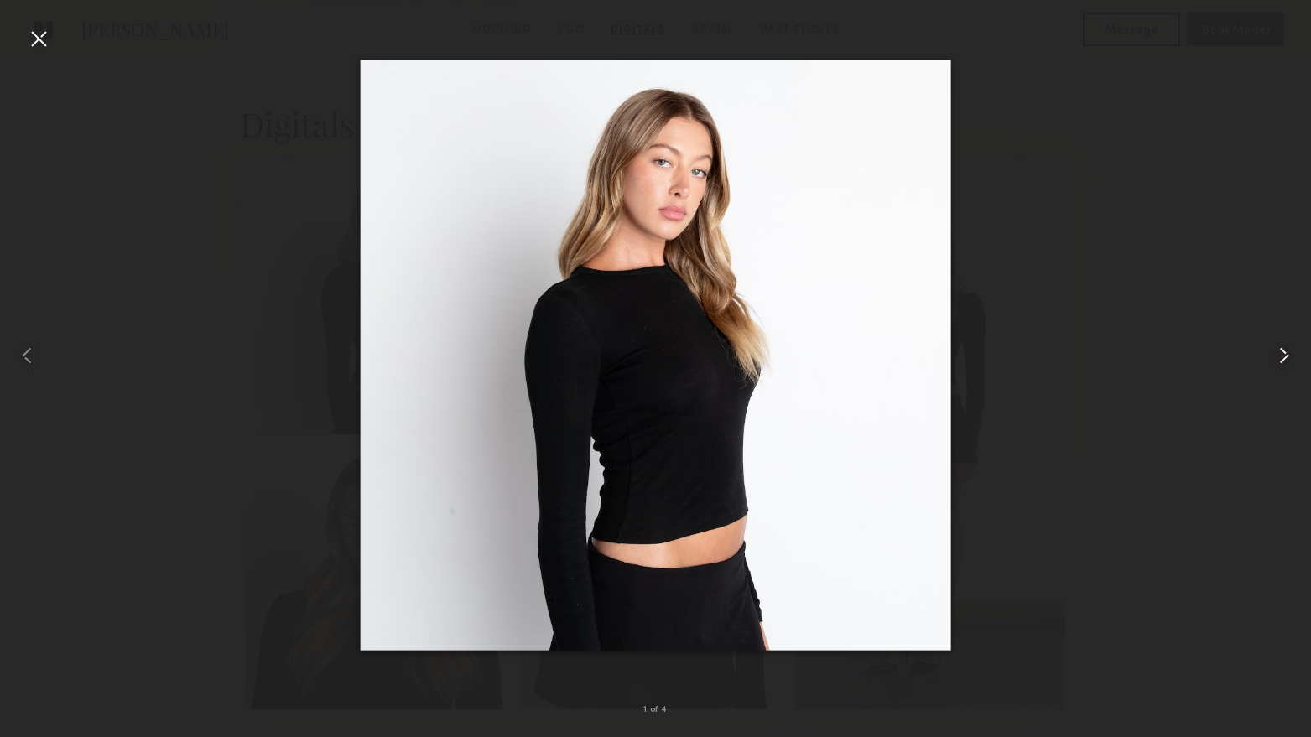
click at [1290, 354] on common-icon at bounding box center [1283, 355] width 27 height 27
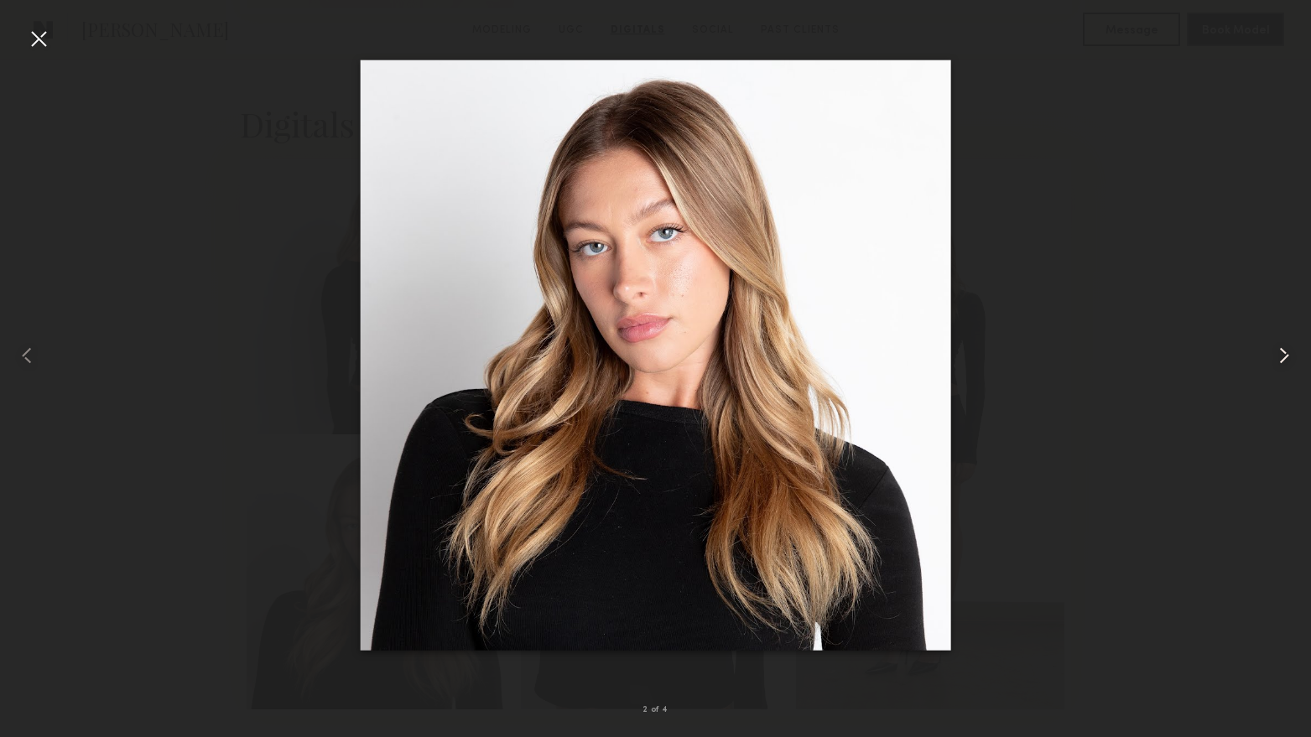
click at [1290, 354] on common-icon at bounding box center [1283, 355] width 27 height 27
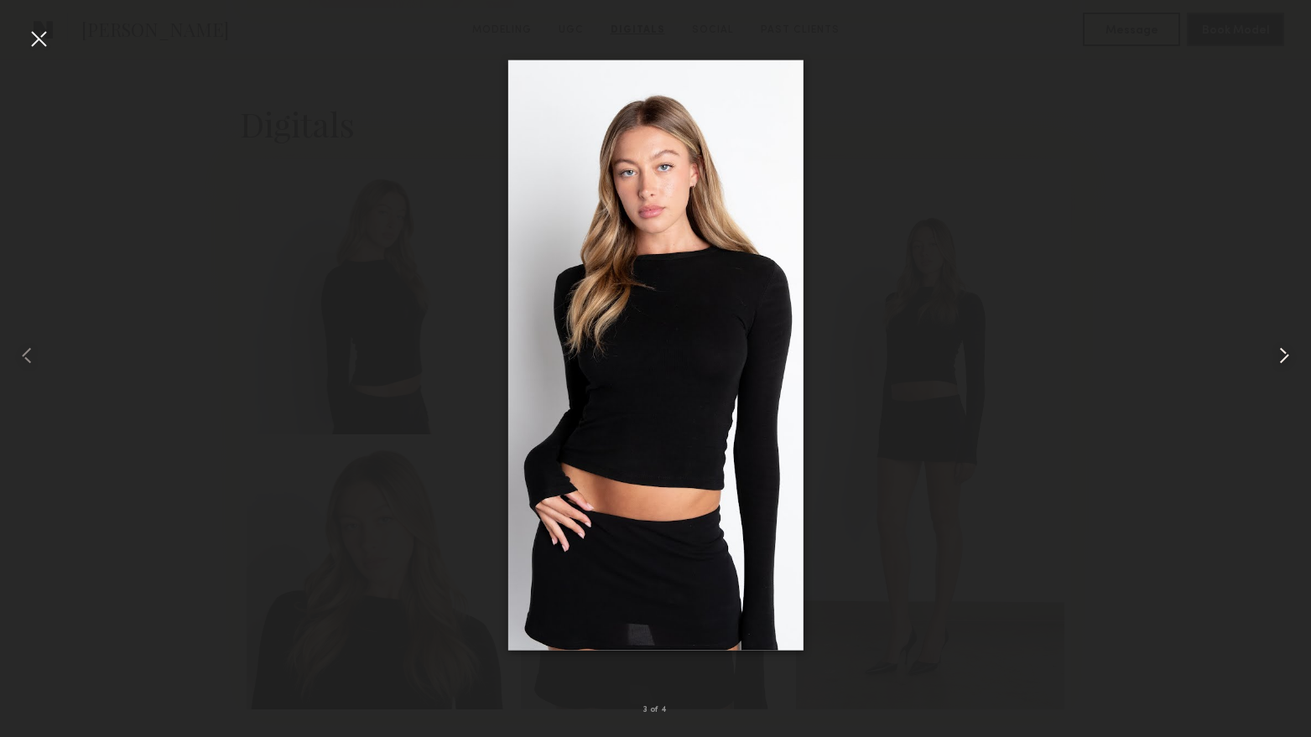
click at [1290, 354] on common-icon at bounding box center [1283, 355] width 27 height 27
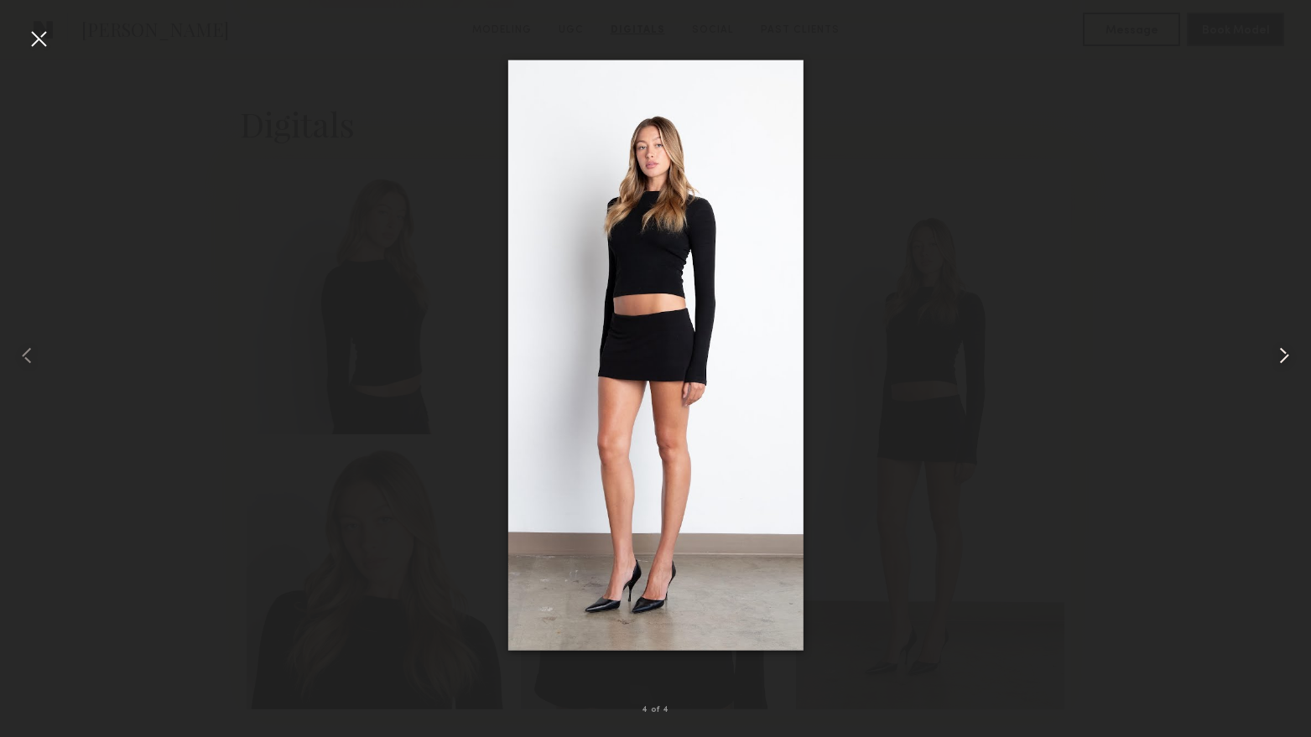
click at [1290, 354] on common-icon at bounding box center [1283, 355] width 27 height 27
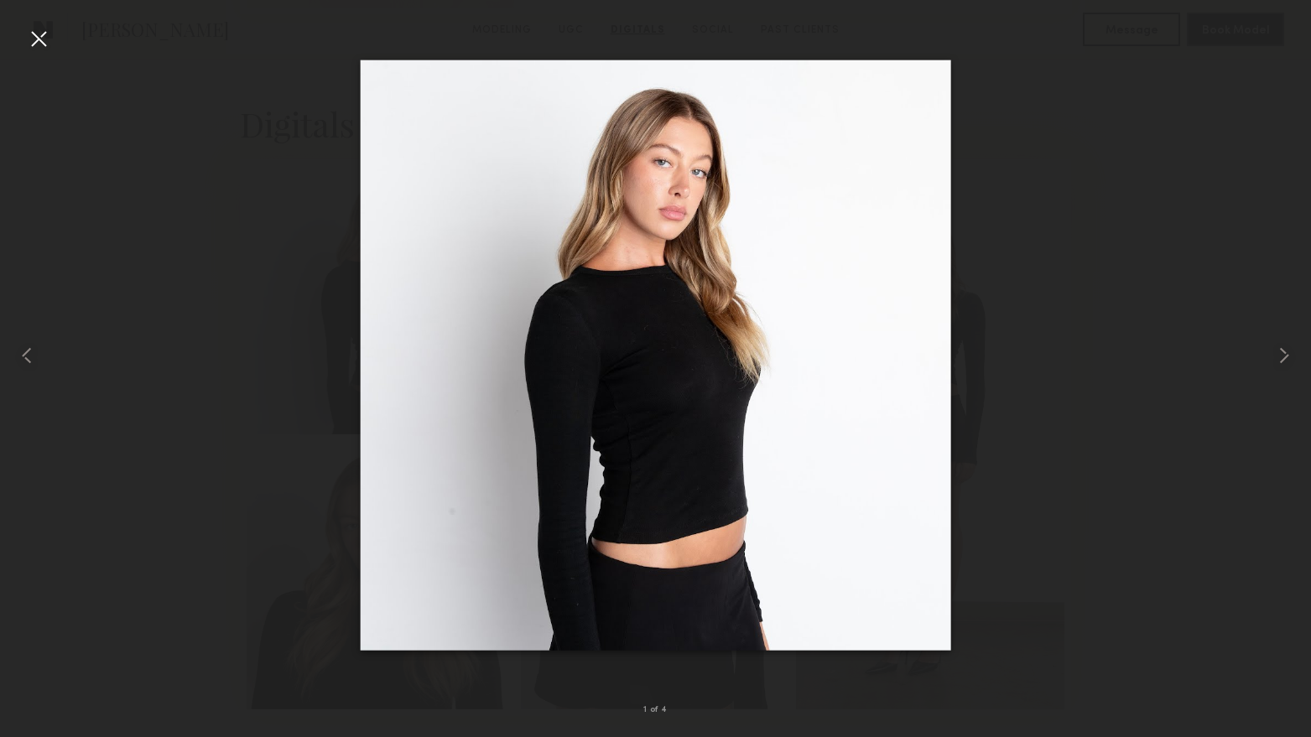
click at [26, 37] on div at bounding box center [38, 38] width 27 height 27
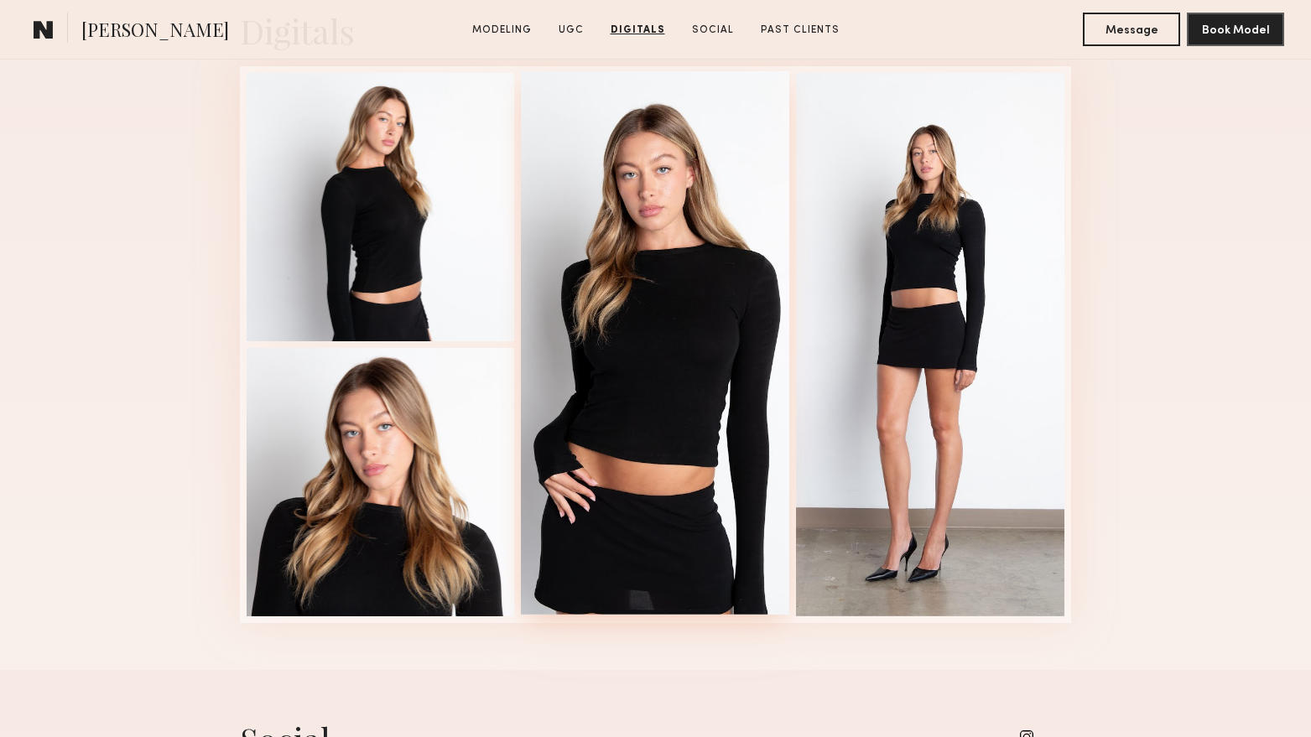
scroll to position [4444, 0]
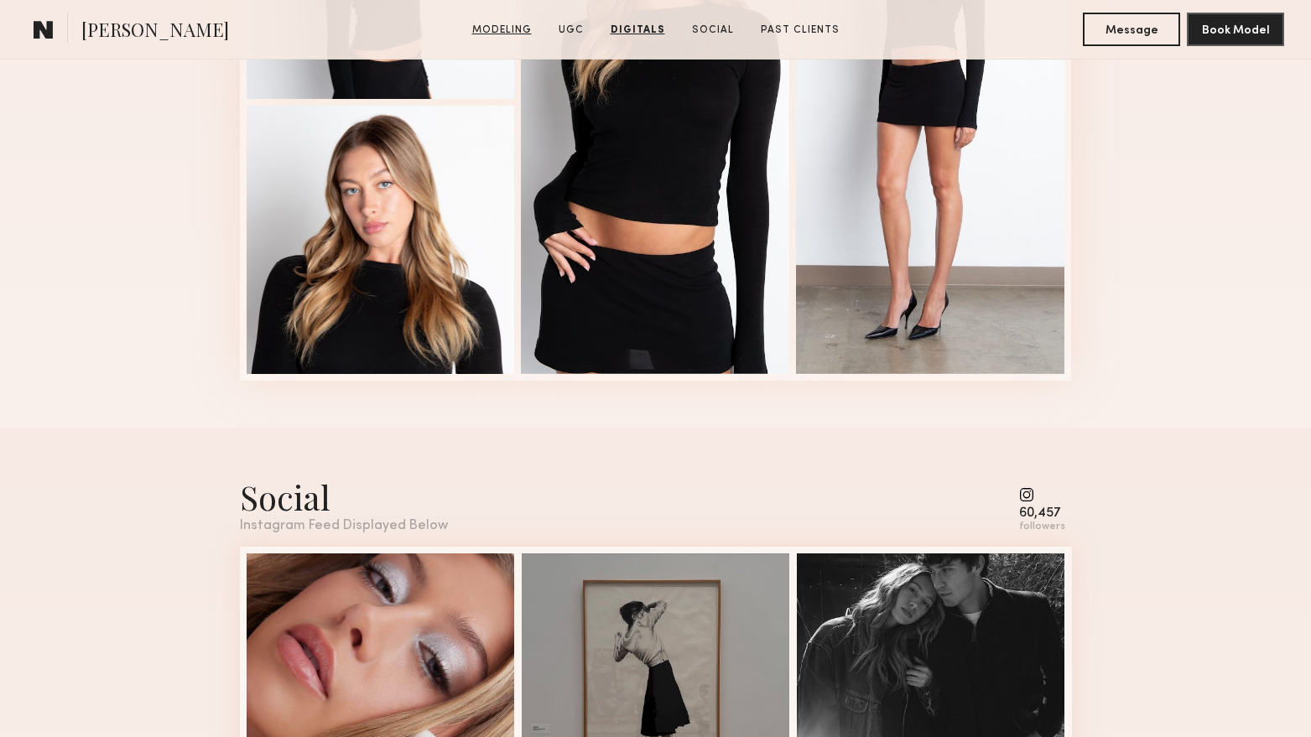
click at [510, 26] on link "Modeling" at bounding box center [501, 30] width 73 height 15
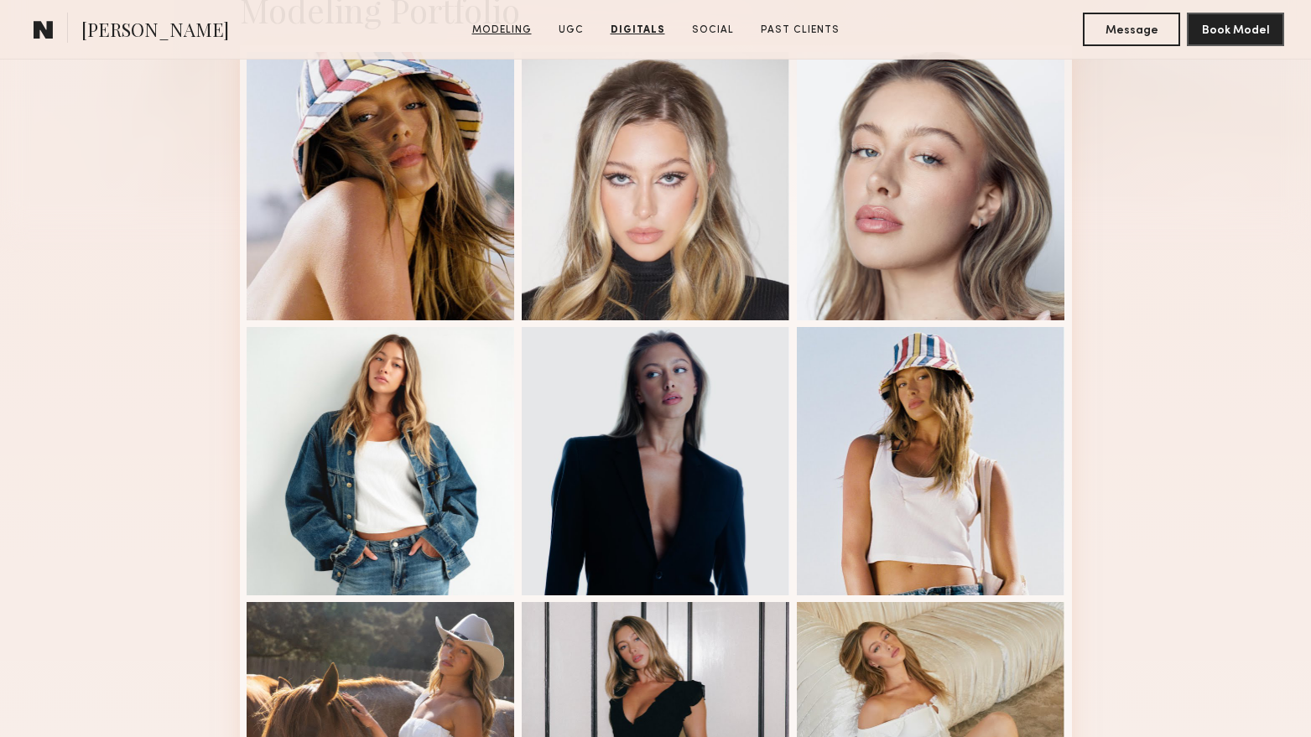
scroll to position [289, 0]
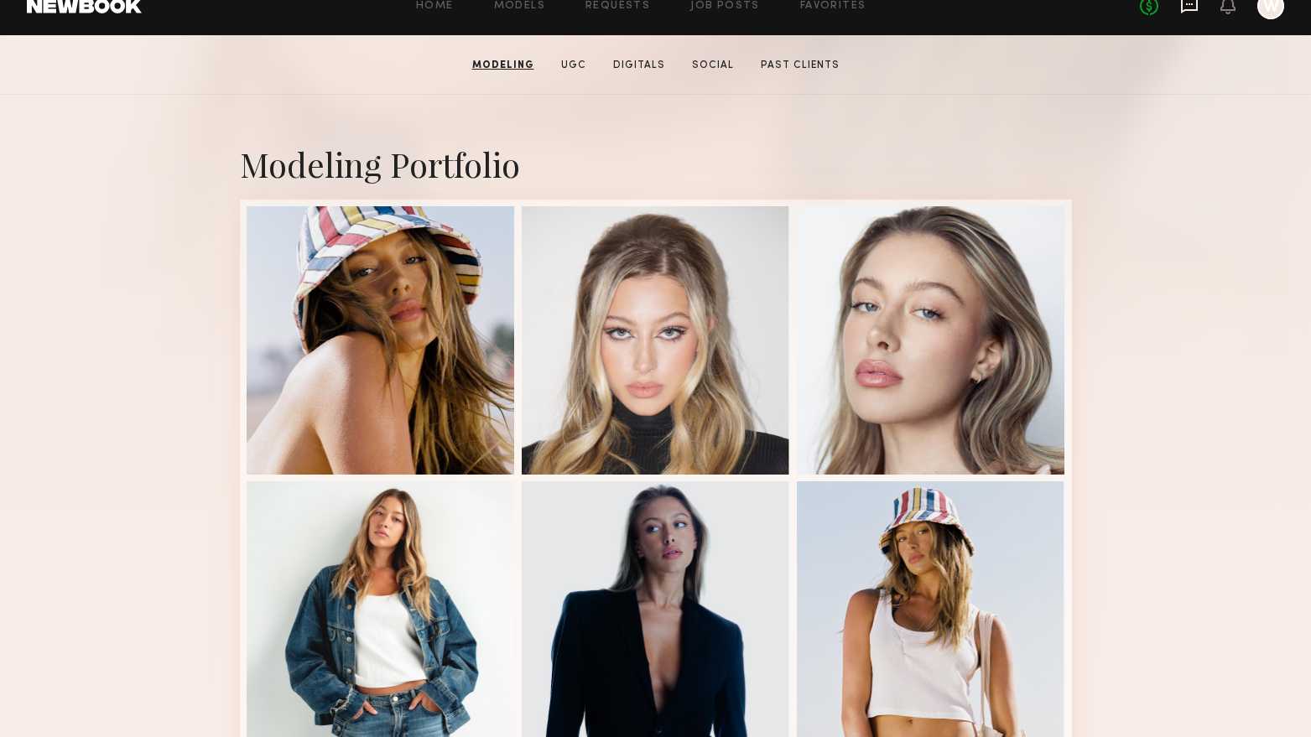
click at [1189, 13] on icon at bounding box center [1189, 5] width 17 height 16
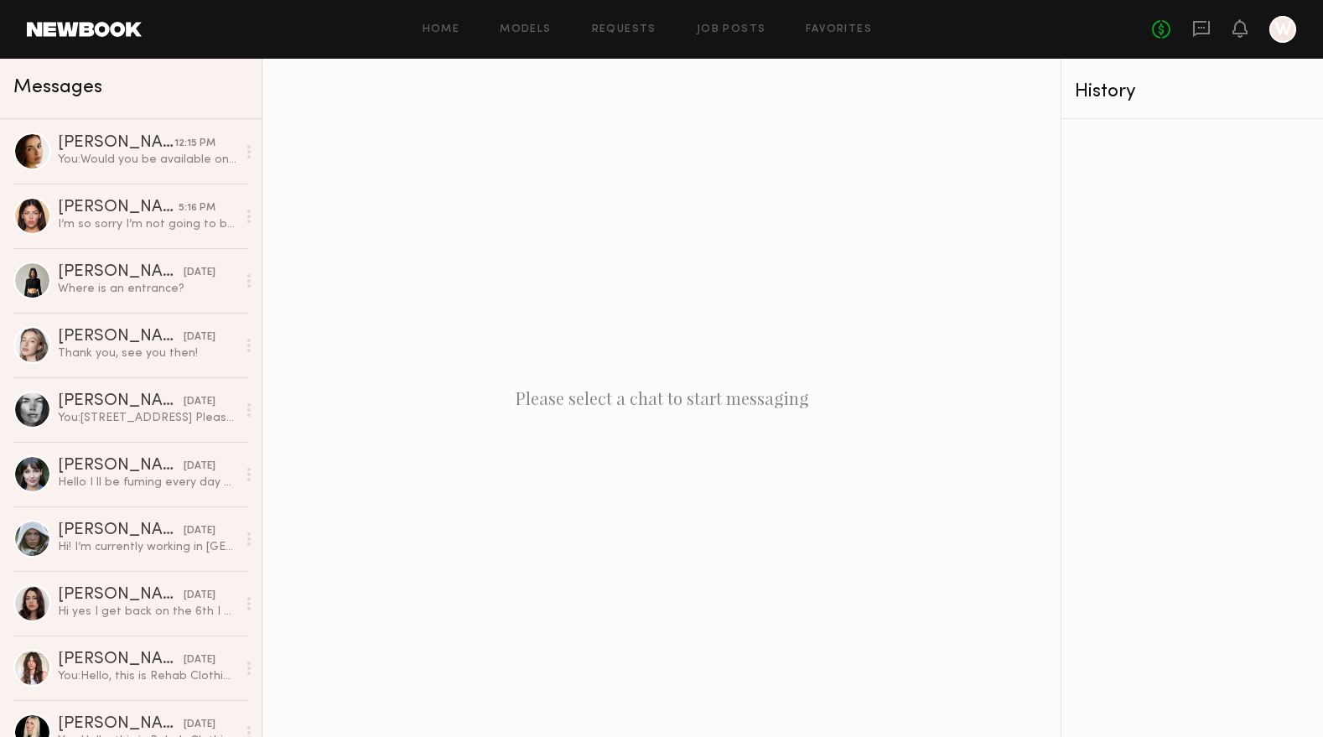
click at [1188, 31] on div "No fees up to $5,000 W" at bounding box center [1224, 29] width 144 height 27
click at [1197, 29] on icon at bounding box center [1201, 28] width 18 height 18
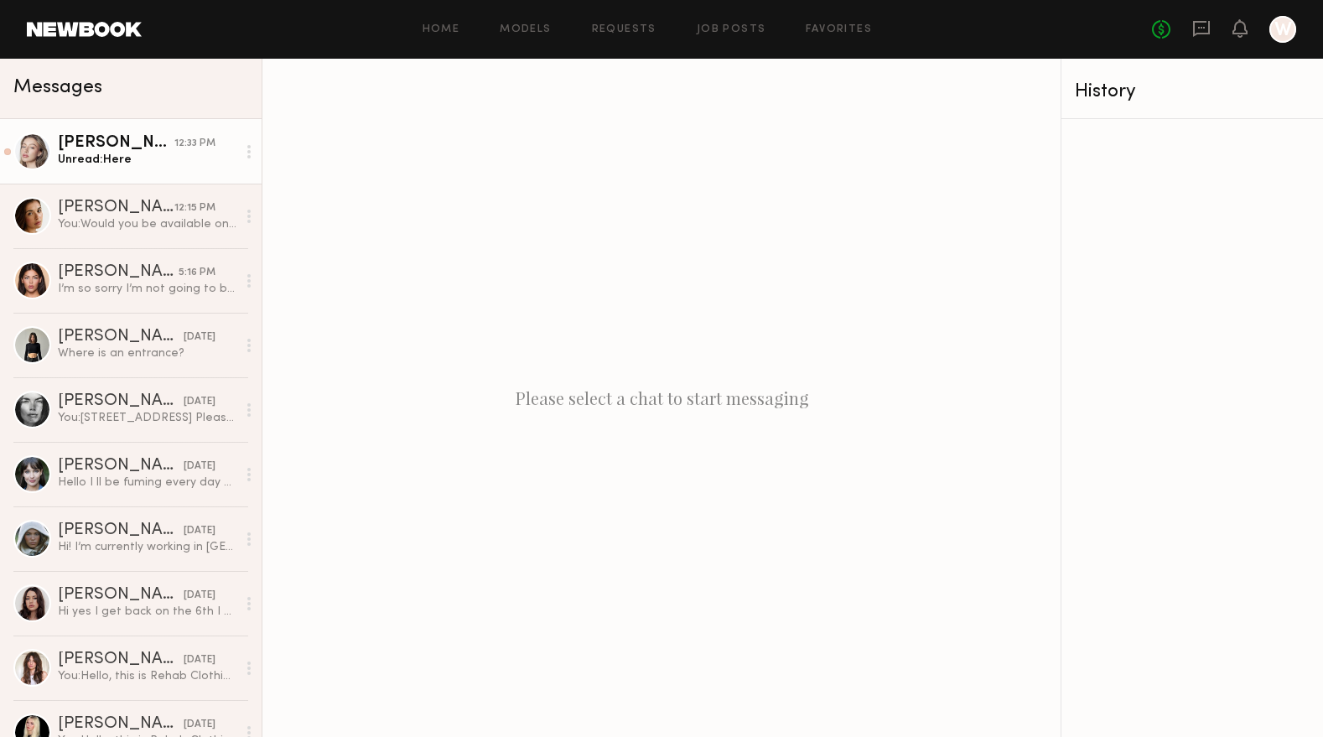
click at [143, 152] on div "Logan R." at bounding box center [116, 143] width 117 height 17
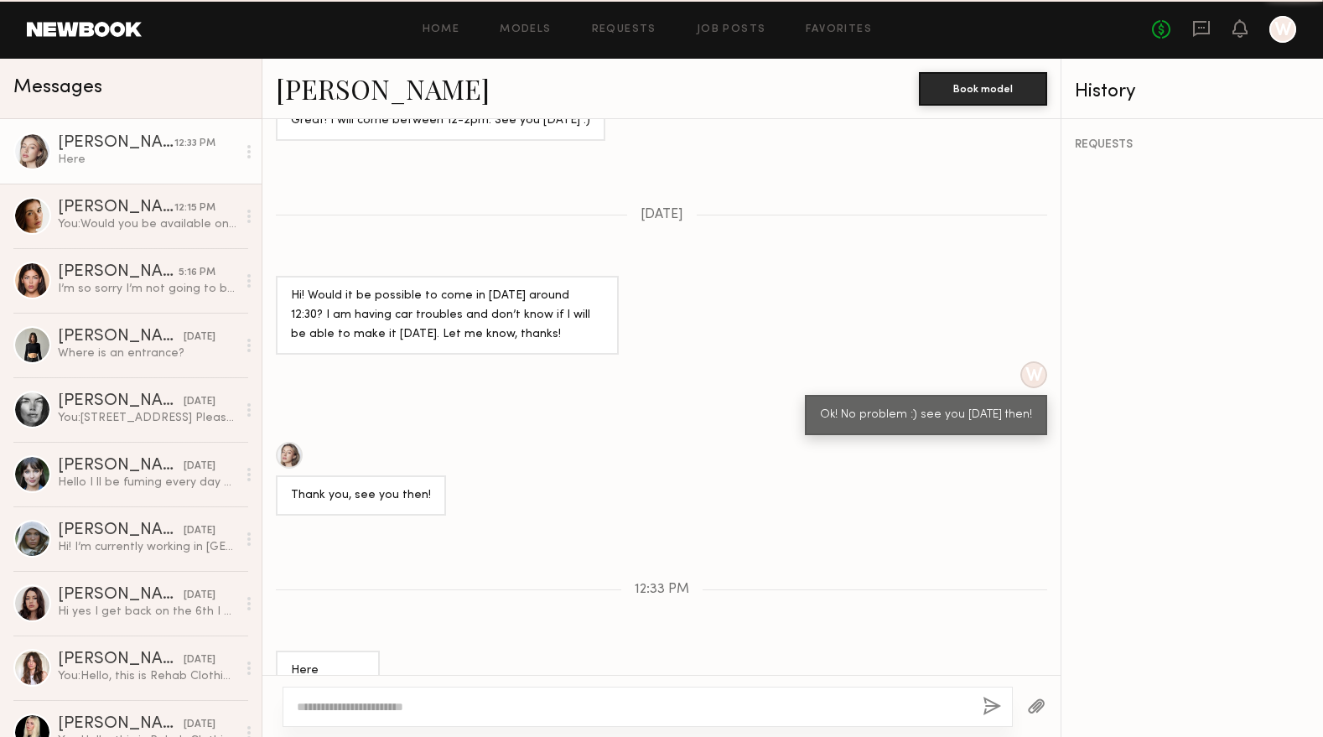
scroll to position [1246, 0]
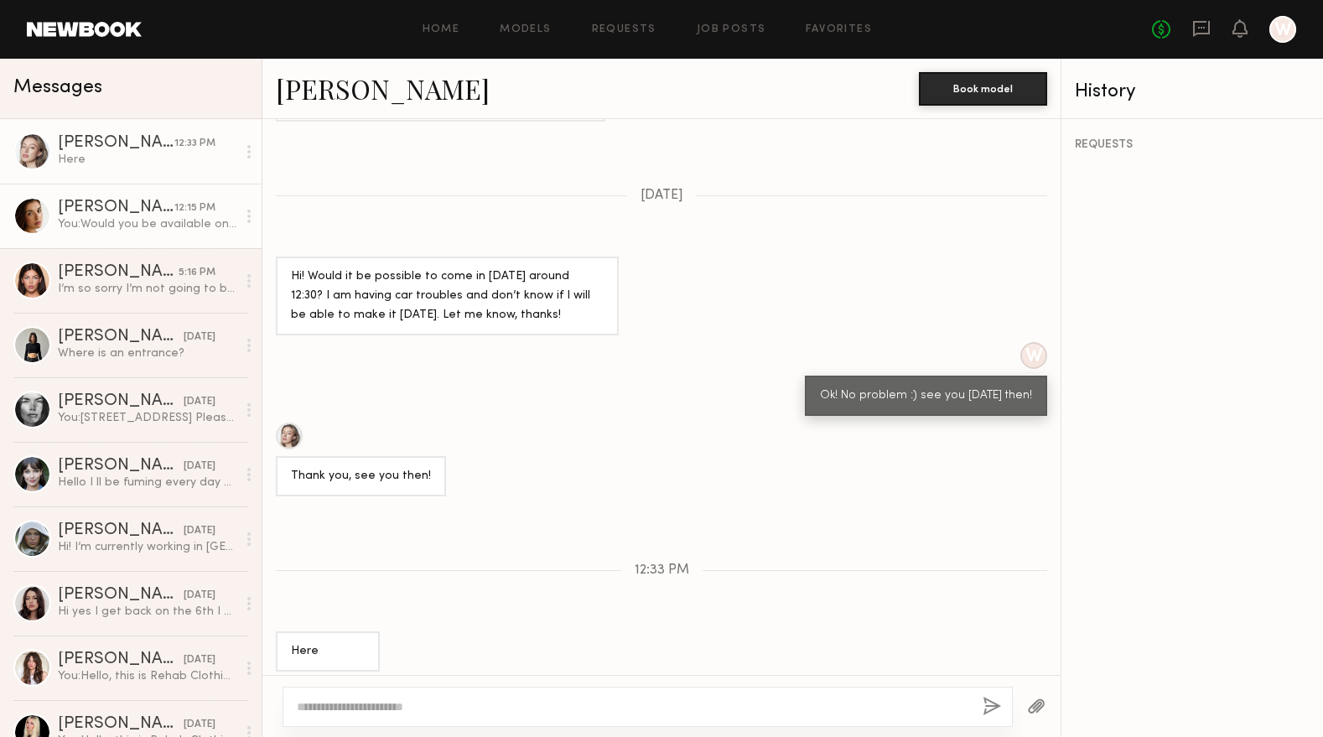
click at [118, 210] on div "Jasmine G." at bounding box center [116, 208] width 117 height 17
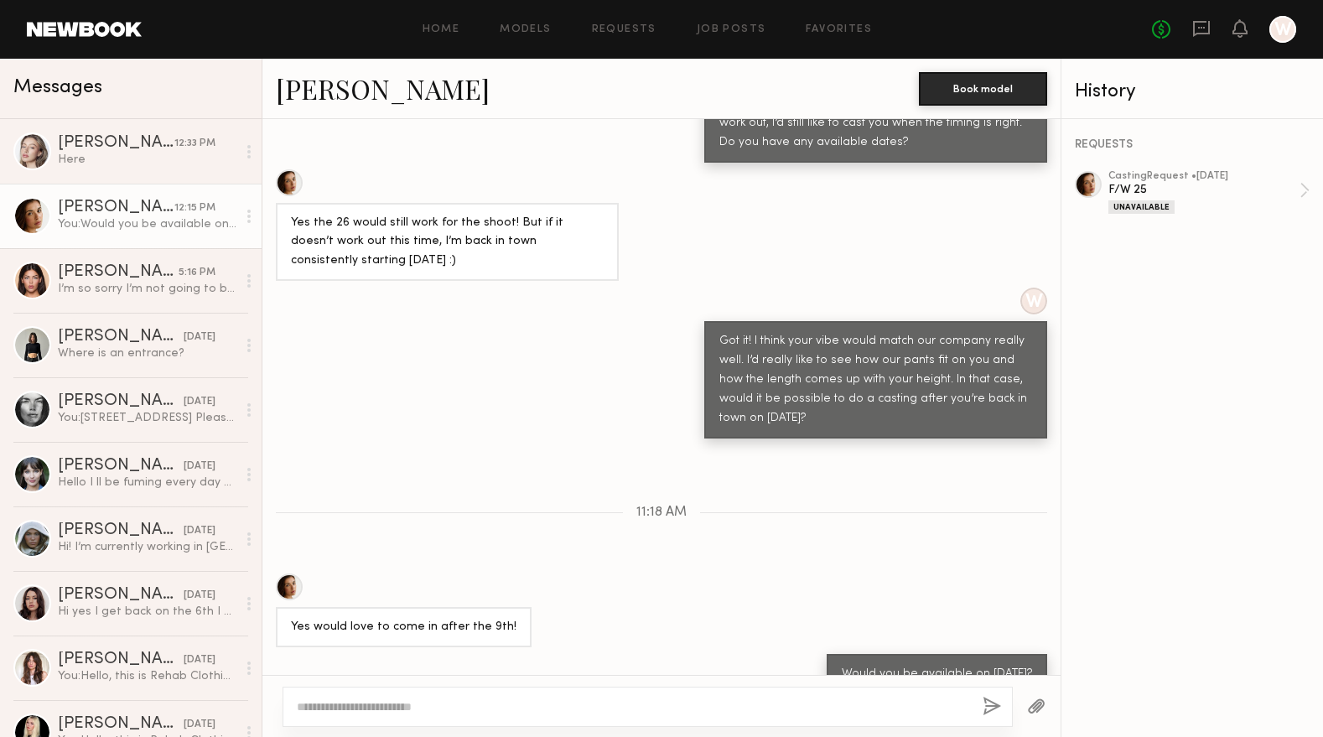
scroll to position [1073, 0]
drag, startPoint x: 100, startPoint y: 148, endPoint x: 110, endPoint y: 148, distance: 10.1
click at [100, 148] on div "Logan R." at bounding box center [116, 143] width 117 height 17
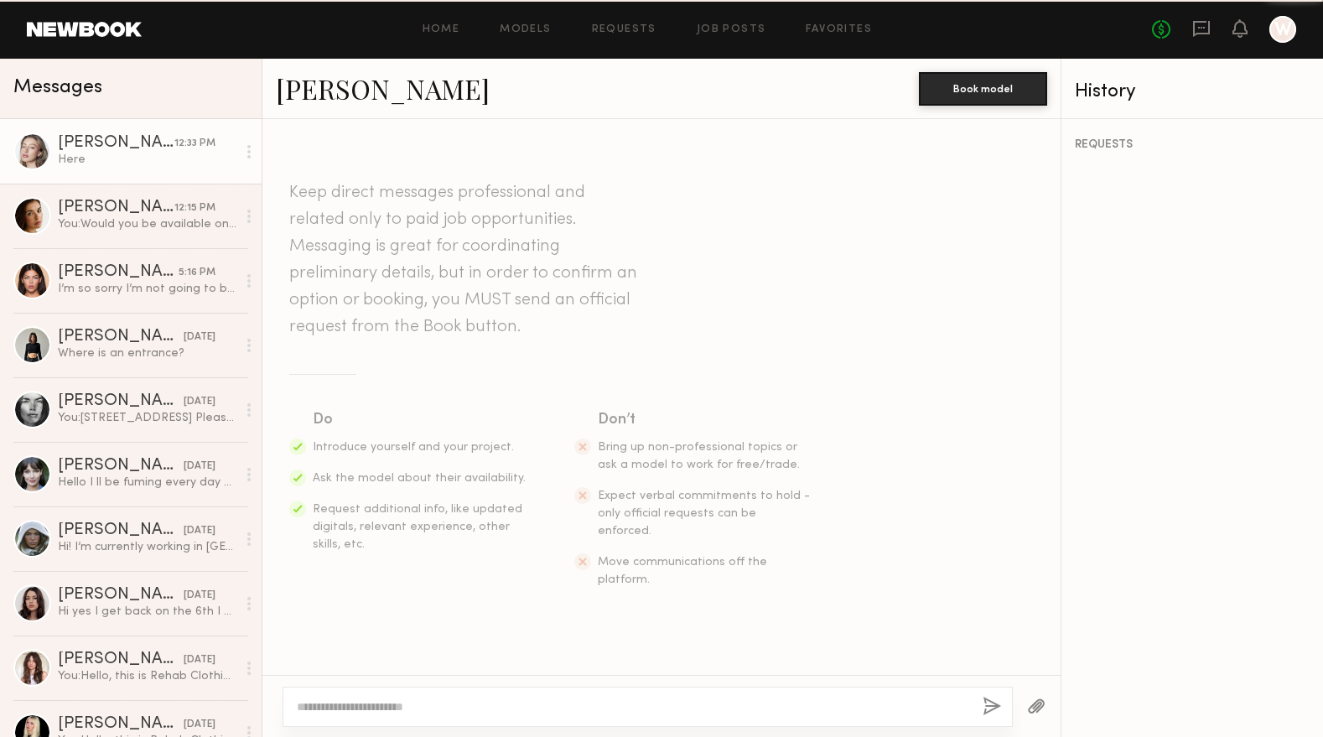
scroll to position [1246, 0]
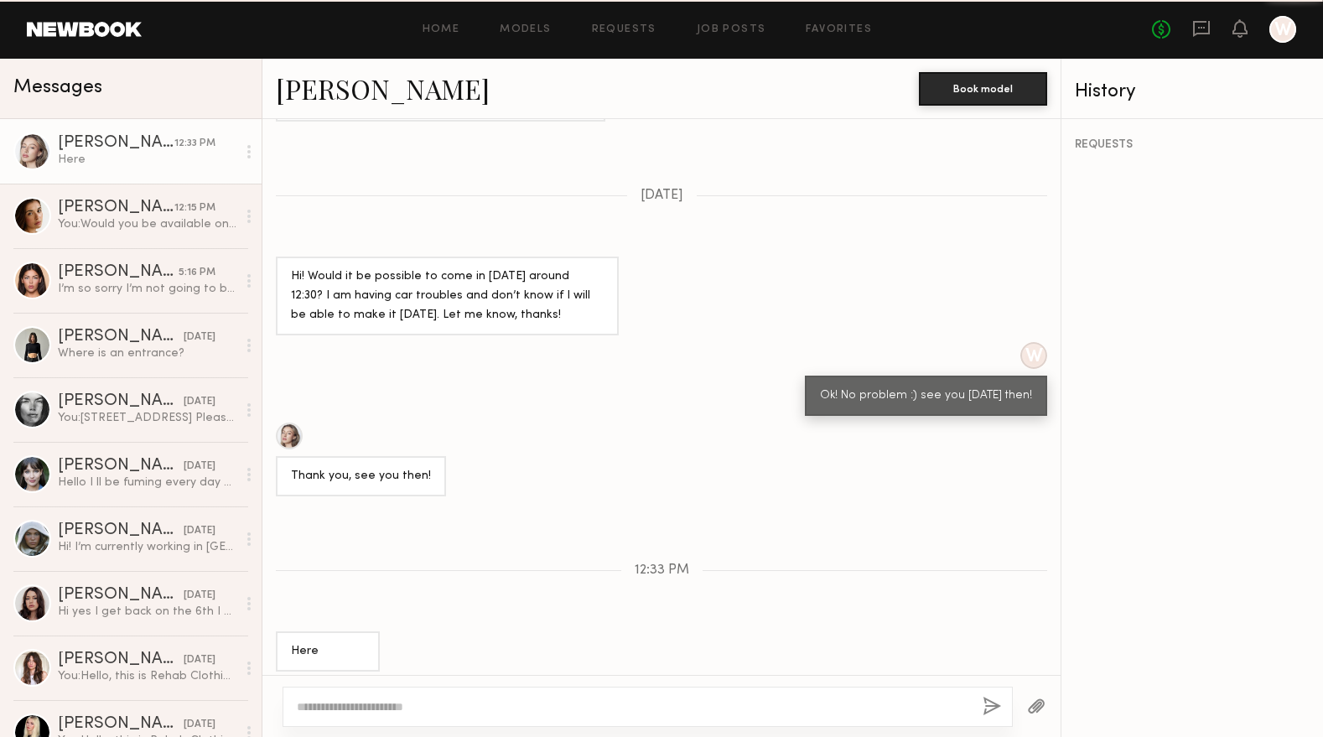
click at [333, 95] on link "Logan R." at bounding box center [383, 88] width 214 height 36
